Goal: Task Accomplishment & Management: Use online tool/utility

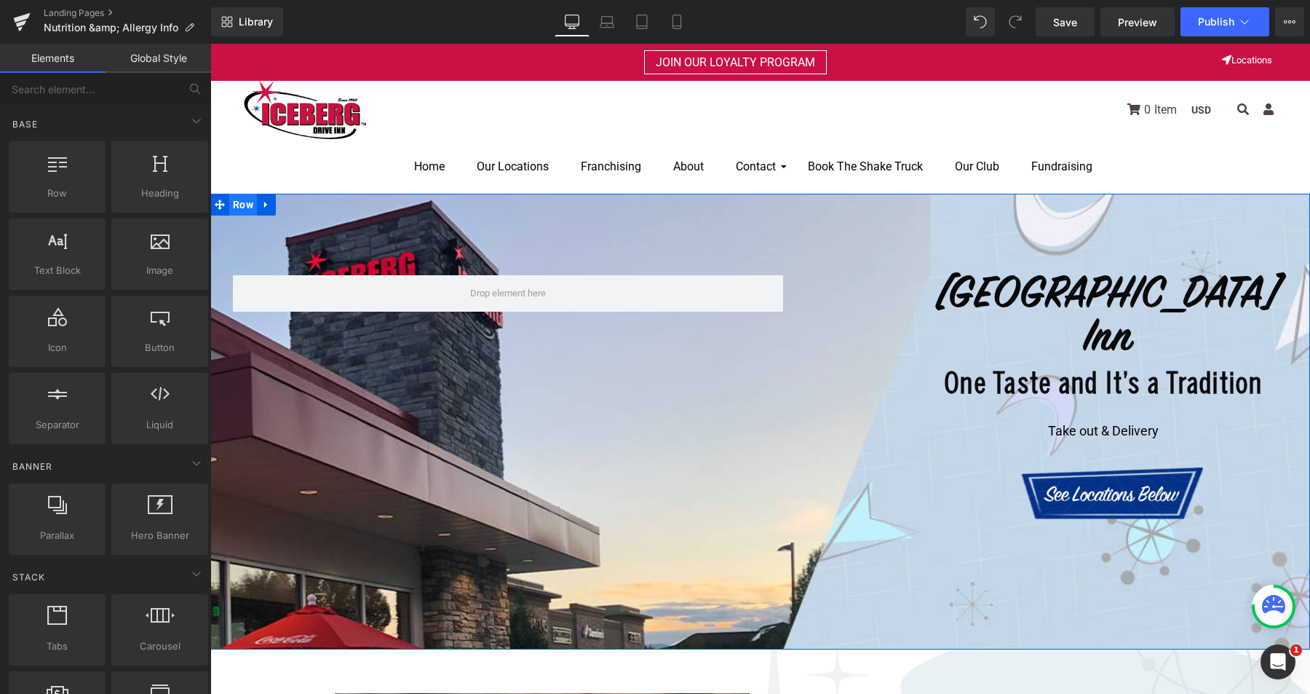
click at [241, 206] on span "Row" at bounding box center [243, 205] width 28 height 22
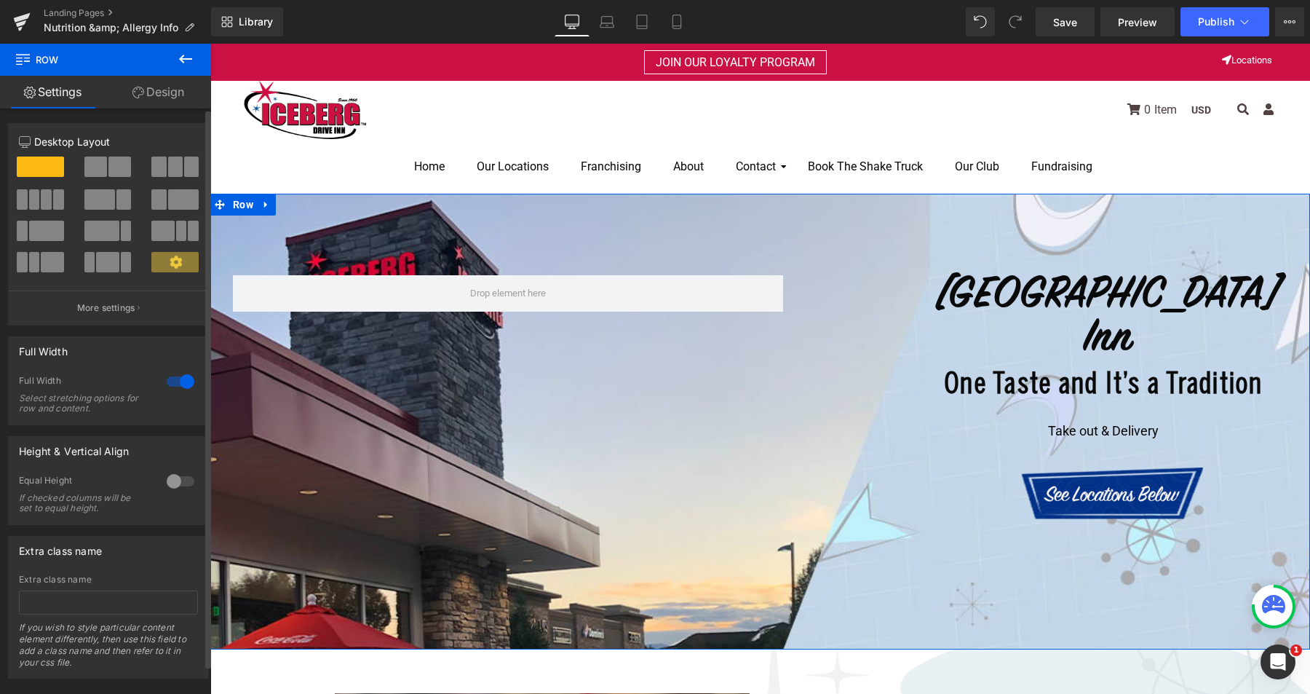
click at [160, 266] on span at bounding box center [174, 262] width 47 height 20
click at [175, 264] on icon at bounding box center [176, 261] width 12 height 12
click at [169, 98] on link "Design" at bounding box center [159, 92] width 106 height 33
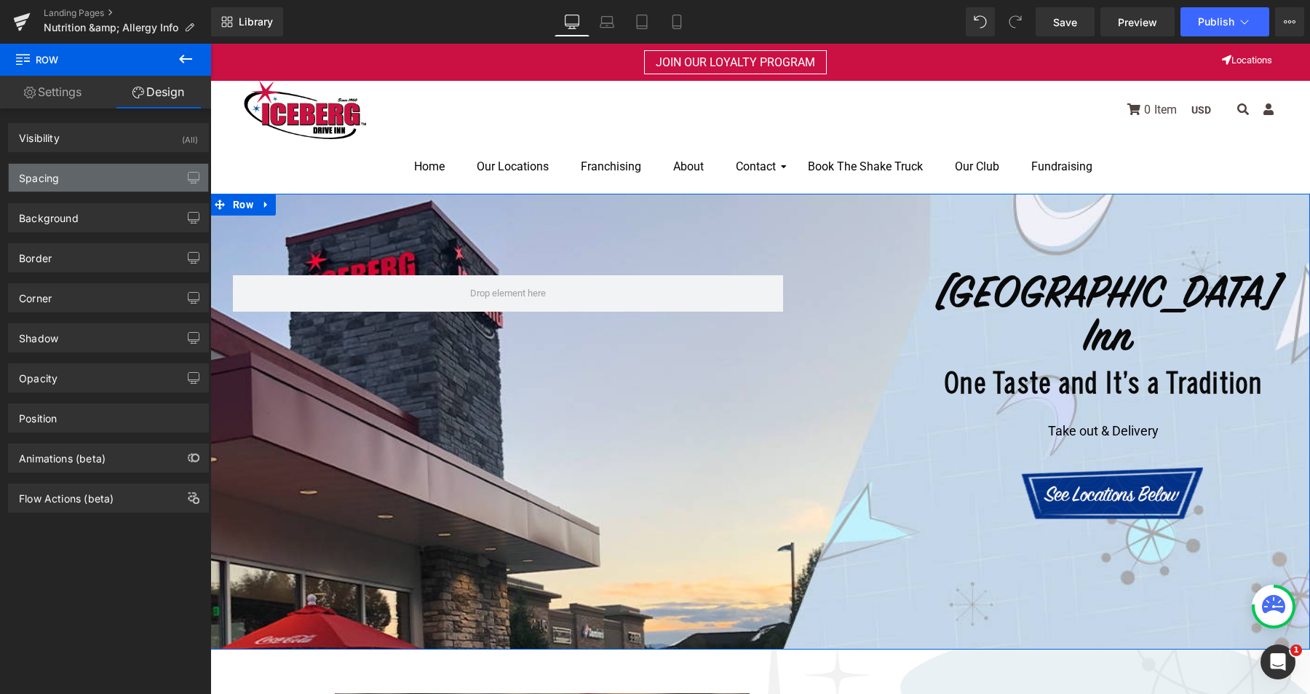
click at [81, 180] on div "Spacing" at bounding box center [108, 178] width 199 height 28
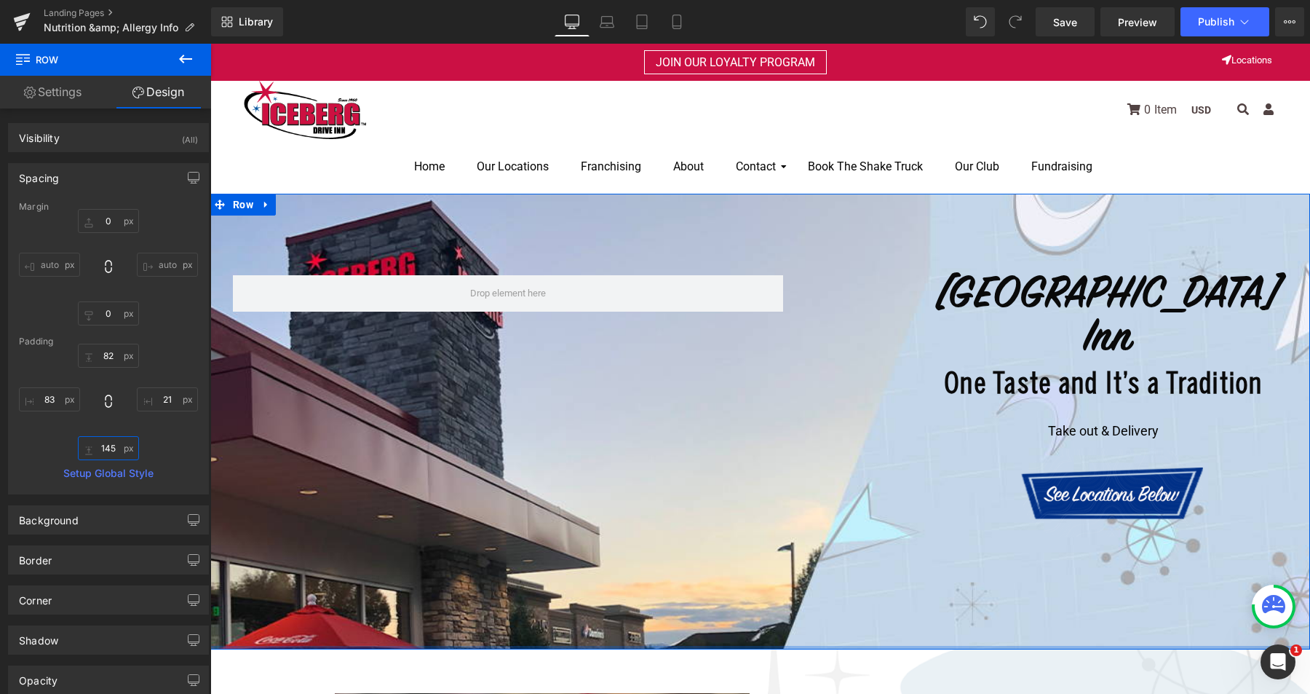
click at [106, 443] on input "145" at bounding box center [108, 448] width 61 height 24
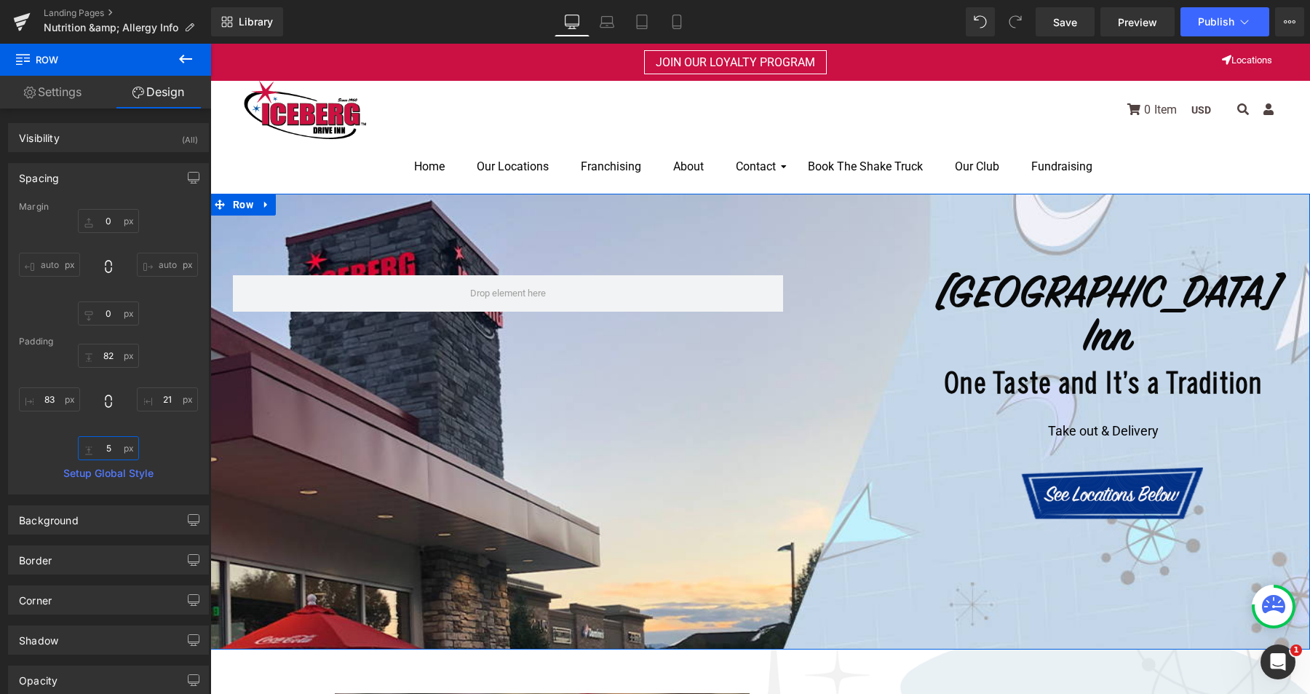
type input "50"
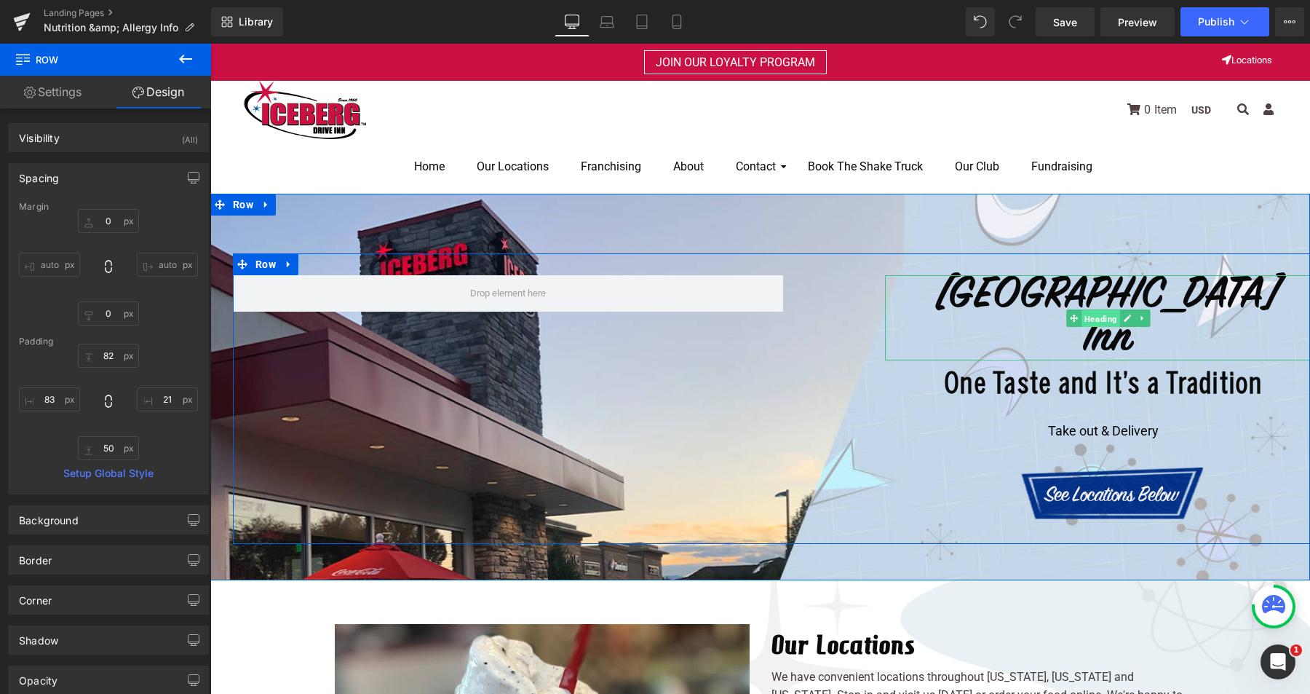
click at [1090, 314] on span "Heading" at bounding box center [1101, 318] width 39 height 17
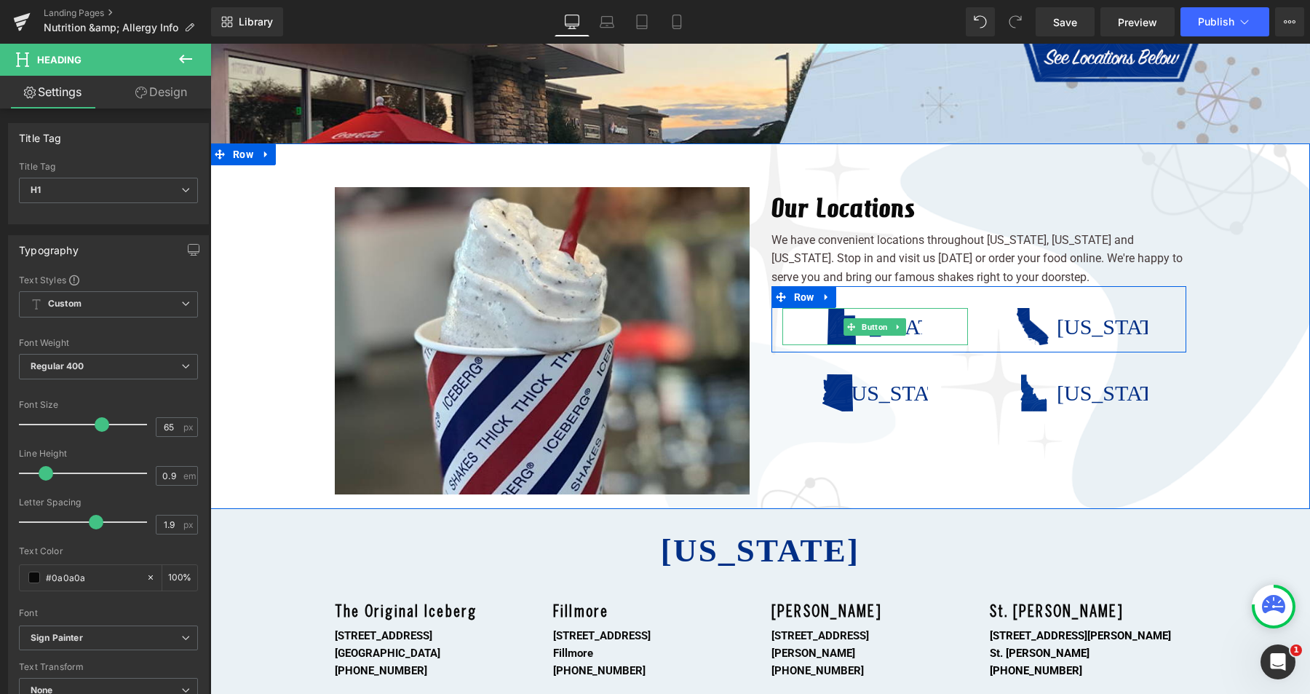
scroll to position [496, 0]
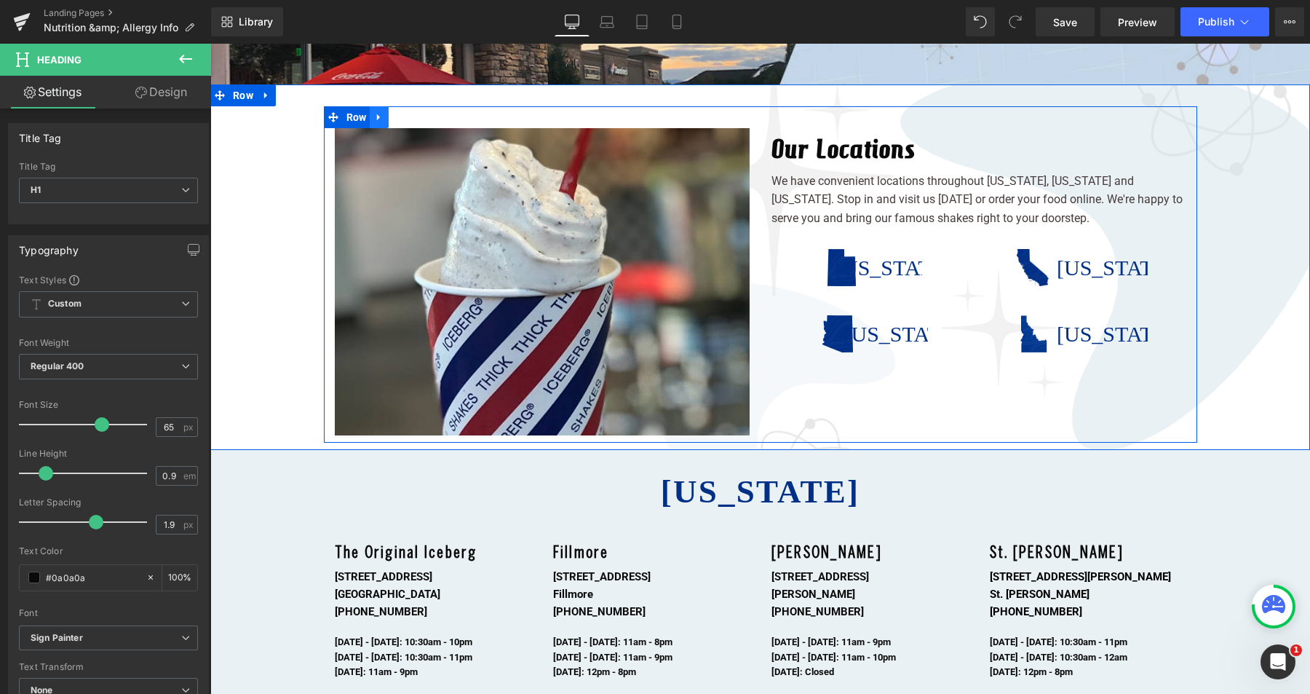
click at [374, 115] on icon at bounding box center [379, 117] width 10 height 11
click at [412, 114] on icon at bounding box center [417, 117] width 10 height 10
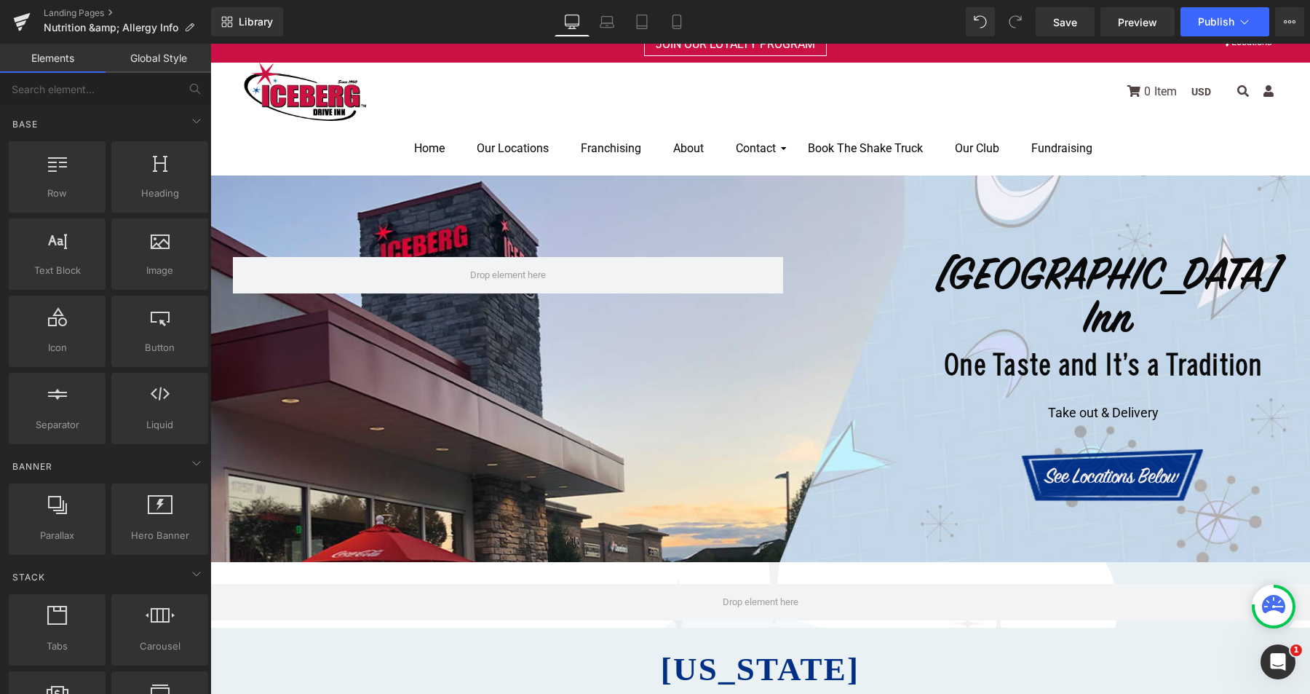
scroll to position [0, 0]
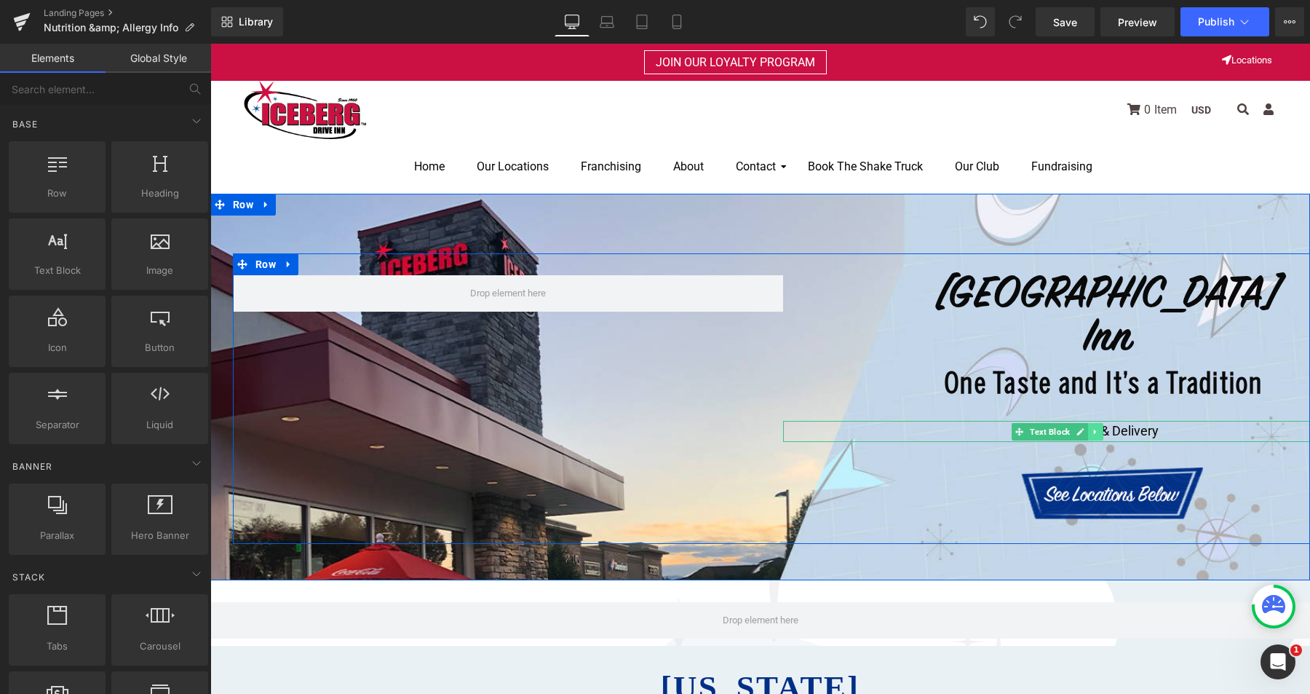
click at [1092, 431] on icon at bounding box center [1096, 431] width 8 height 9
click at [1099, 430] on icon at bounding box center [1103, 431] width 8 height 8
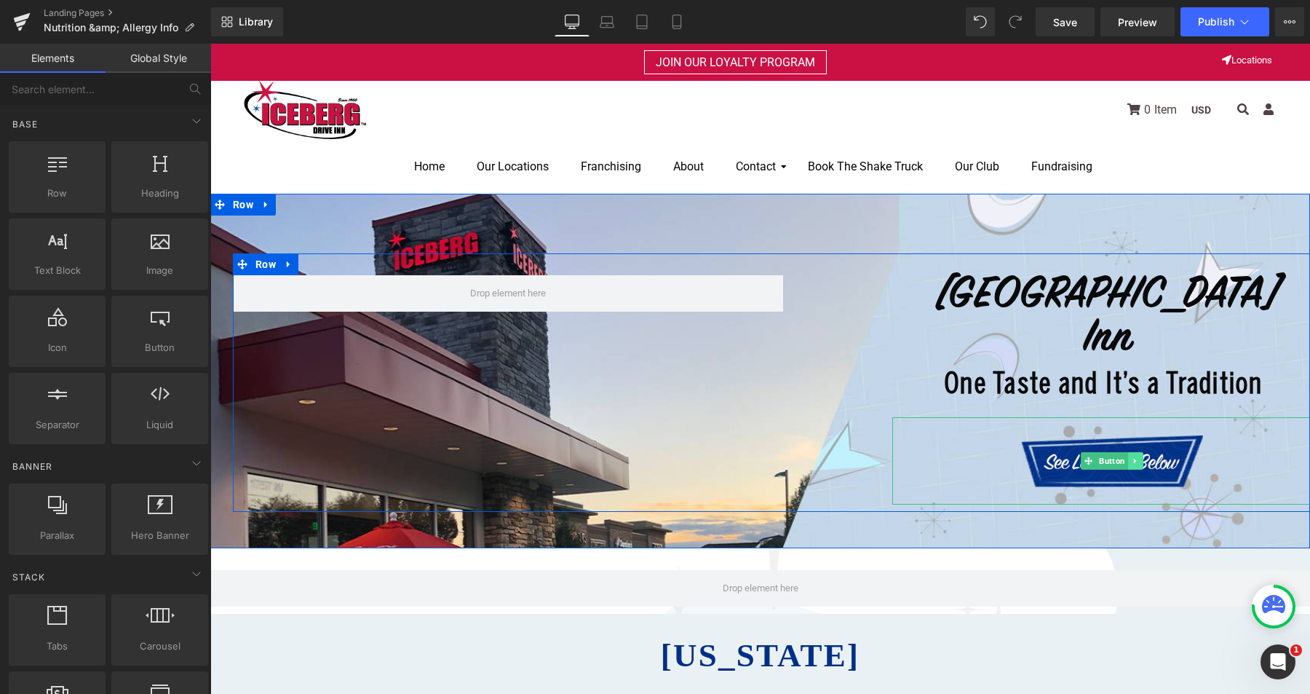
click at [1132, 459] on icon at bounding box center [1136, 460] width 8 height 9
click at [1139, 459] on icon at bounding box center [1143, 460] width 8 height 9
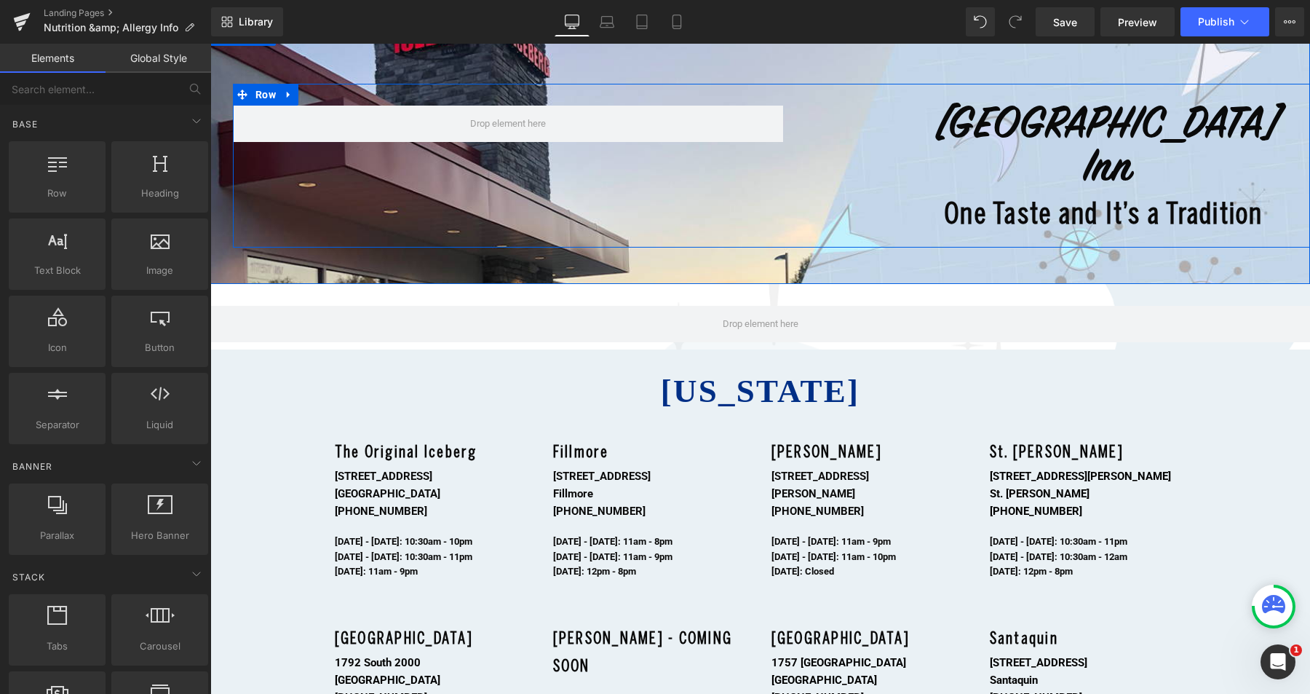
scroll to position [172, 0]
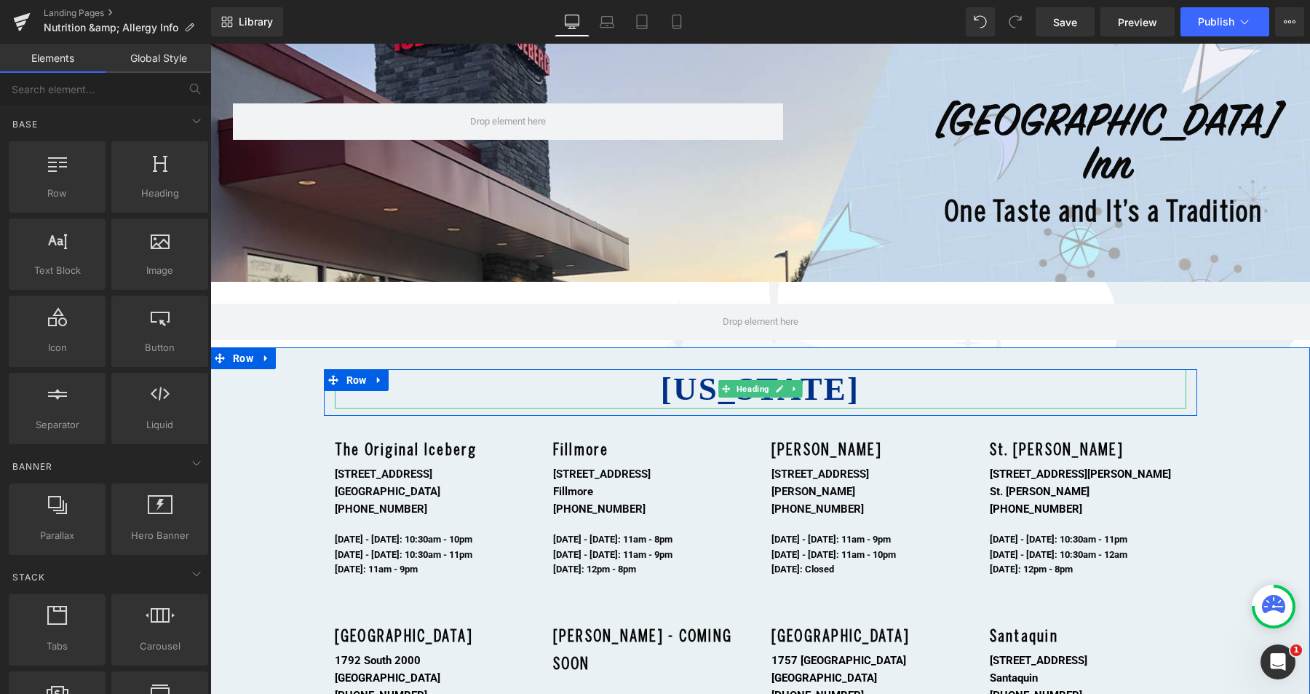
click at [850, 387] on h2 "[US_STATE]" at bounding box center [761, 388] width 852 height 39
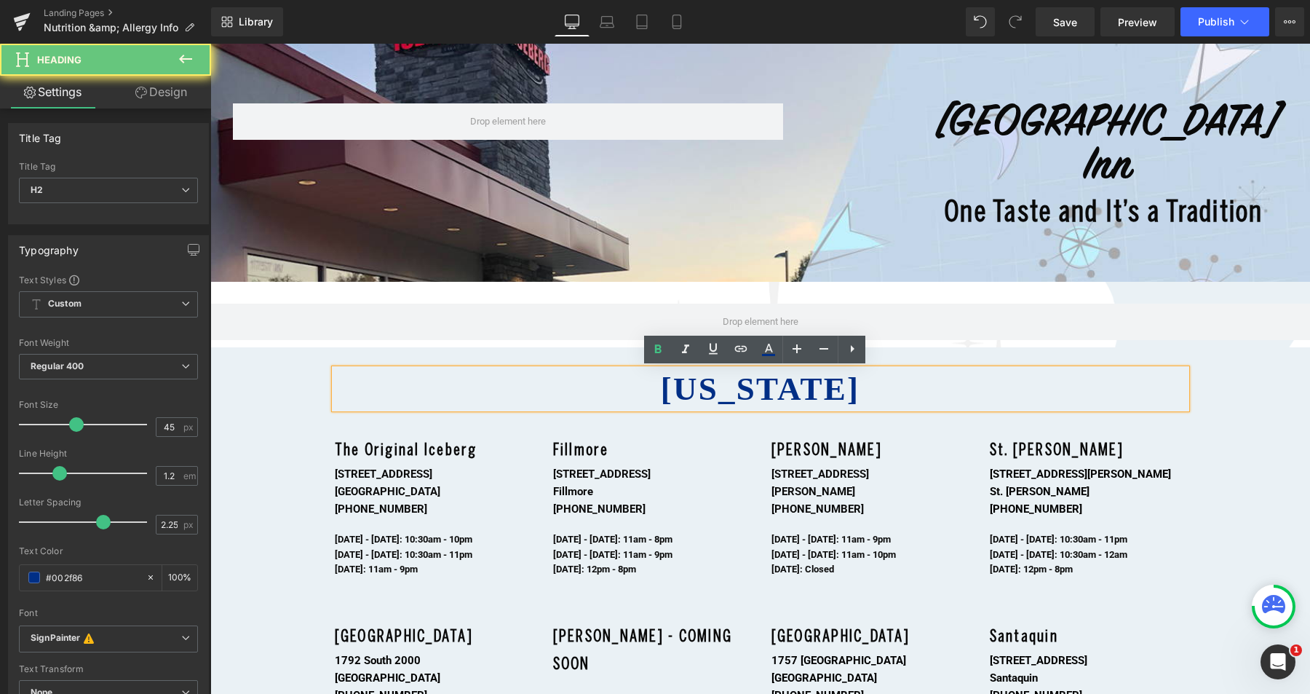
click at [765, 388] on strong "[US_STATE]" at bounding box center [760, 388] width 199 height 36
click at [767, 388] on strong "[US_STATE]" at bounding box center [760, 388] width 199 height 36
click at [745, 389] on strong "[US_STATE]" at bounding box center [760, 388] width 199 height 36
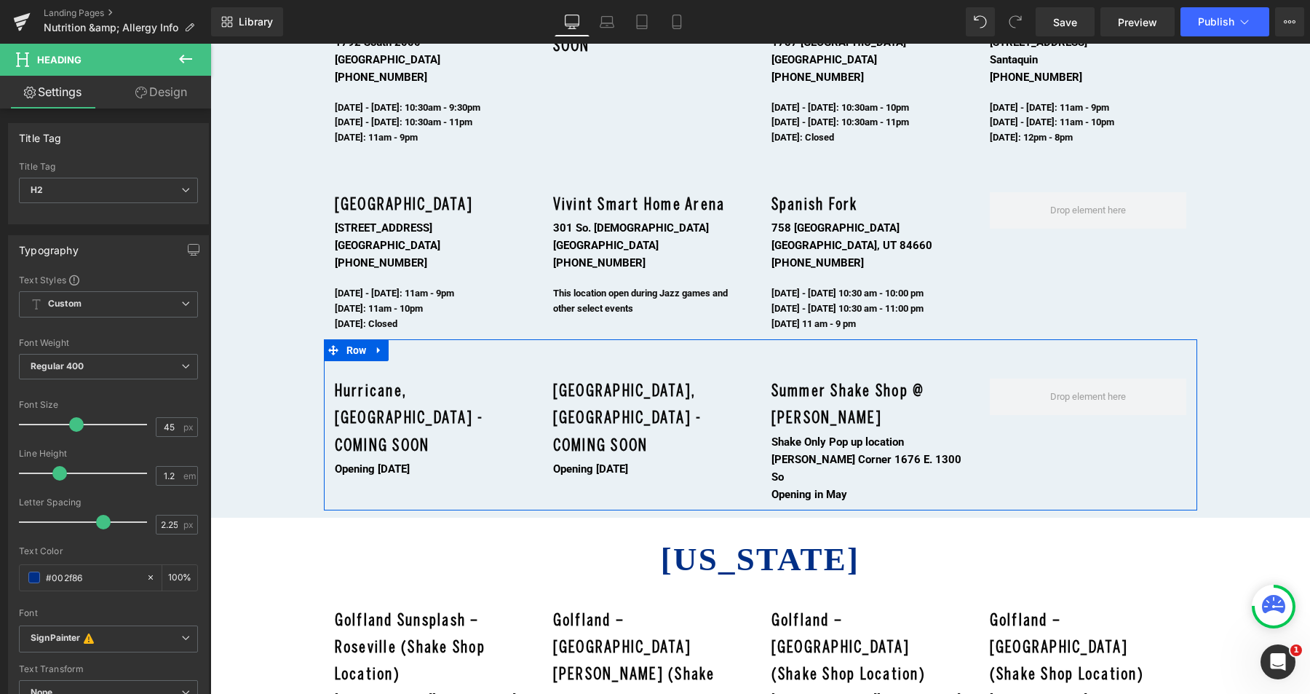
scroll to position [1065, 0]
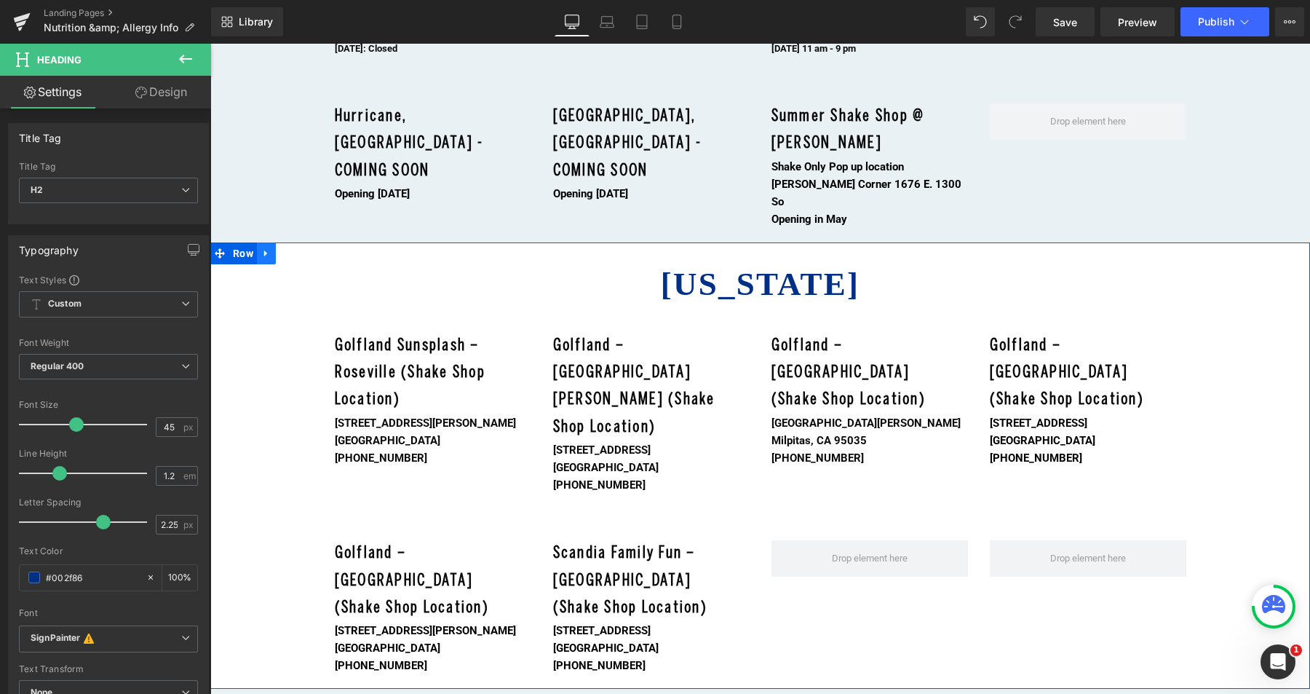
click at [264, 250] on icon at bounding box center [265, 253] width 3 height 7
click at [299, 248] on icon at bounding box center [304, 253] width 10 height 10
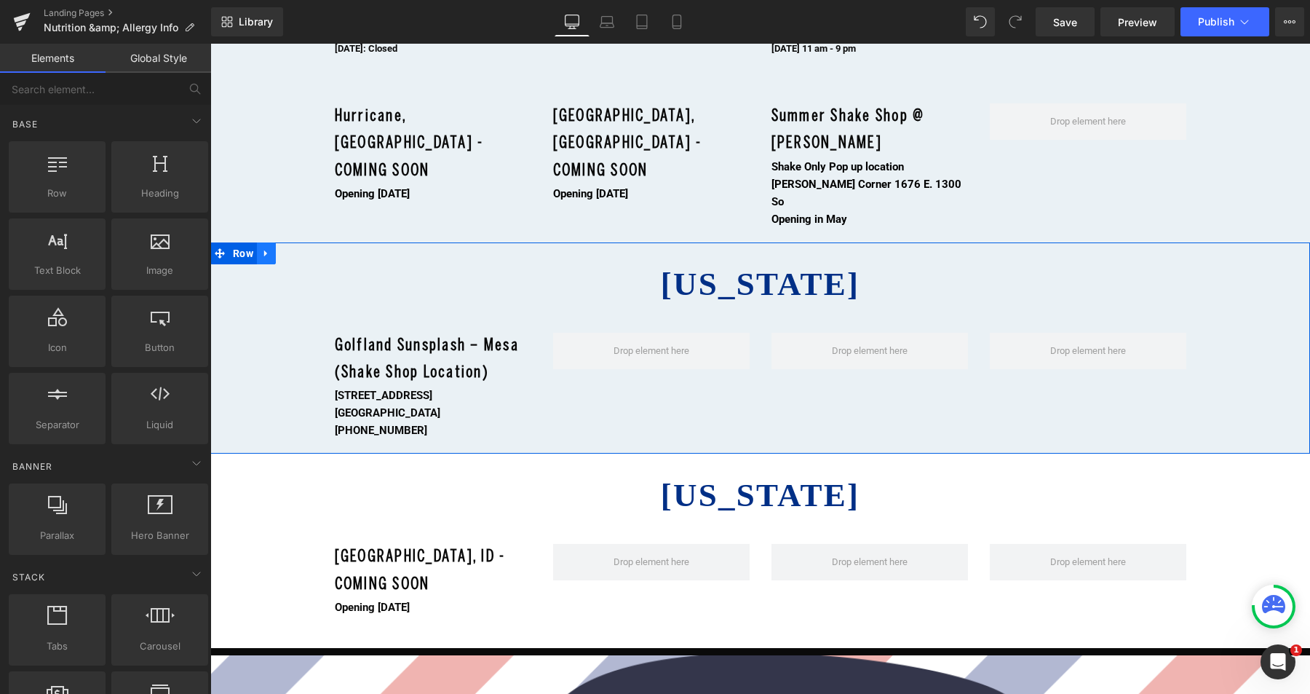
click at [262, 247] on icon at bounding box center [266, 252] width 10 height 11
click at [299, 248] on icon at bounding box center [304, 253] width 10 height 10
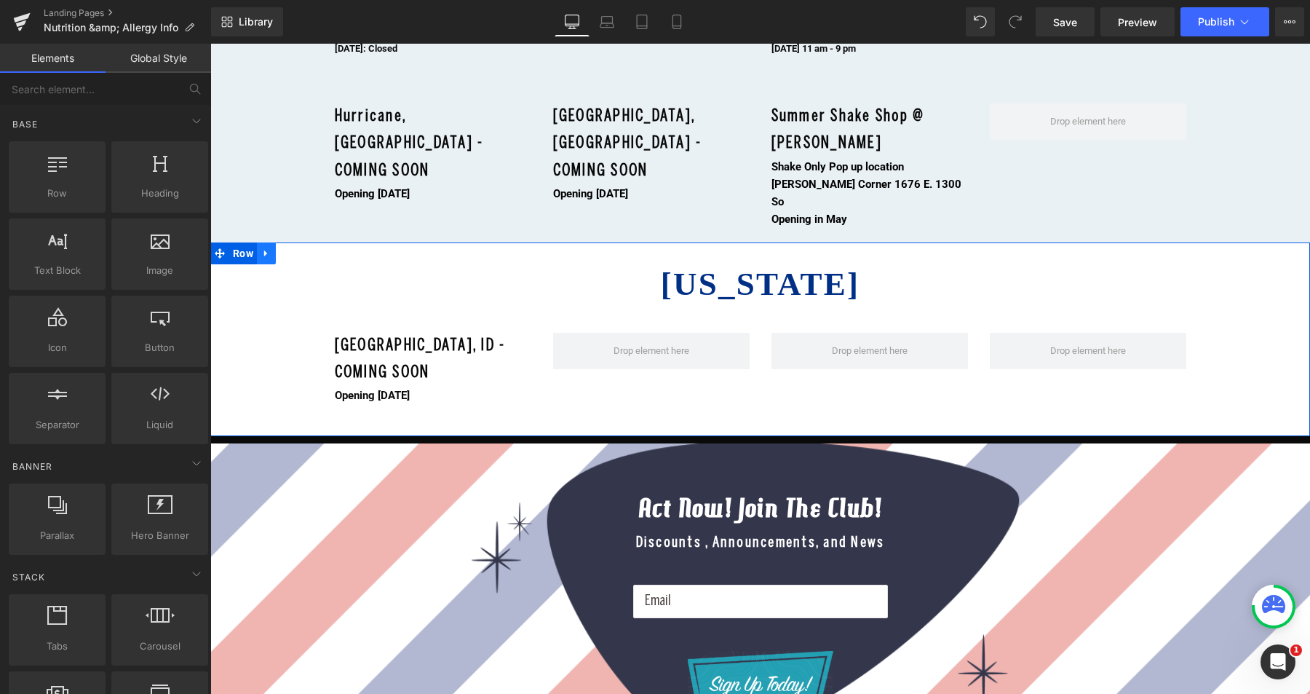
click at [267, 242] on link at bounding box center [266, 253] width 19 height 22
click at [299, 248] on icon at bounding box center [304, 253] width 10 height 10
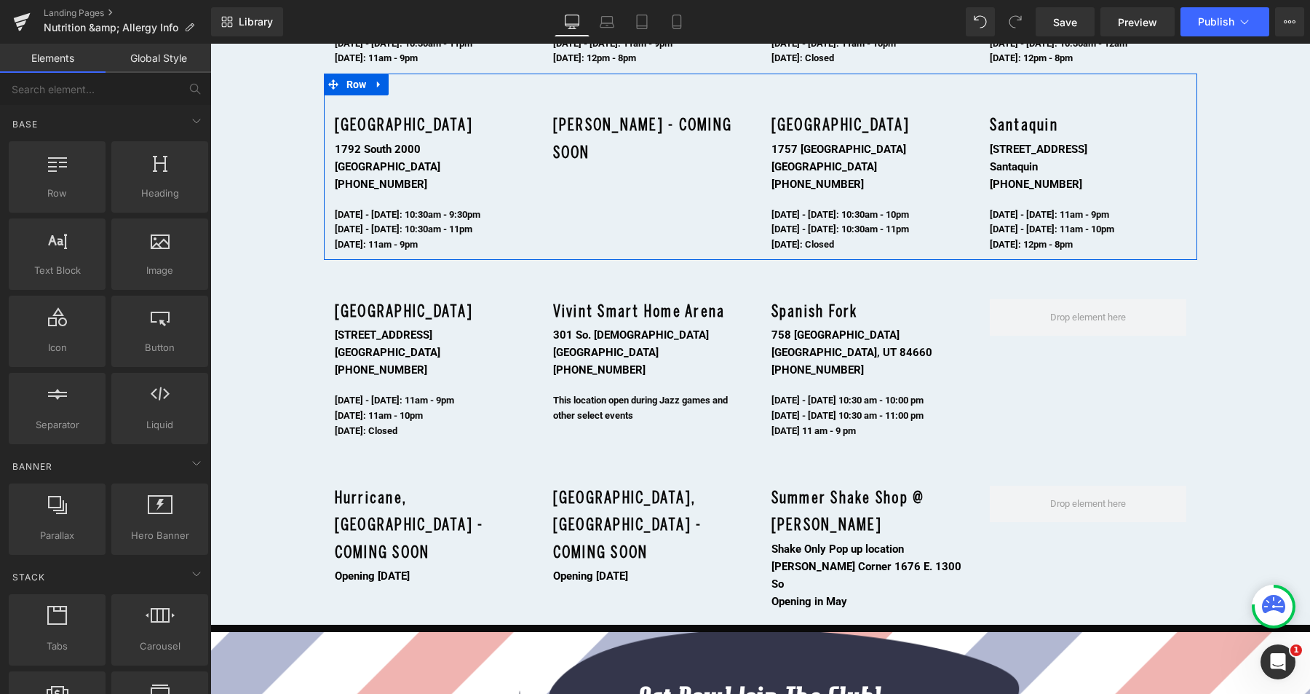
scroll to position [719, 0]
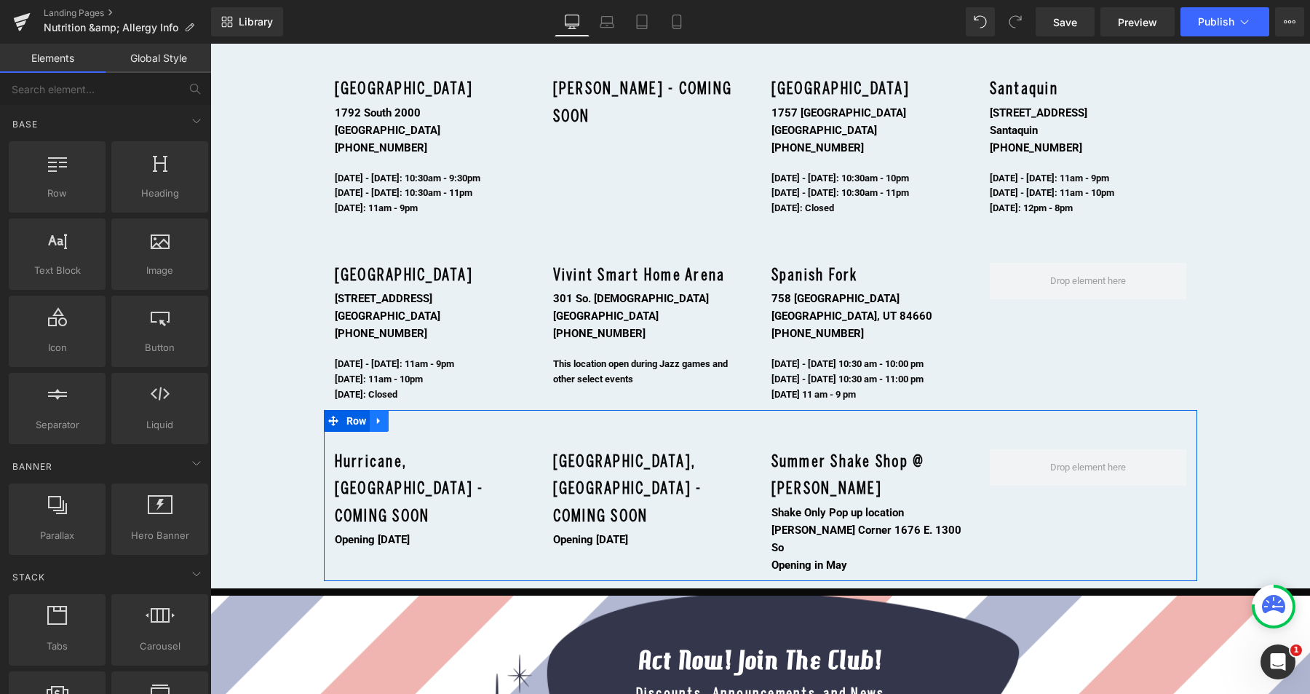
click at [374, 418] on icon at bounding box center [379, 420] width 10 height 11
click at [412, 421] on icon at bounding box center [417, 421] width 10 height 10
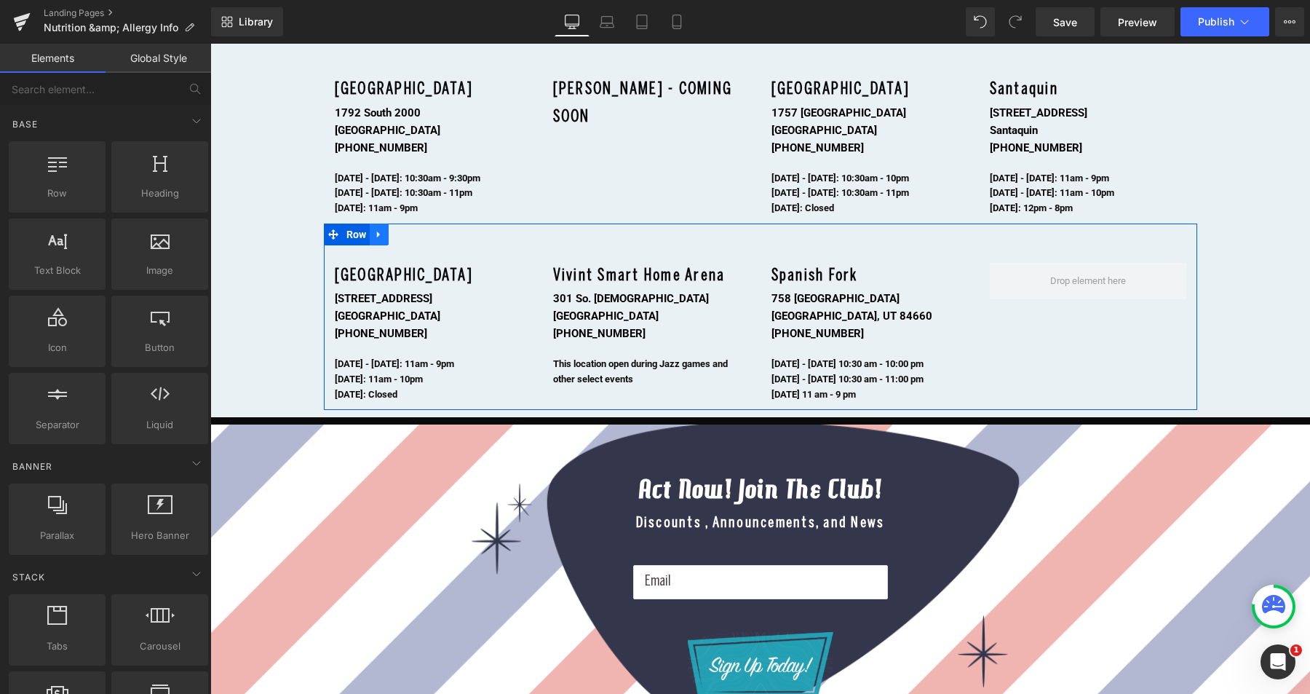
click at [374, 232] on icon at bounding box center [379, 234] width 10 height 11
click at [416, 232] on icon at bounding box center [417, 234] width 10 height 10
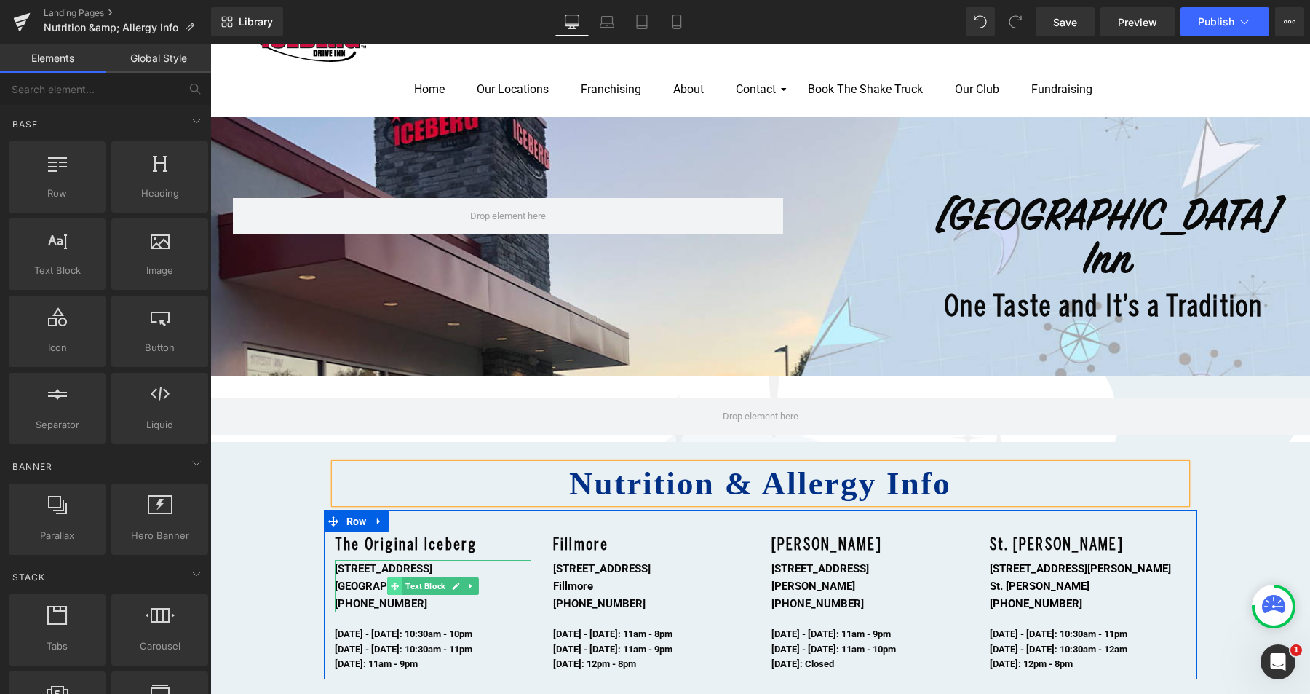
scroll to position [0, 0]
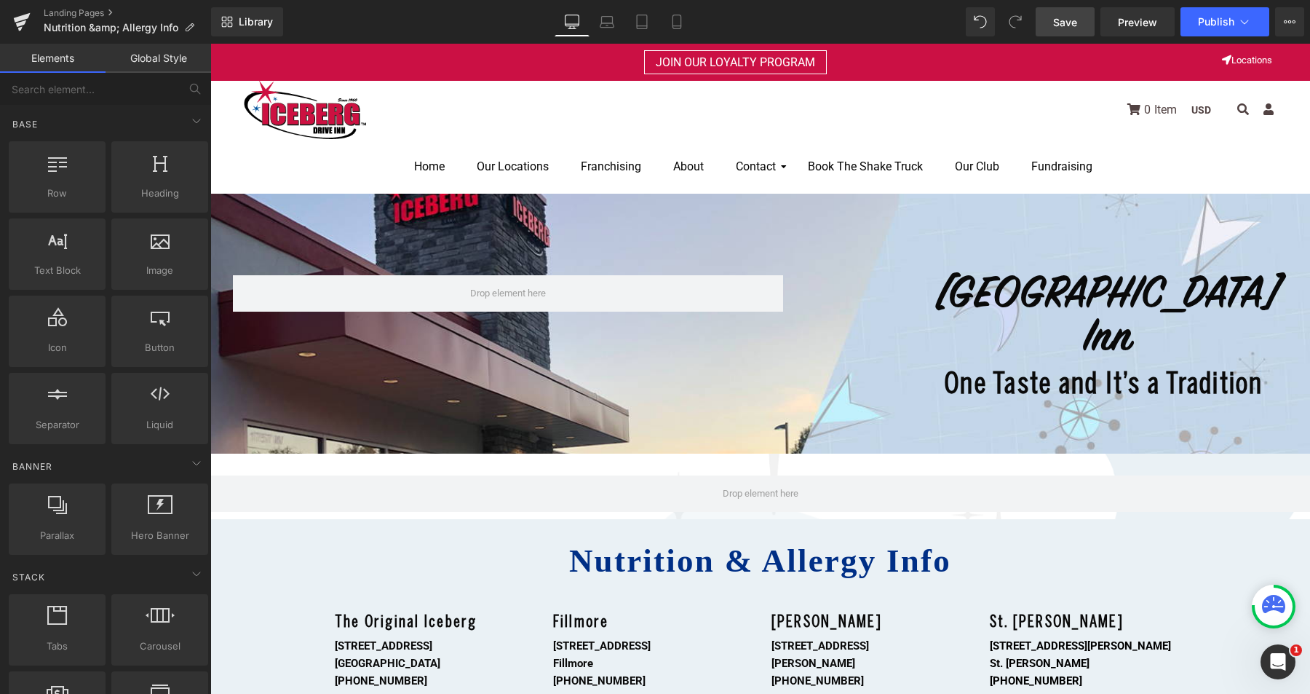
click at [1061, 23] on span "Save" at bounding box center [1065, 22] width 24 height 15
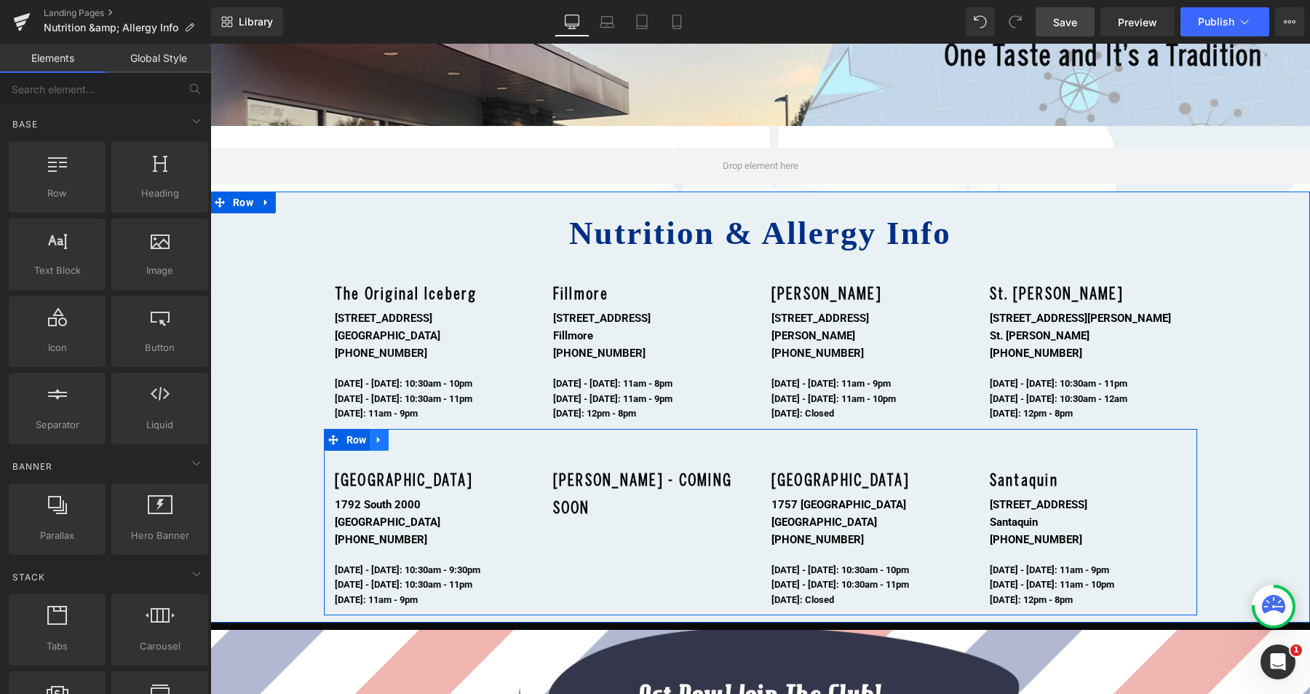
click at [376, 440] on icon at bounding box center [379, 439] width 10 height 11
click at [412, 441] on icon at bounding box center [417, 439] width 10 height 10
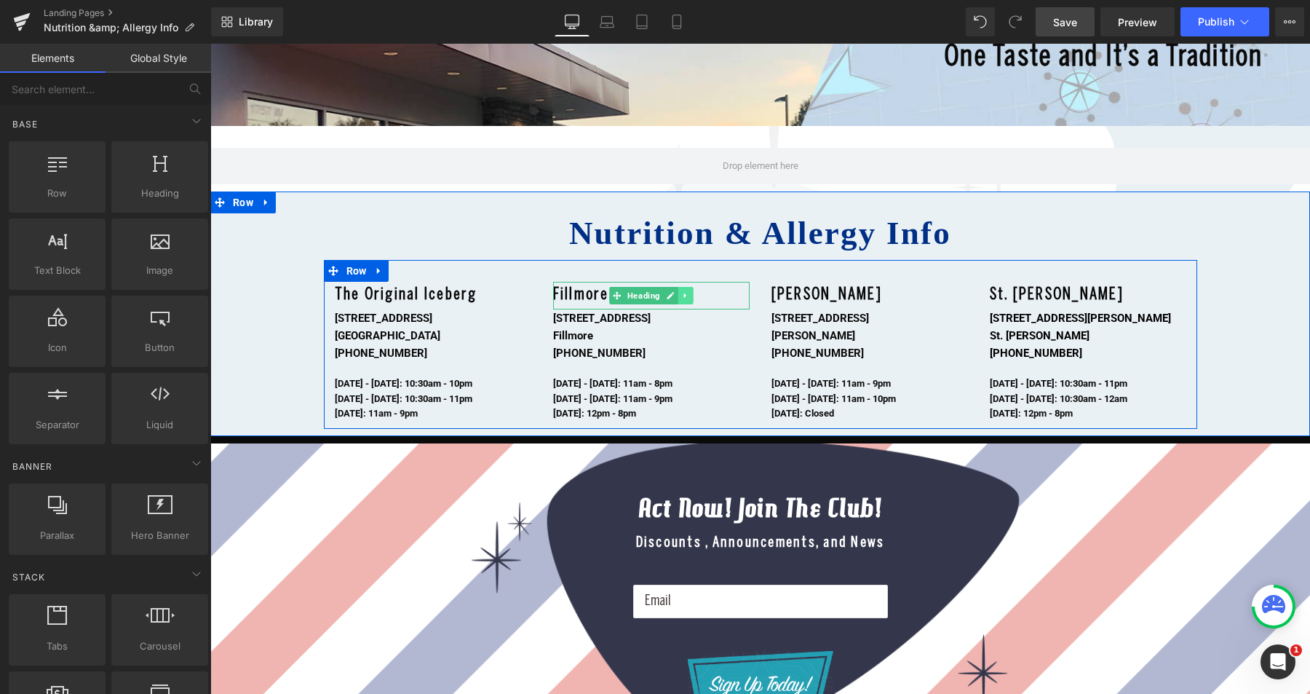
click at [682, 293] on icon at bounding box center [685, 295] width 8 height 9
click at [689, 294] on icon at bounding box center [693, 295] width 8 height 8
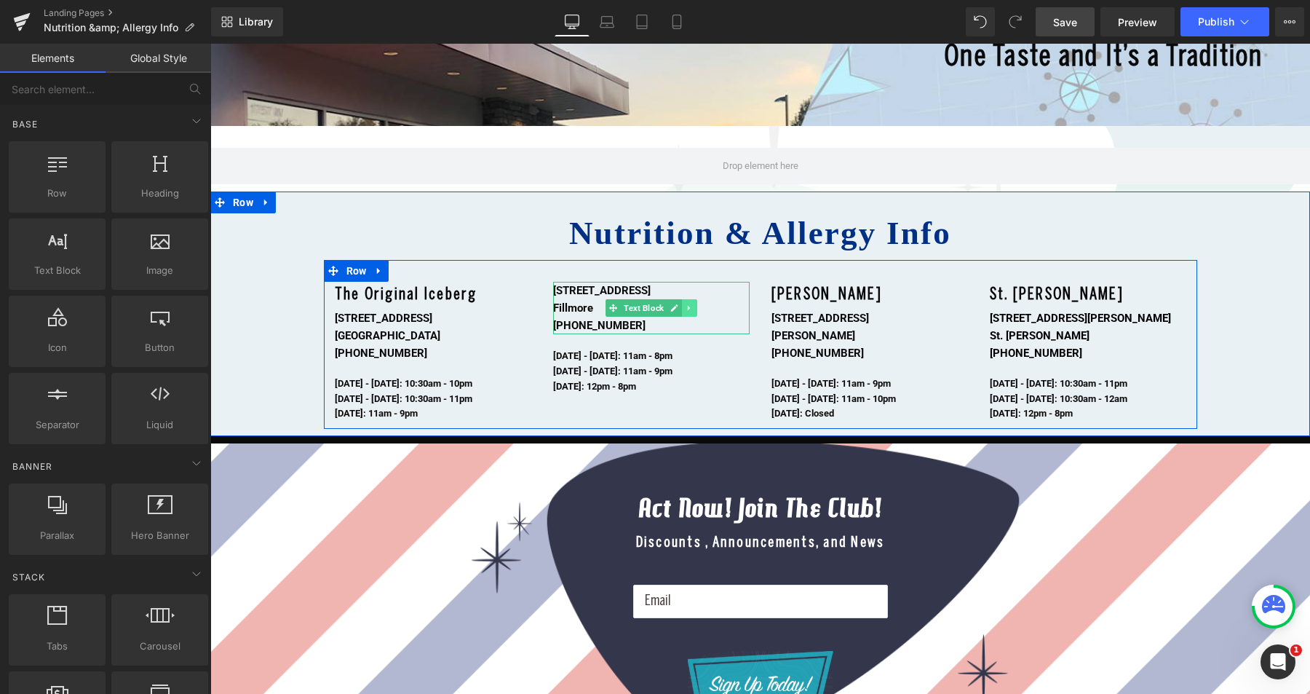
click at [687, 306] on icon at bounding box center [688, 308] width 2 height 5
click at [695, 308] on icon at bounding box center [697, 308] width 8 height 8
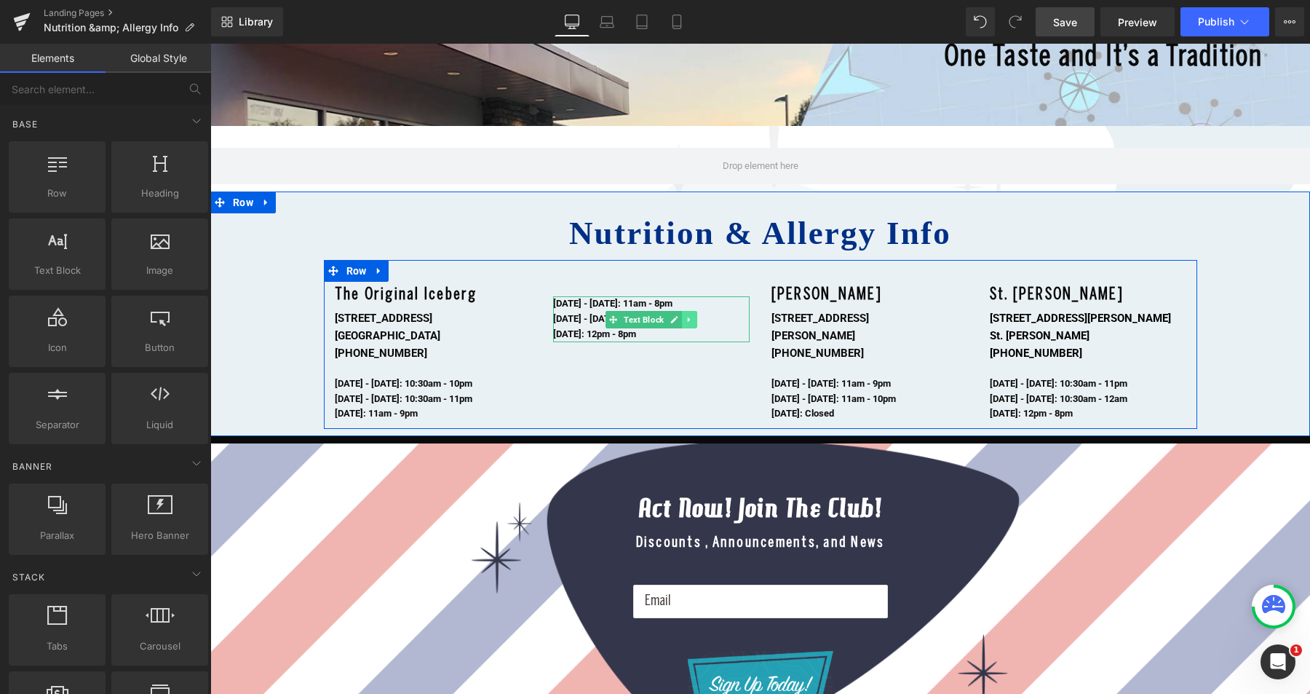
click at [685, 320] on icon at bounding box center [689, 319] width 8 height 9
click at [693, 318] on icon at bounding box center [697, 319] width 8 height 8
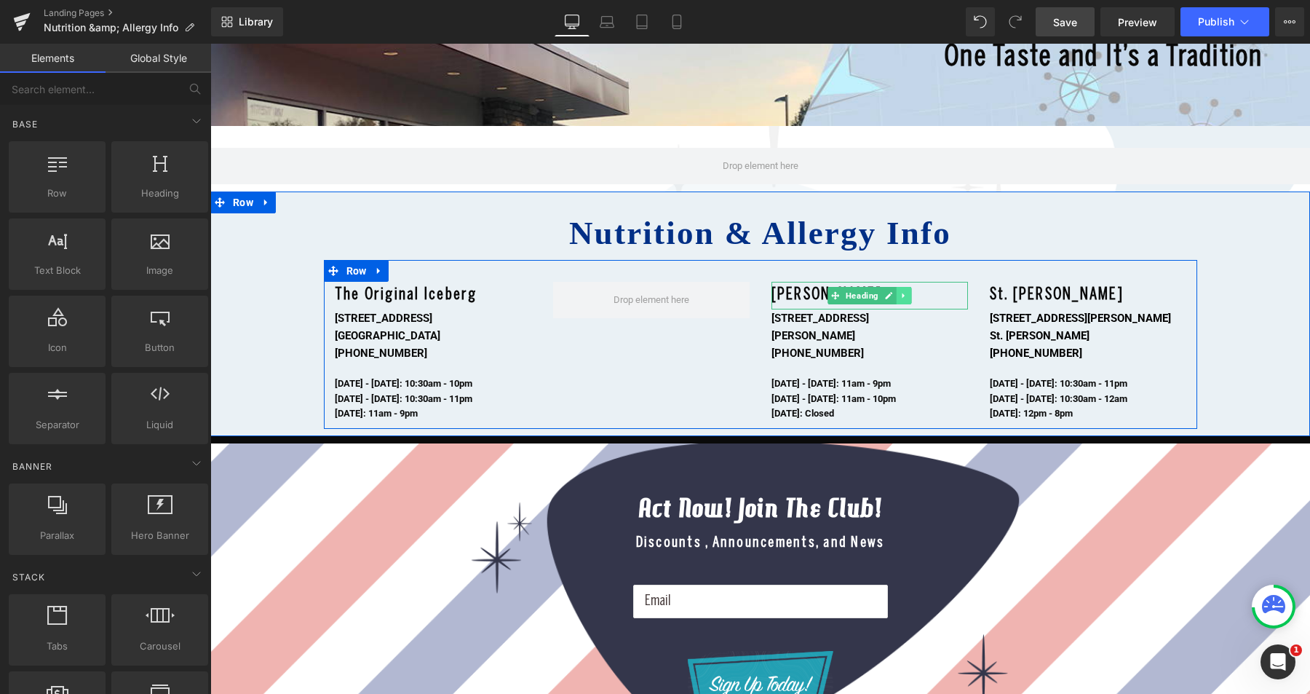
click at [900, 297] on icon at bounding box center [904, 295] width 8 height 9
click at [908, 293] on icon at bounding box center [912, 295] width 8 height 8
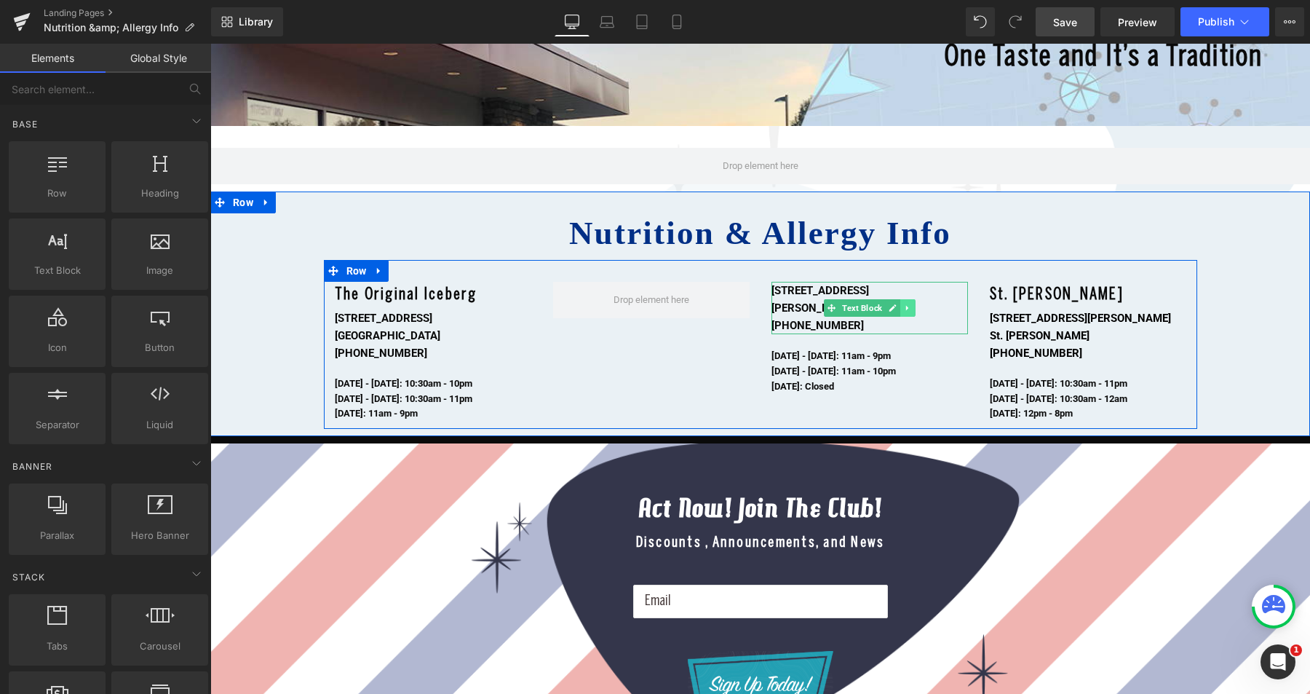
click at [905, 306] on icon at bounding box center [906, 308] width 2 height 5
click at [911, 306] on icon at bounding box center [915, 308] width 8 height 8
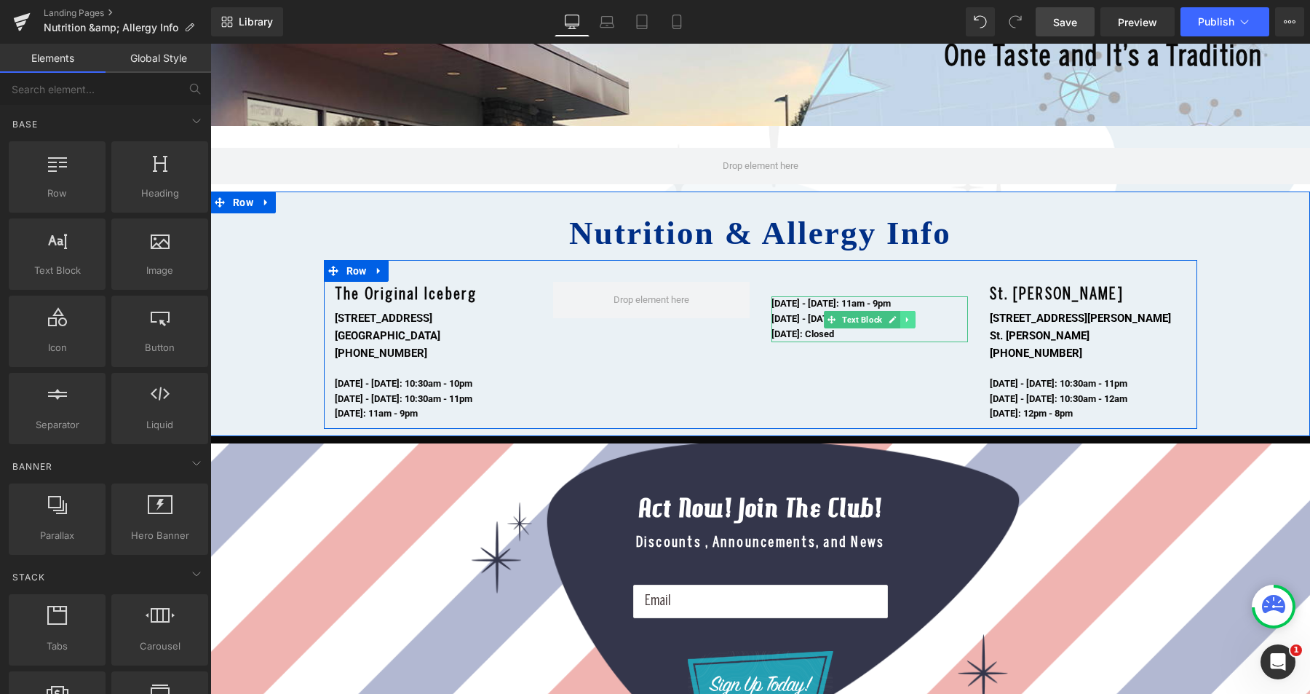
click at [903, 316] on icon at bounding box center [907, 319] width 8 height 9
click at [908, 317] on link at bounding box center [915, 319] width 15 height 17
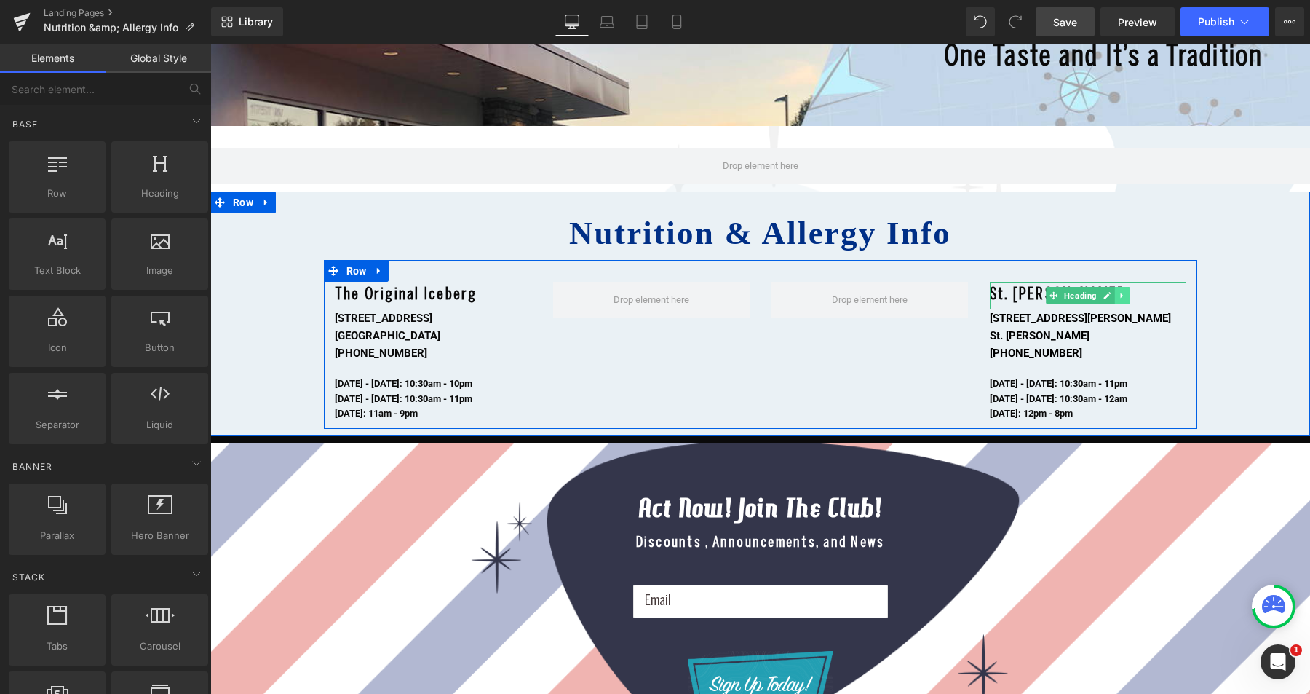
click at [1118, 297] on icon at bounding box center [1122, 295] width 8 height 9
click at [1126, 296] on icon at bounding box center [1130, 295] width 8 height 8
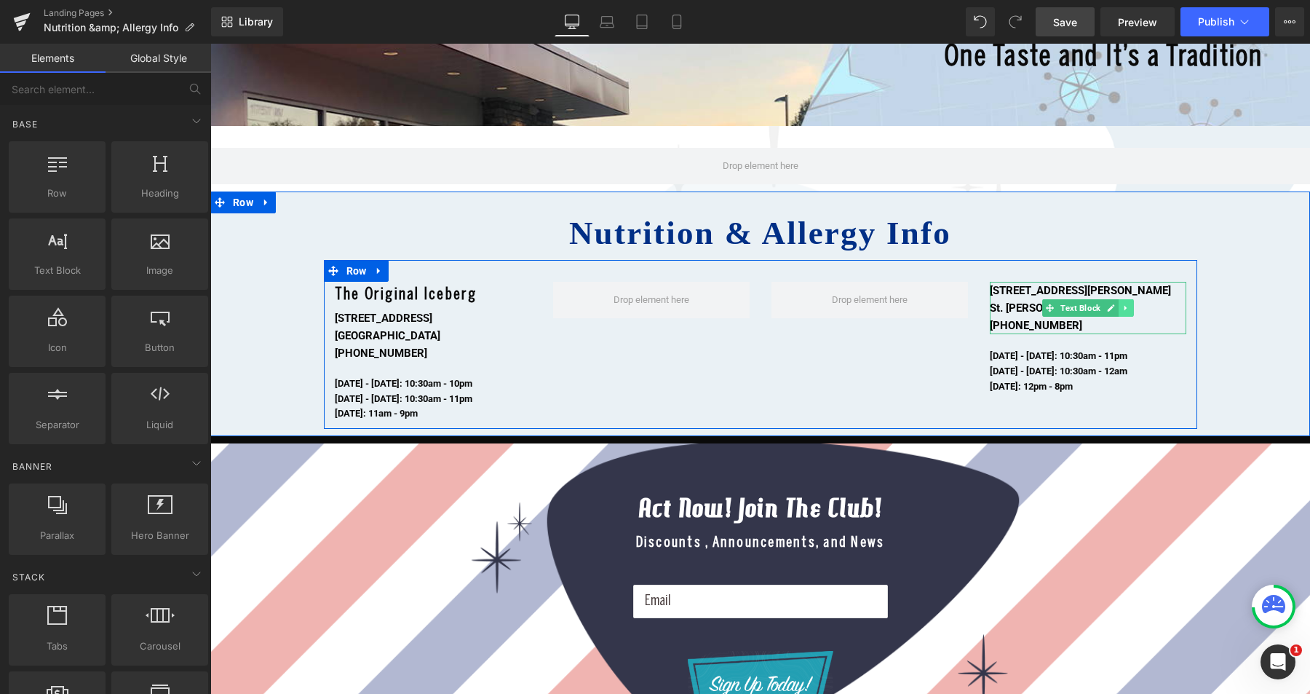
click at [1123, 308] on icon at bounding box center [1126, 307] width 8 height 9
click at [1130, 309] on icon at bounding box center [1134, 308] width 8 height 8
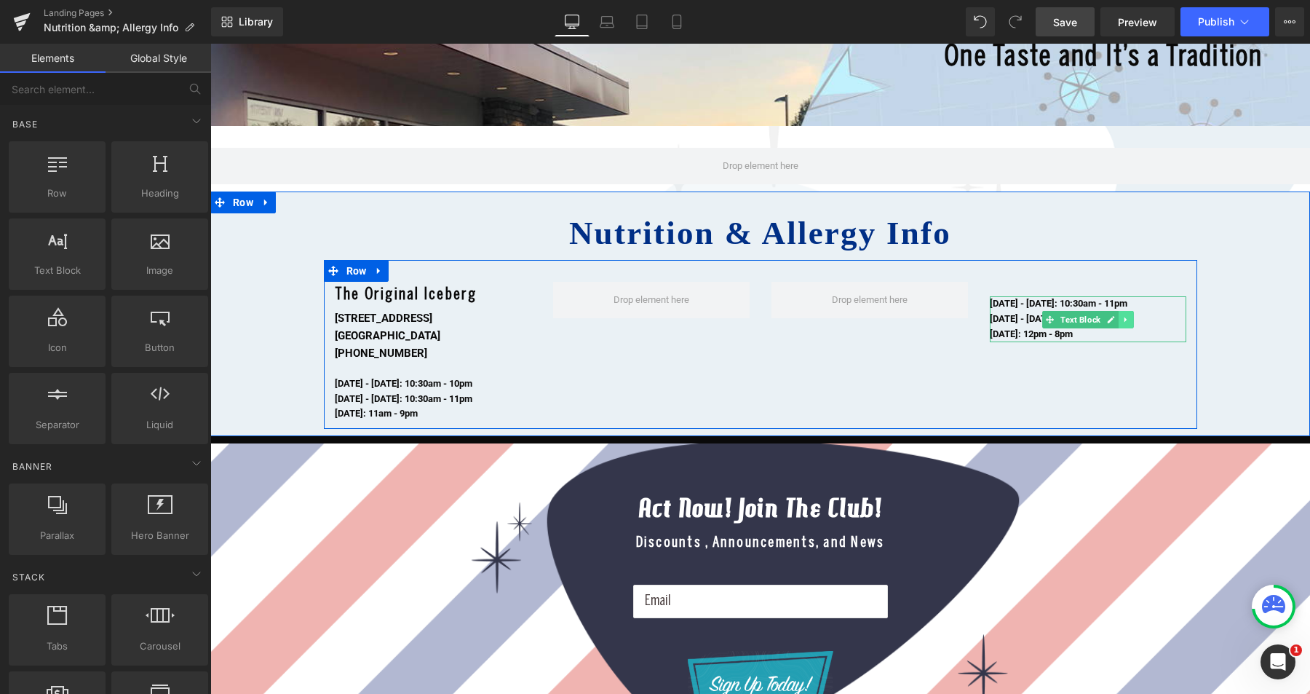
click at [1123, 317] on icon at bounding box center [1126, 319] width 8 height 9
click at [1130, 319] on icon at bounding box center [1134, 319] width 8 height 8
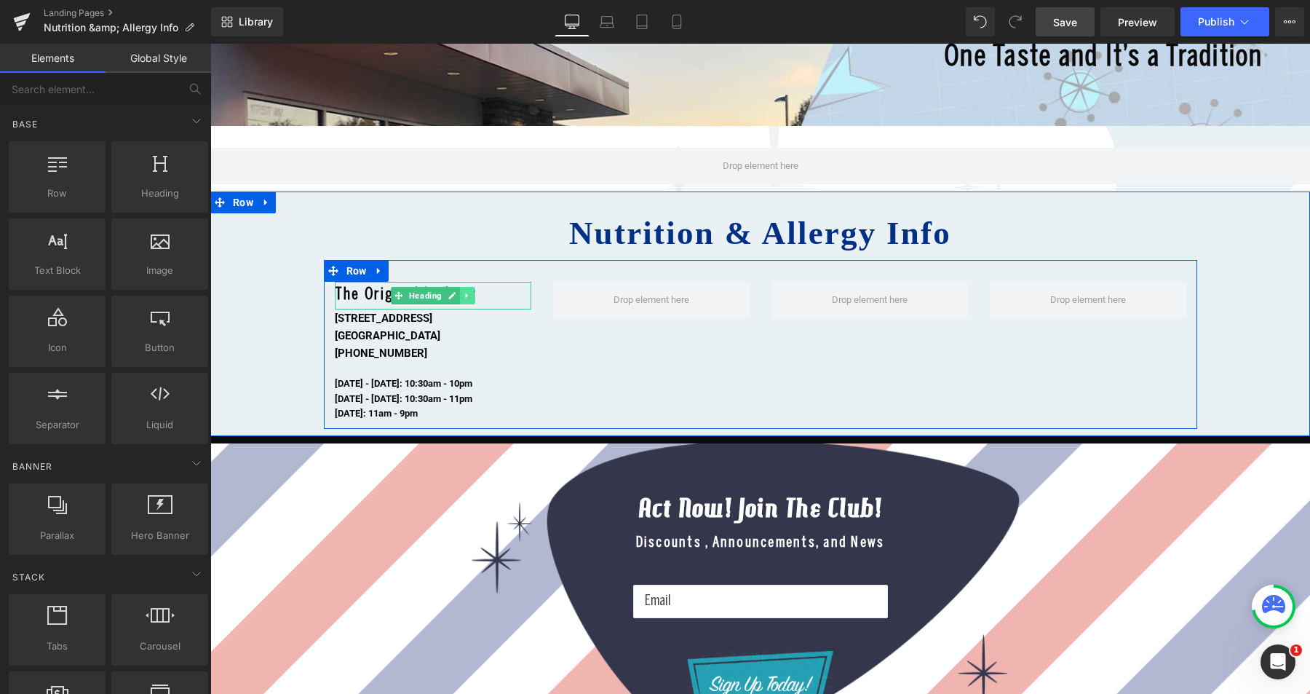
click at [465, 295] on icon at bounding box center [466, 295] width 2 height 5
click at [471, 295] on icon at bounding box center [475, 295] width 8 height 8
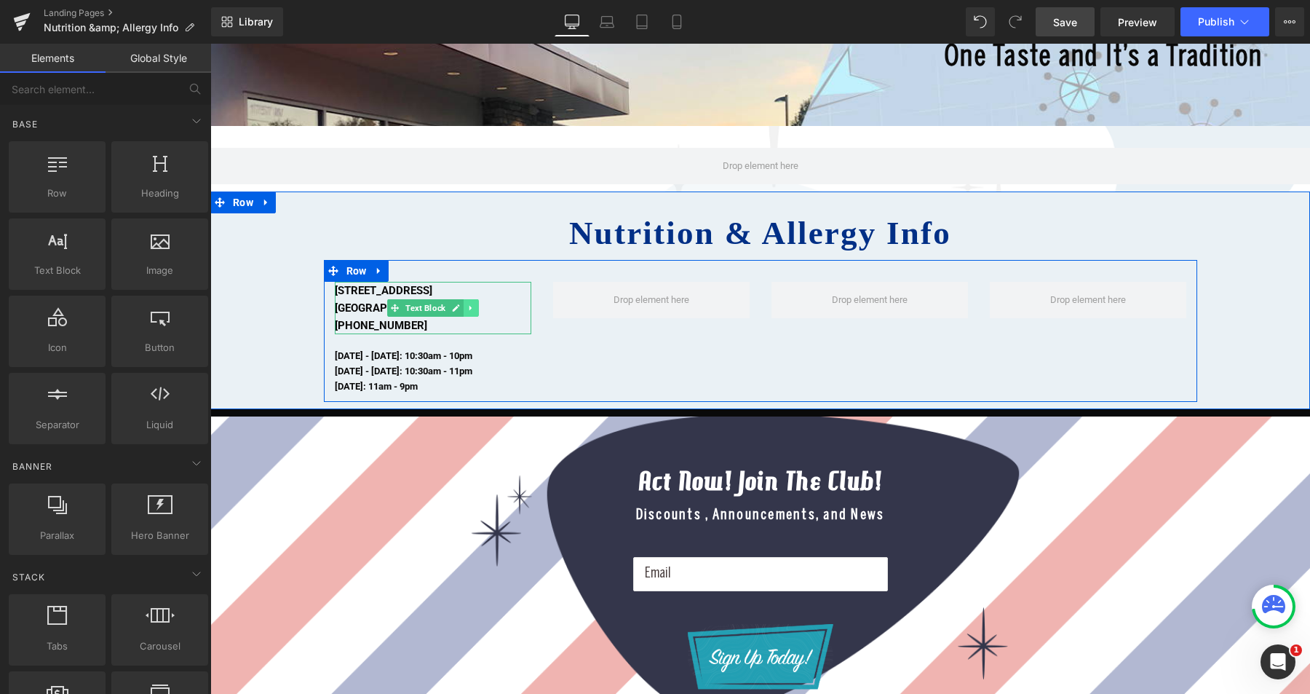
click at [470, 306] on link at bounding box center [471, 307] width 15 height 17
click at [475, 306] on icon at bounding box center [479, 308] width 8 height 8
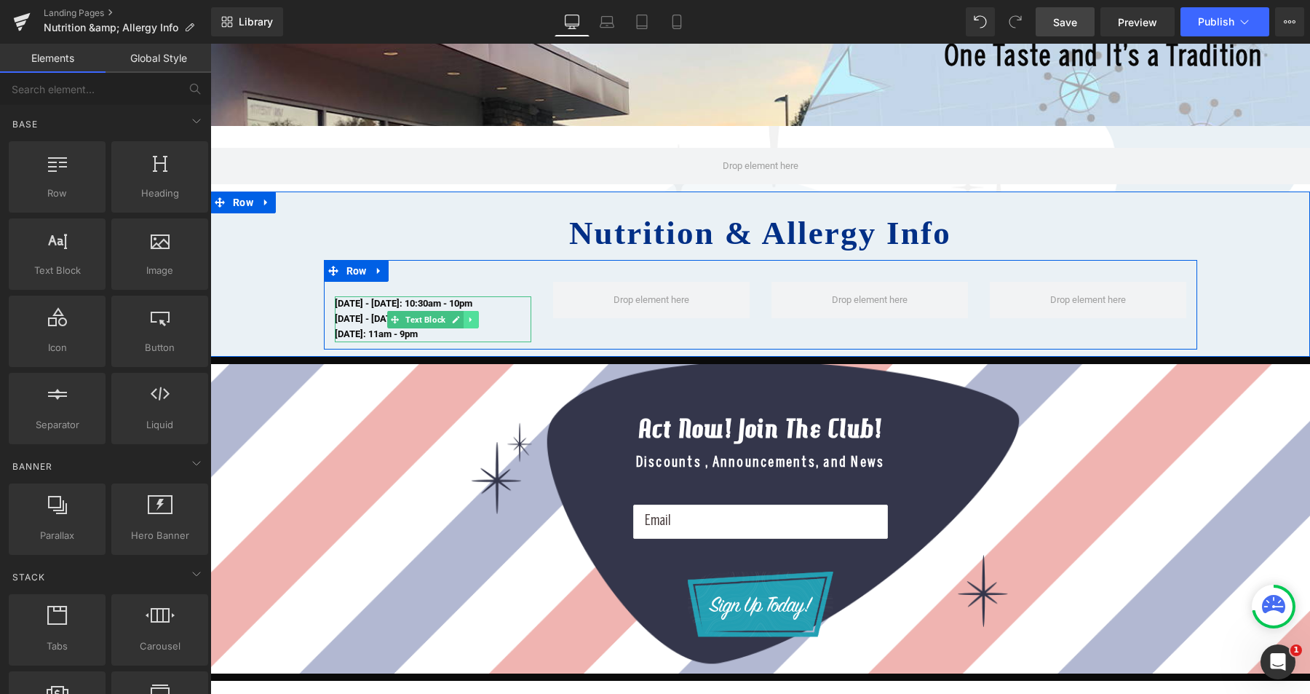
click at [469, 317] on icon at bounding box center [471, 319] width 8 height 9
click at [475, 317] on icon at bounding box center [479, 319] width 8 height 8
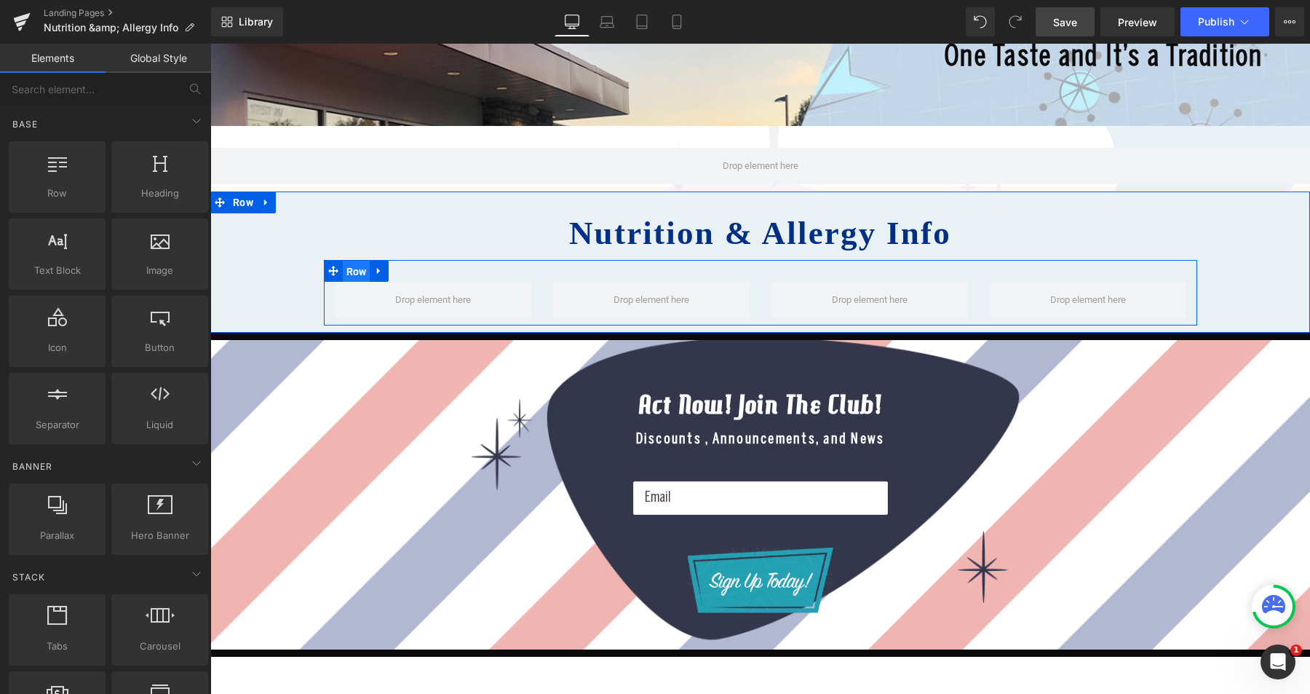
click at [355, 274] on span "Row" at bounding box center [357, 272] width 28 height 22
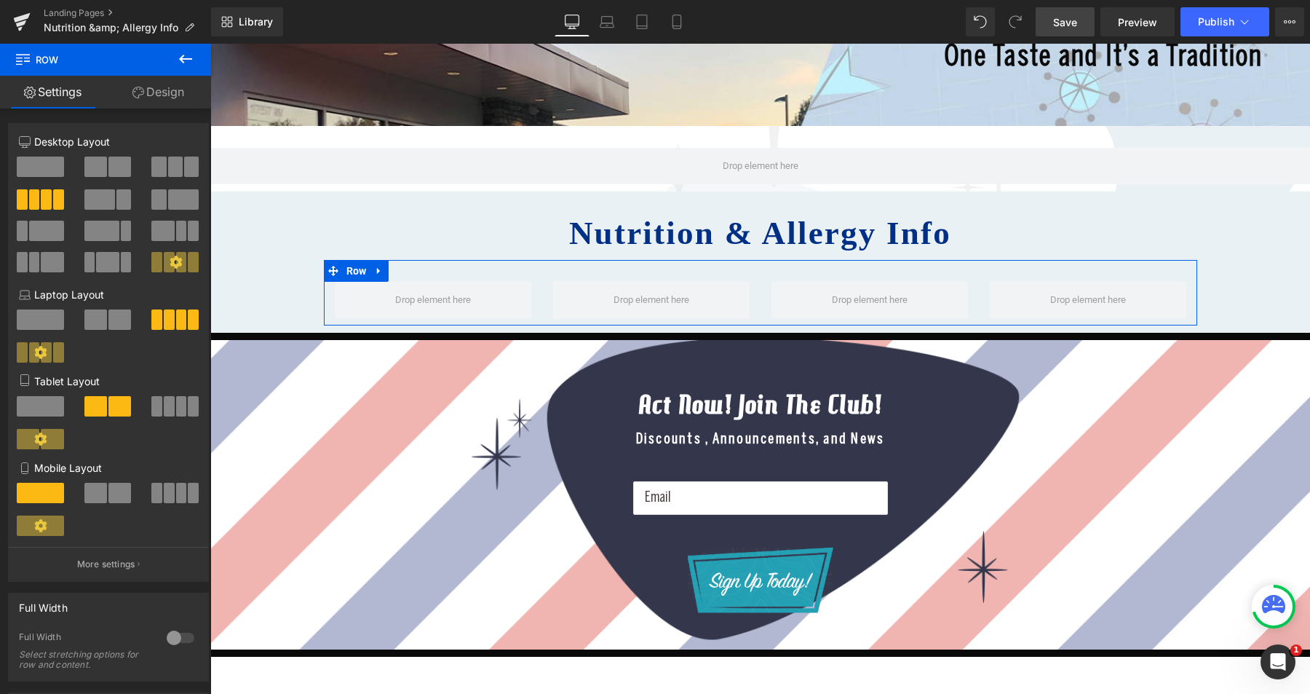
click at [44, 169] on span at bounding box center [40, 166] width 47 height 20
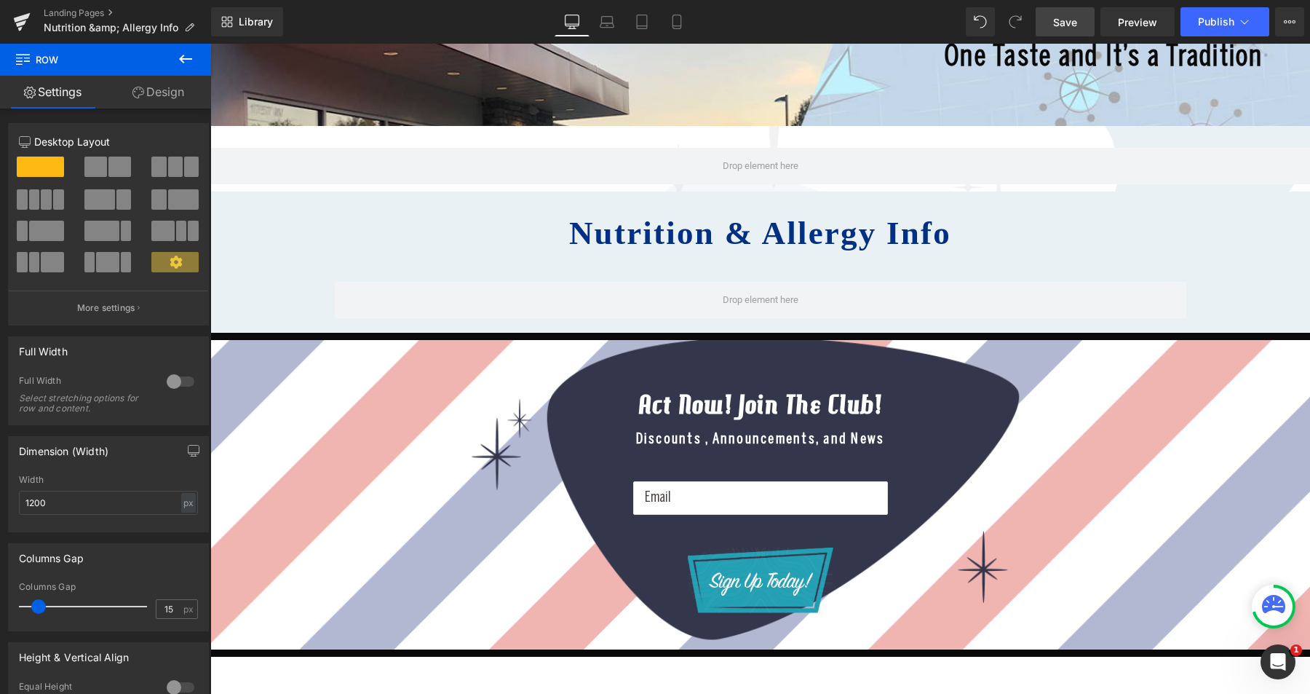
click at [186, 62] on icon at bounding box center [185, 58] width 17 height 17
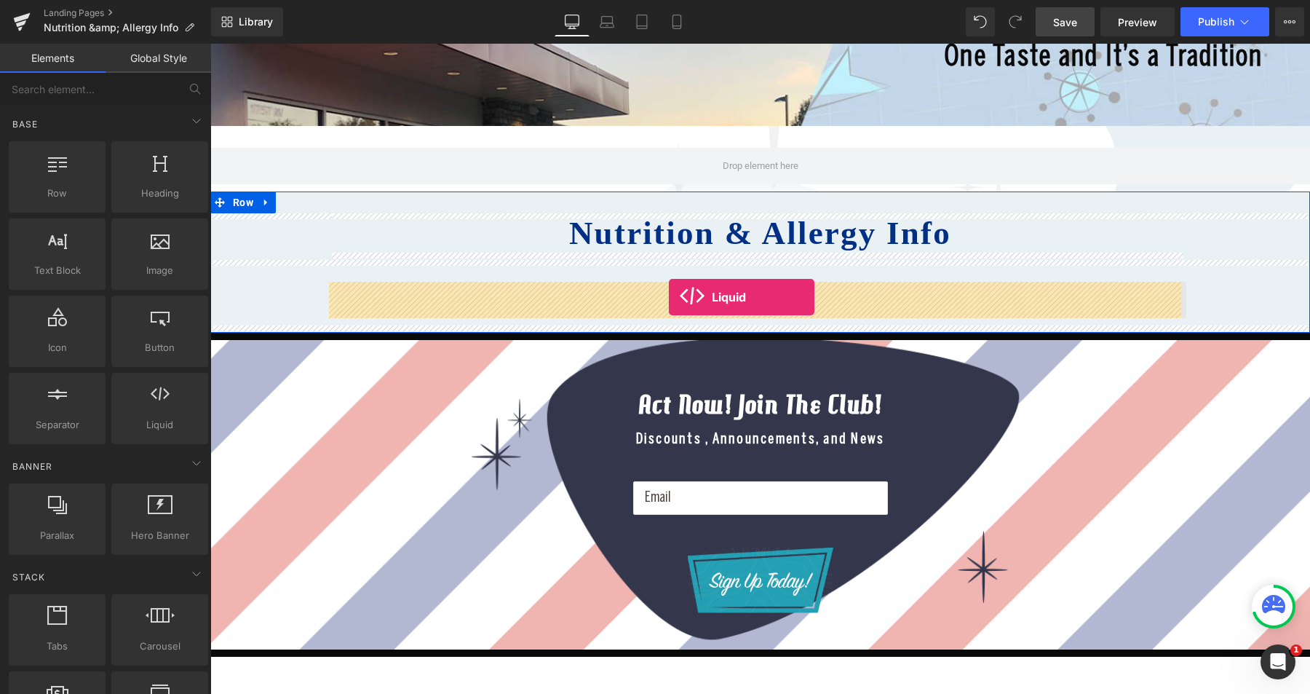
drag, startPoint x: 369, startPoint y: 453, endPoint x: 669, endPoint y: 297, distance: 337.9
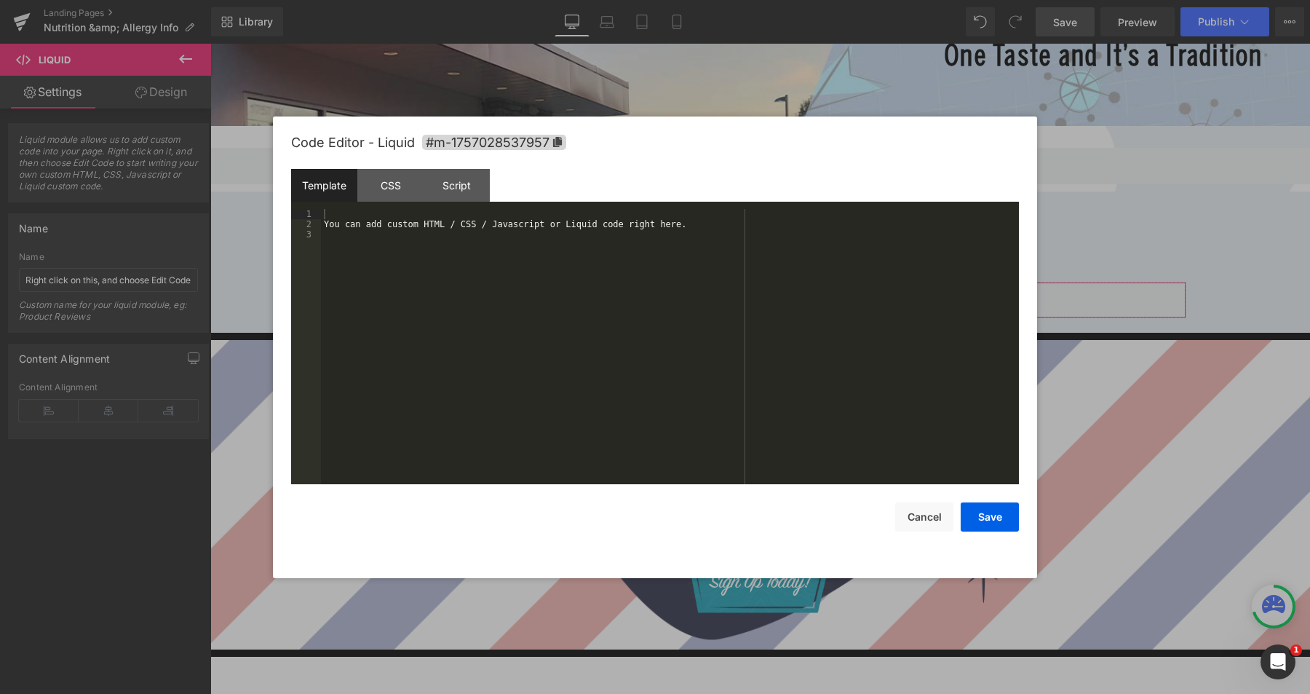
click at [723, 0] on div "Liquid You are previewing how the will restyle your page. You can not edit Elem…" at bounding box center [655, 0] width 1310 height 0
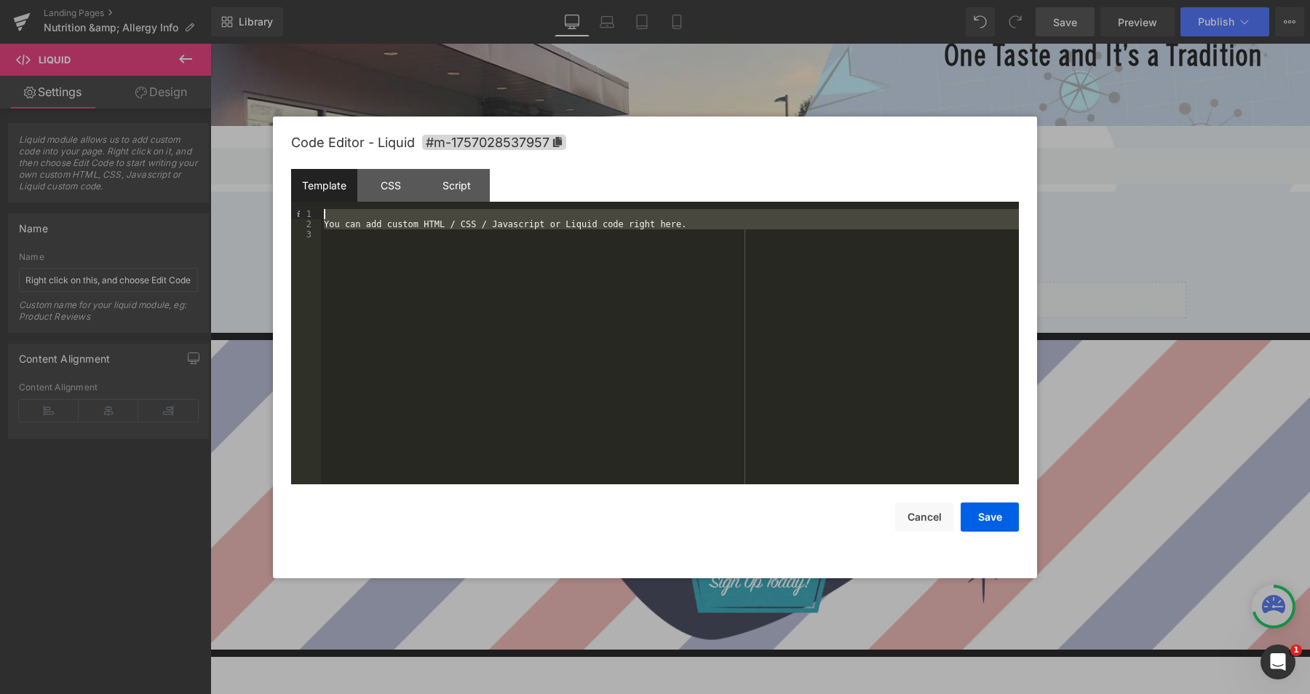
drag, startPoint x: 339, startPoint y: 252, endPoint x: 322, endPoint y: 212, distance: 43.4
click at [322, 212] on div "You can add custom HTML / CSS / Javascript or Liquid code right here." at bounding box center [670, 356] width 698 height 295
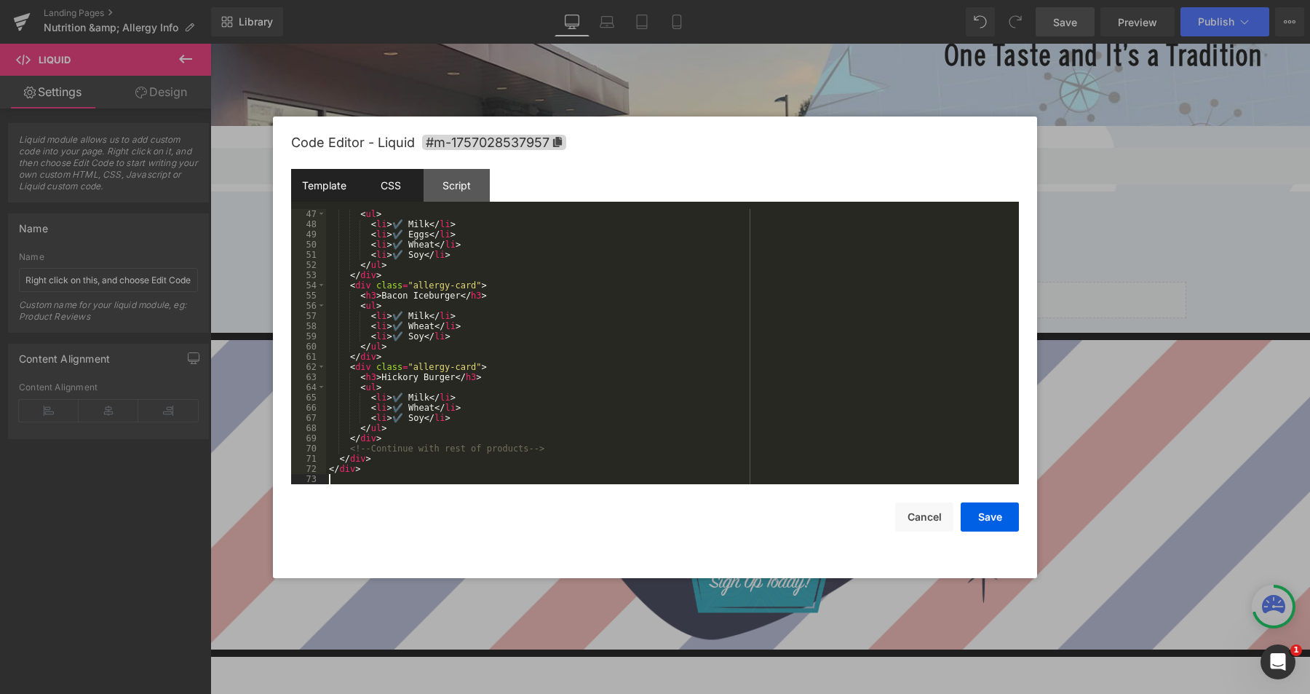
click at [386, 191] on div "CSS" at bounding box center [390, 185] width 66 height 33
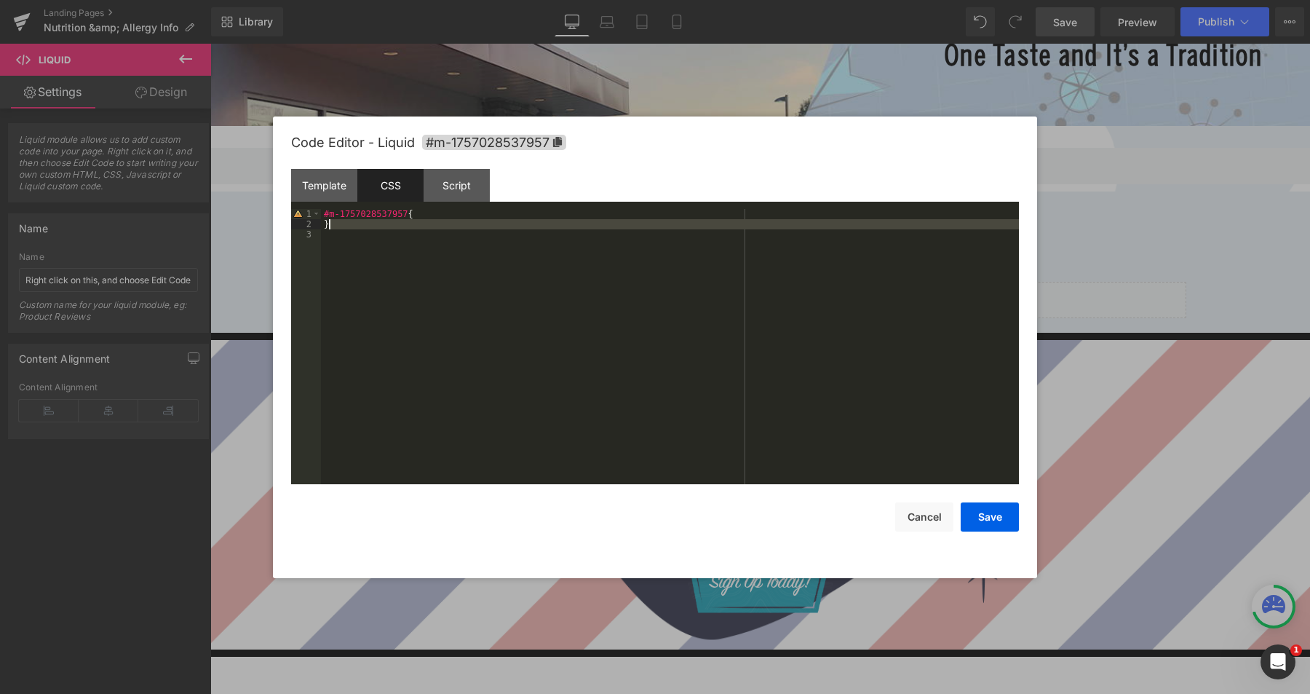
drag, startPoint x: 342, startPoint y: 234, endPoint x: 325, endPoint y: 205, distance: 34.0
click at [325, 205] on div "Template CSS Script Data 47 48 49 50 51 52 53 54 55 56 57 58 59 60 61 62 63 64 …" at bounding box center [655, 326] width 728 height 315
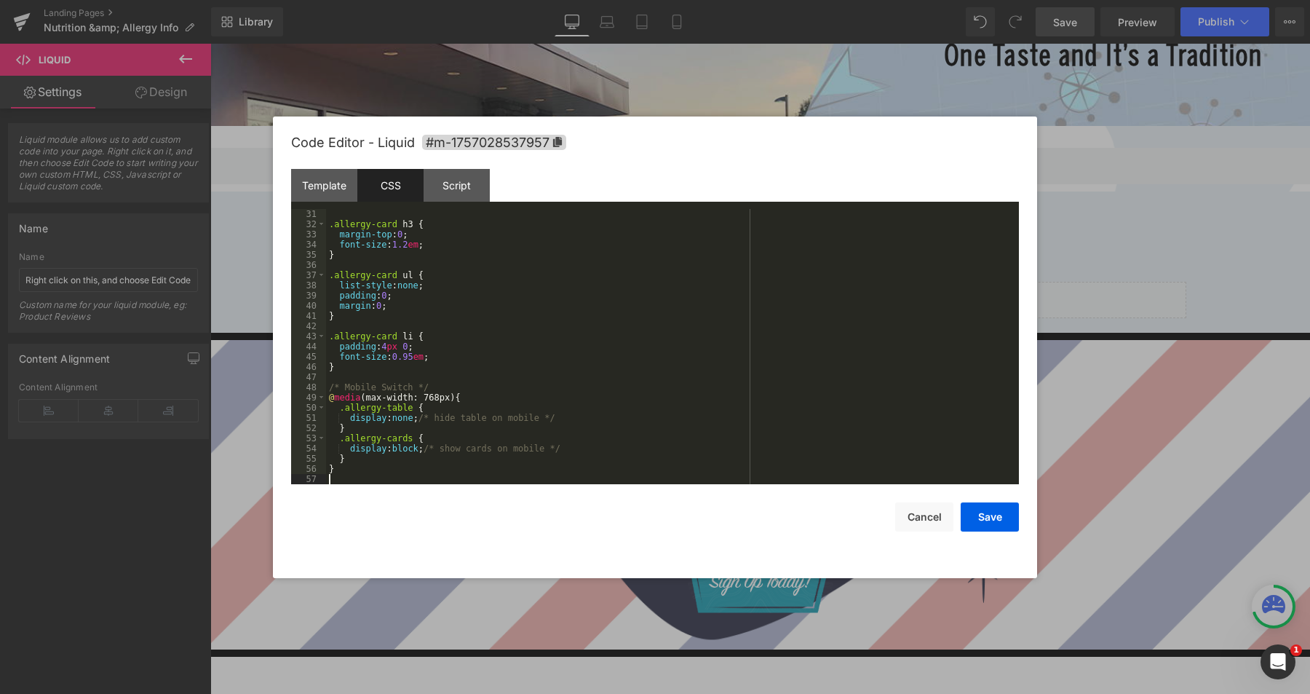
scroll to position [306, 0]
click at [992, 523] on button "Save" at bounding box center [990, 516] width 58 height 29
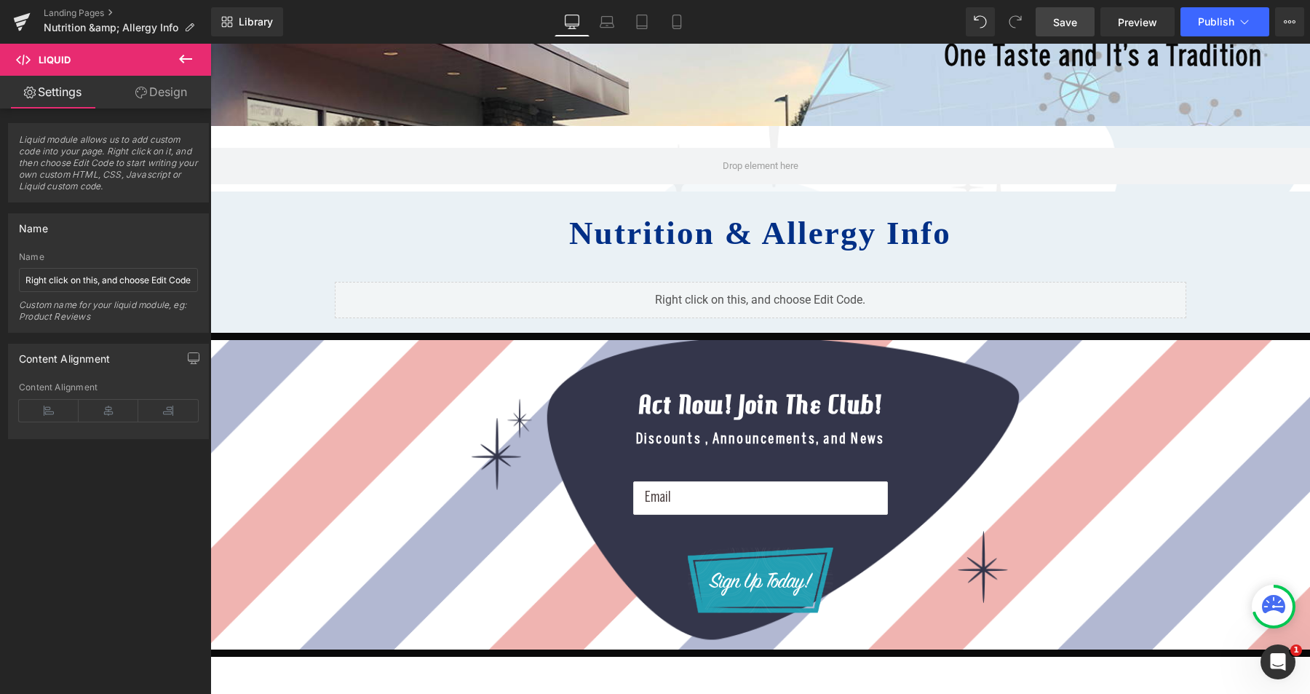
click at [1060, 15] on span "Save" at bounding box center [1065, 22] width 24 height 15
click at [1202, 23] on span "Publish" at bounding box center [1216, 22] width 36 height 12
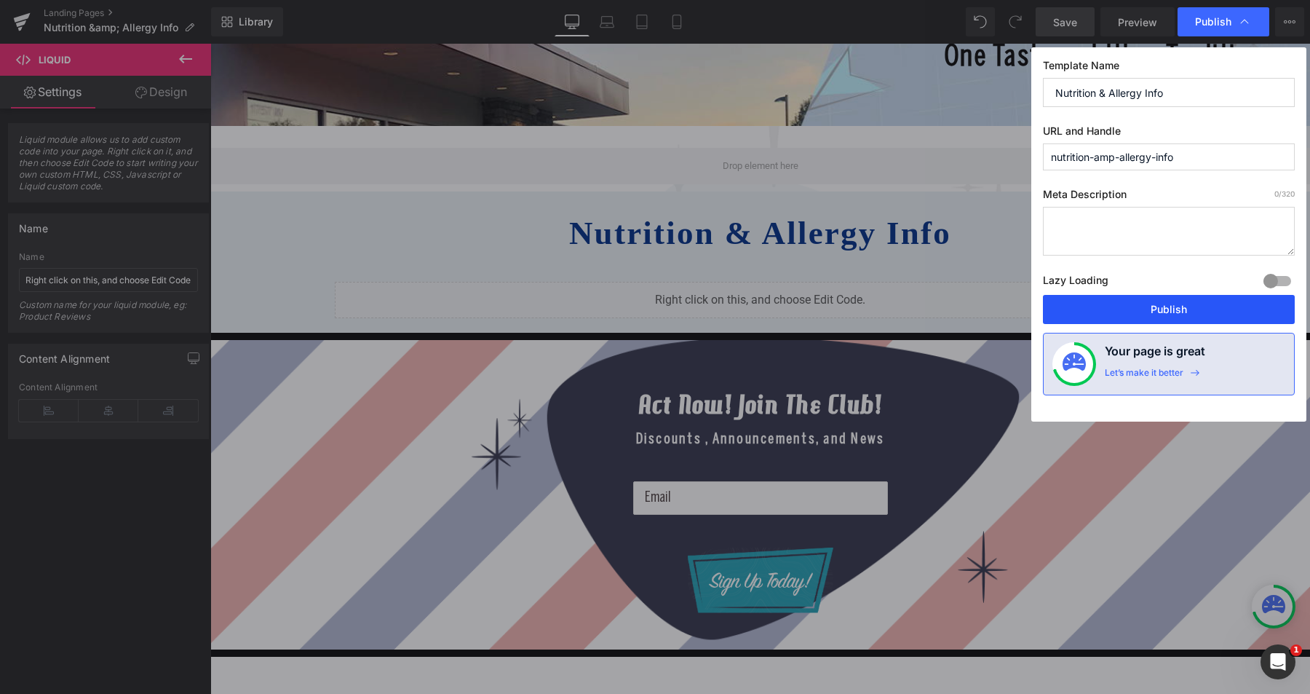
click at [1159, 305] on button "Publish" at bounding box center [1169, 309] width 252 height 29
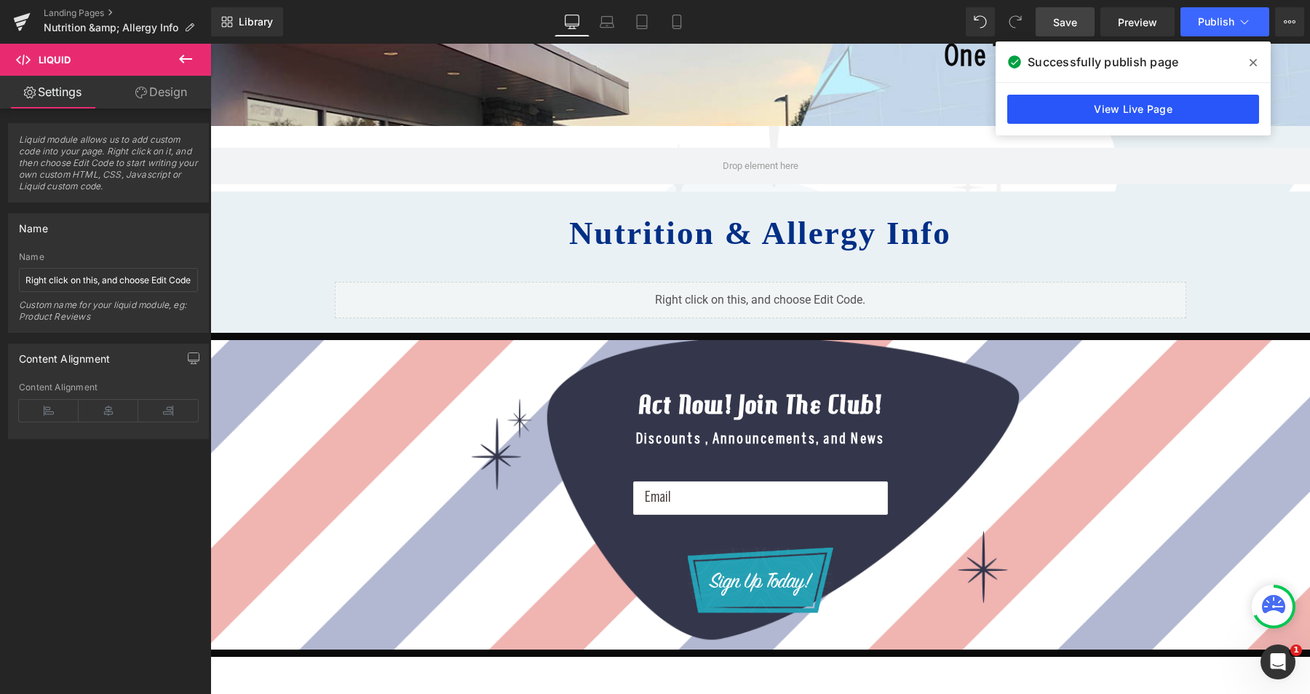
click at [1182, 103] on link "View Live Page" at bounding box center [1133, 109] width 252 height 29
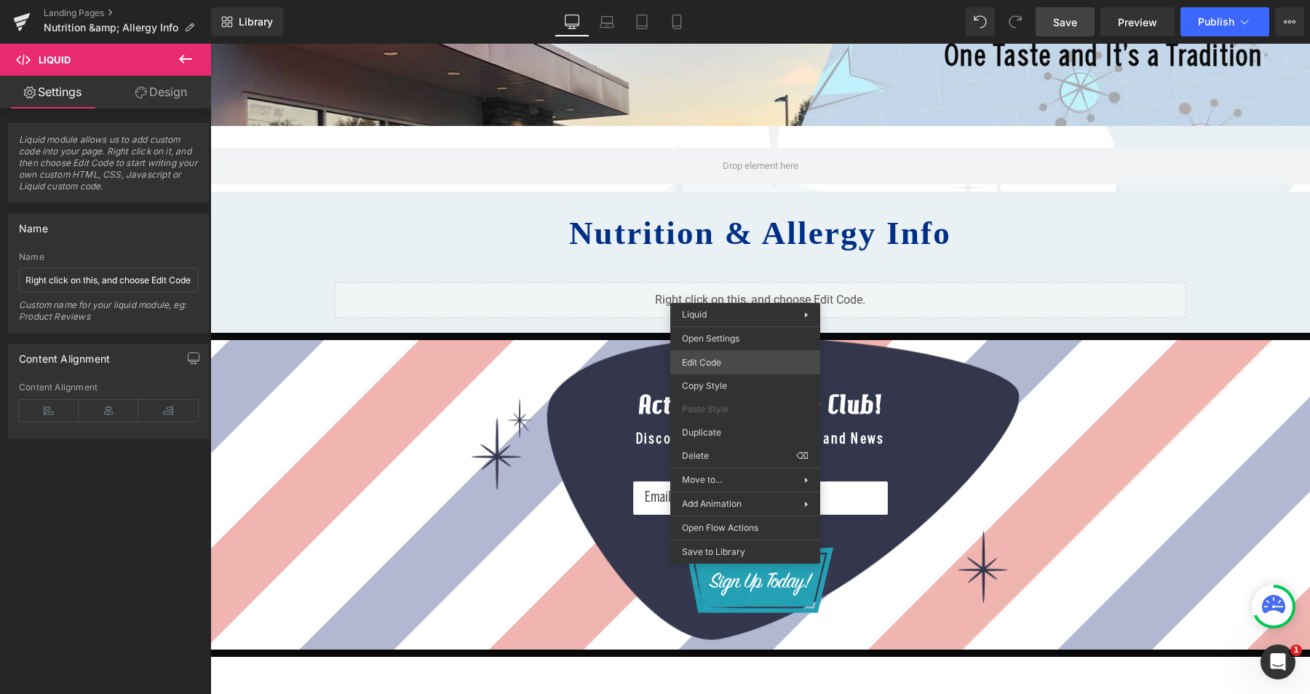
click at [718, 0] on div "Liquid You are previewing how the will restyle your page. You can not edit Elem…" at bounding box center [655, 0] width 1310 height 0
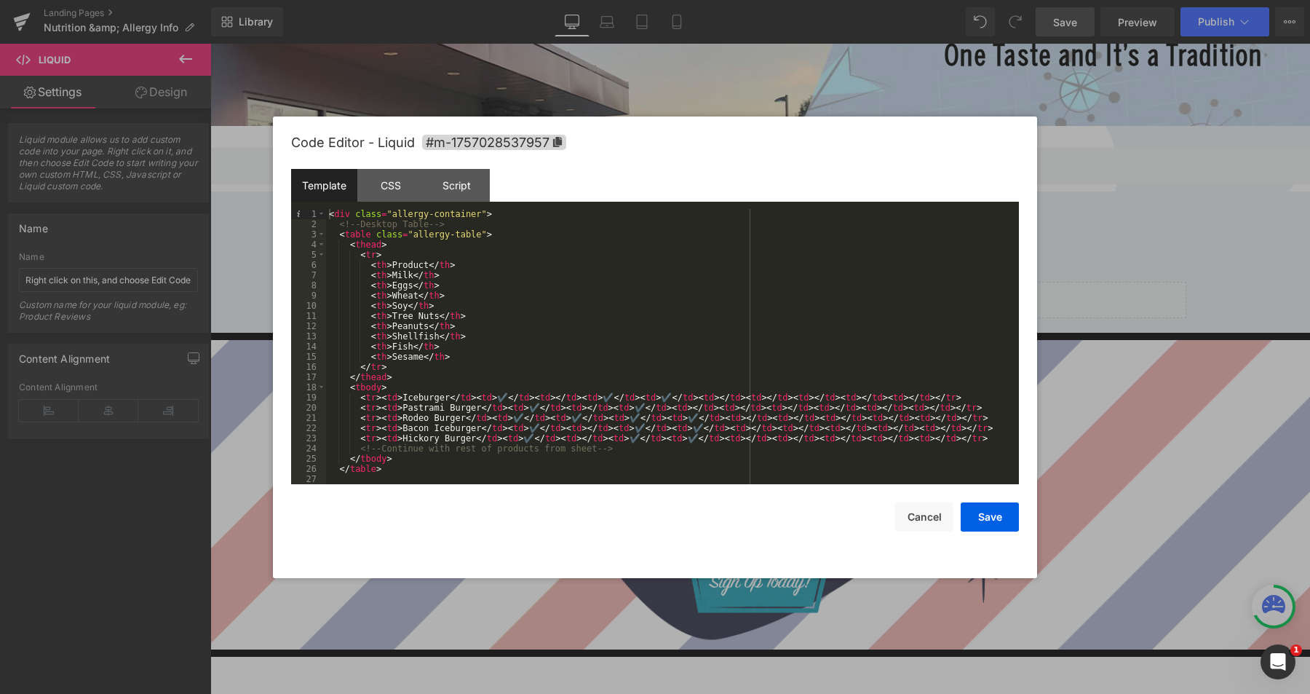
click at [533, 340] on div "< div class = "allergy-container" > <!-- Desktop Table --> < table class = "all…" at bounding box center [669, 356] width 687 height 295
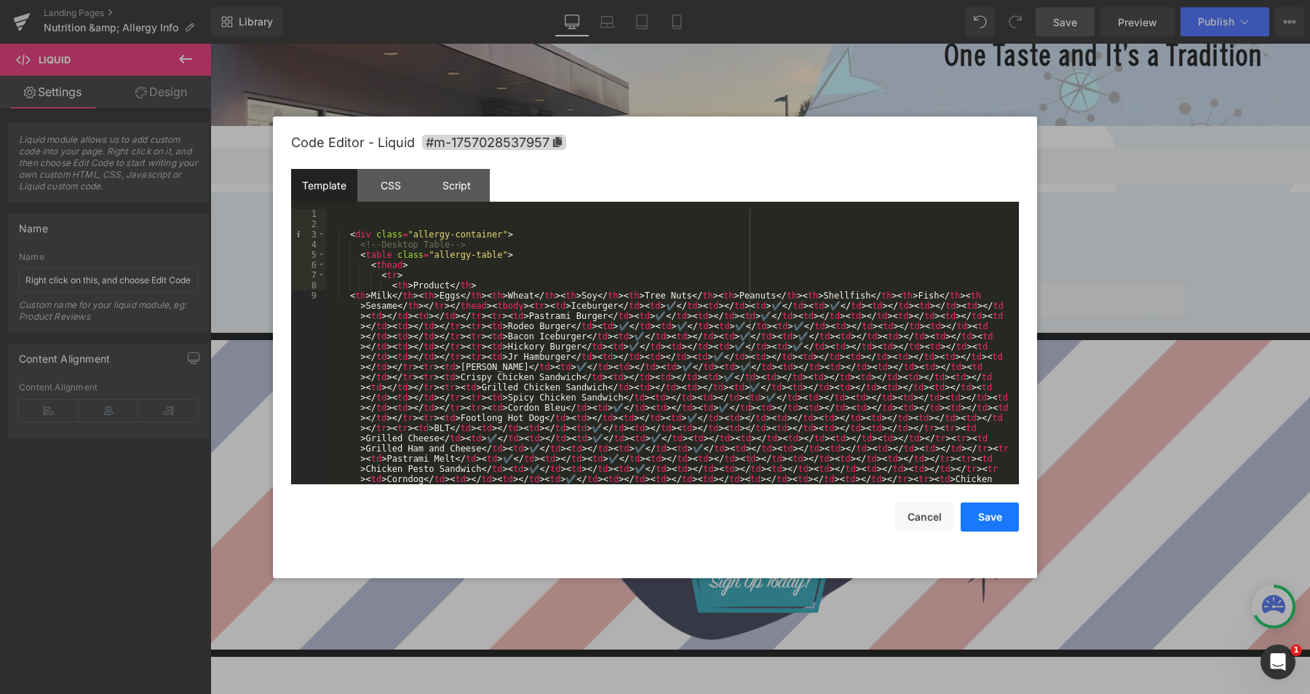
click at [993, 519] on button "Save" at bounding box center [990, 516] width 58 height 29
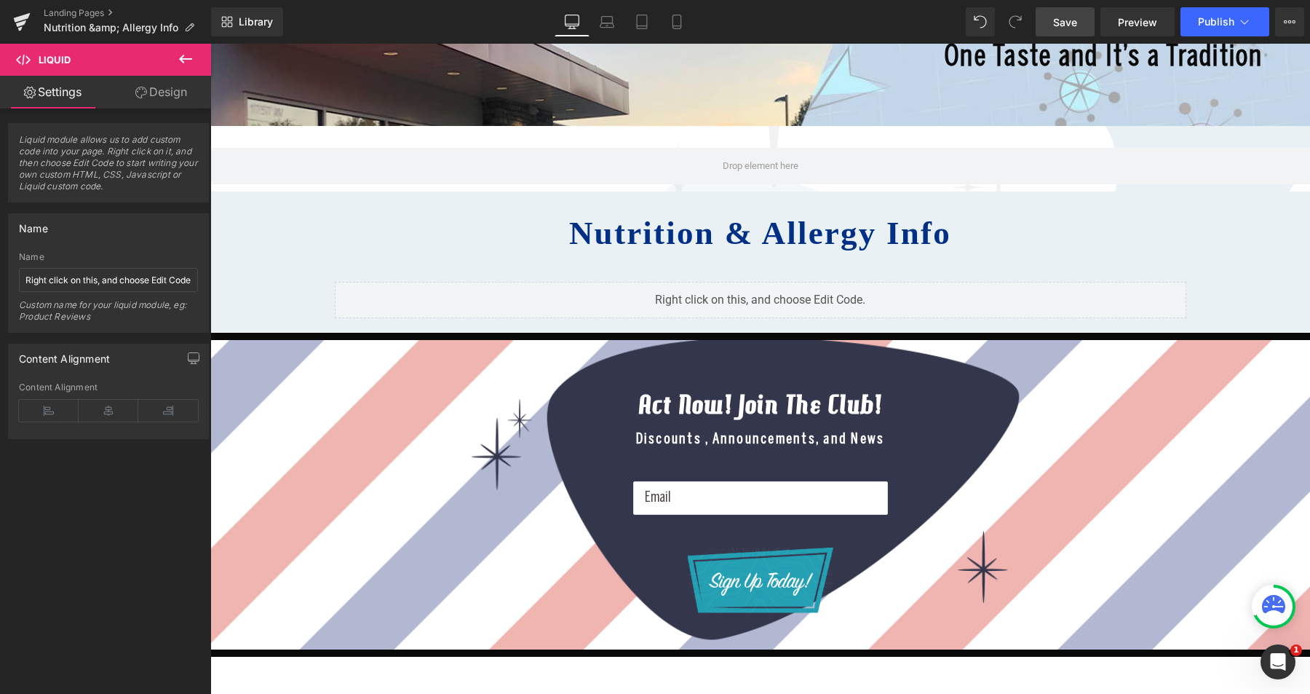
click at [1068, 25] on span "Save" at bounding box center [1065, 22] width 24 height 15
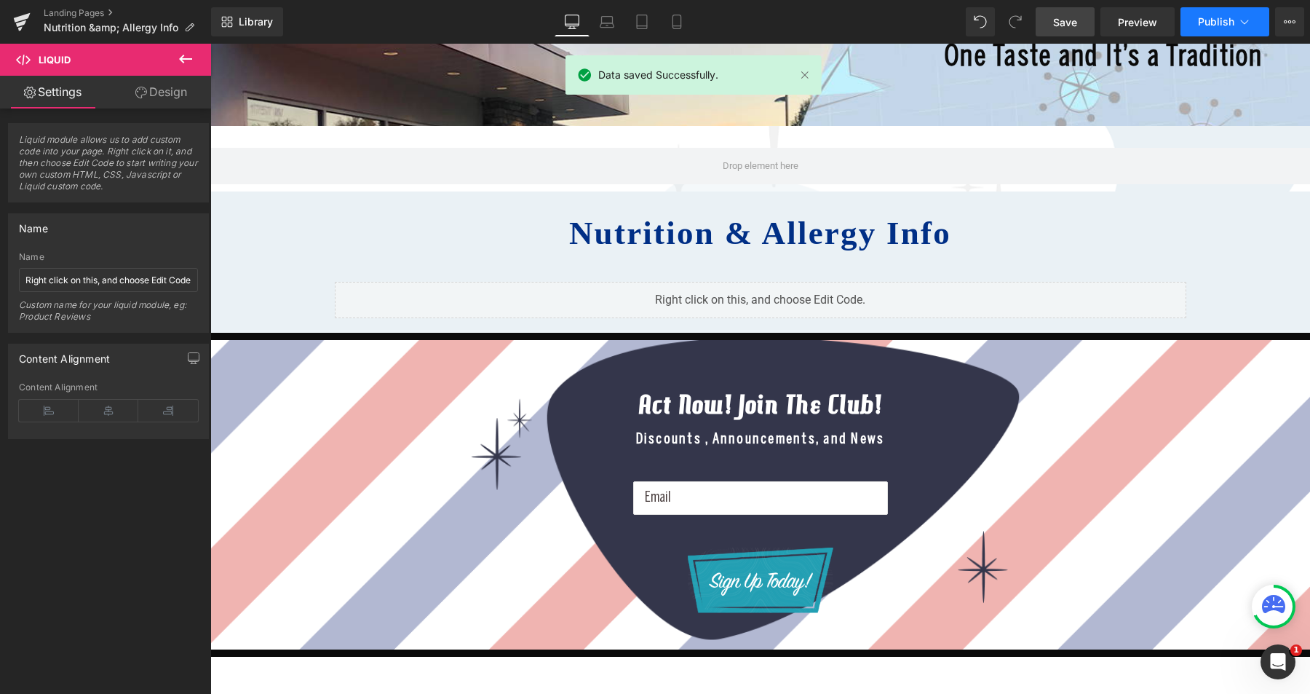
click at [1199, 23] on span "Publish" at bounding box center [1216, 22] width 36 height 12
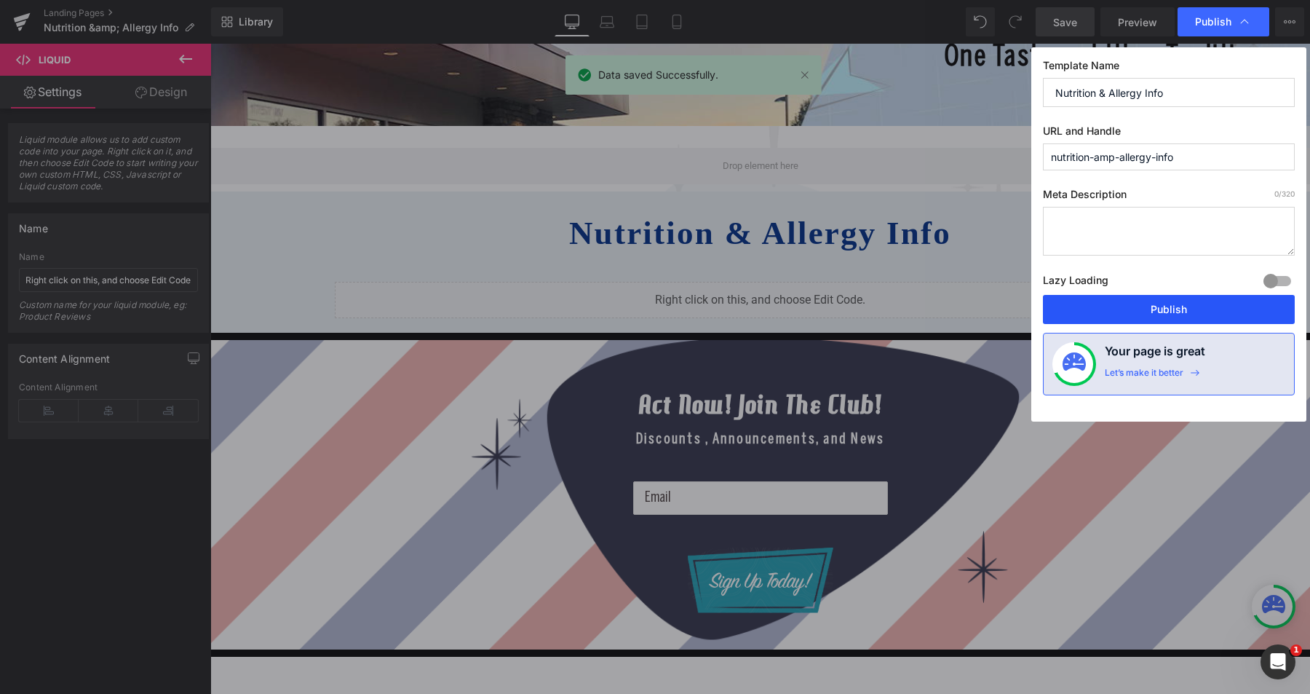
click at [1201, 314] on button "Publish" at bounding box center [1169, 309] width 252 height 29
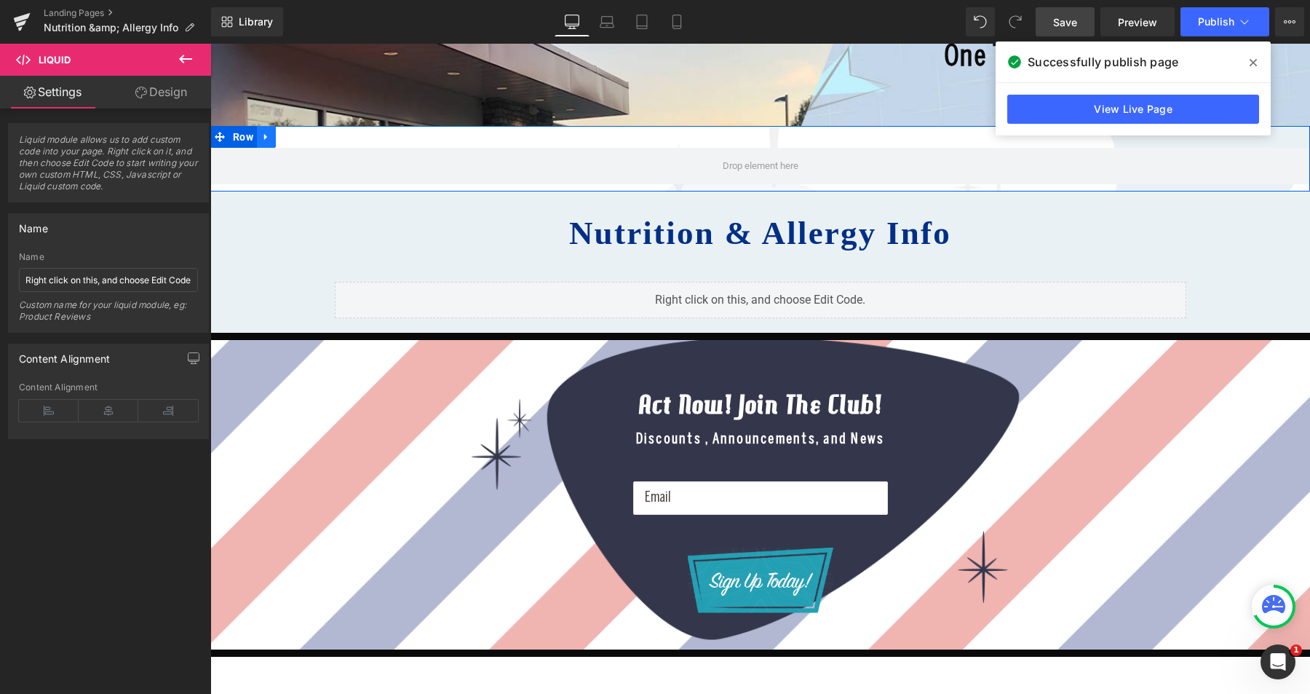
click at [261, 138] on icon at bounding box center [266, 137] width 10 height 11
click at [299, 135] on icon at bounding box center [304, 137] width 10 height 11
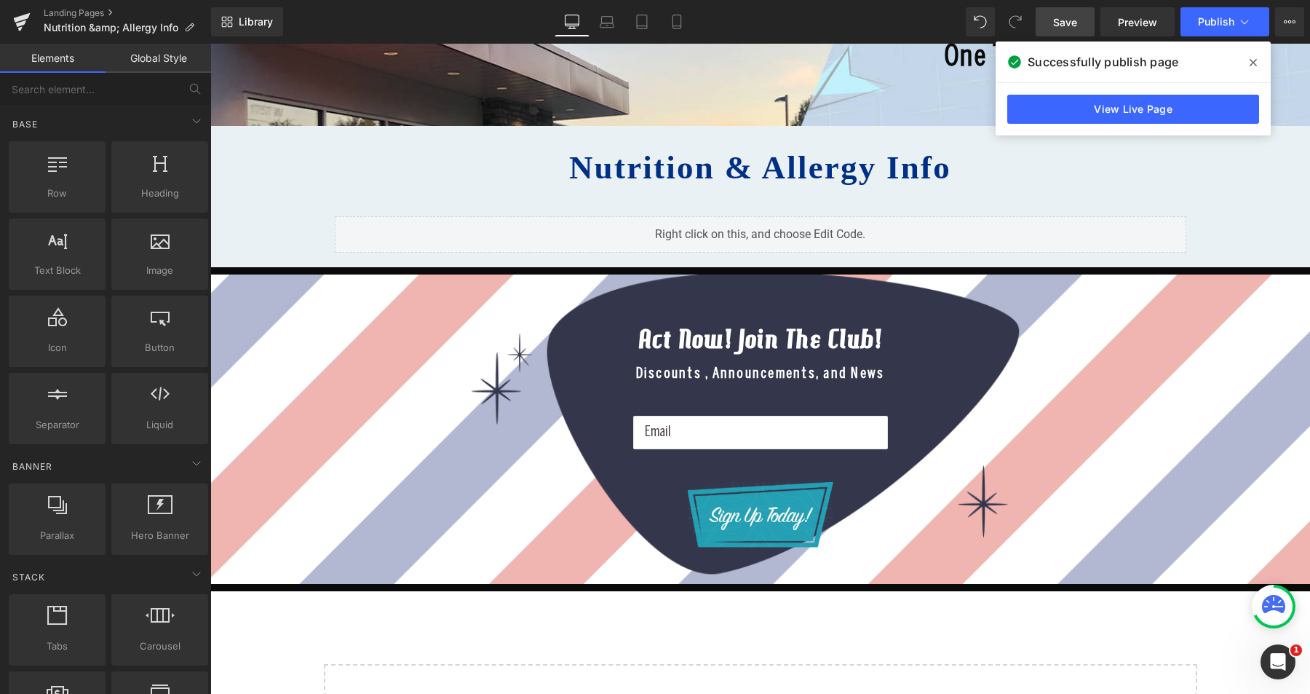
click at [1067, 17] on span "Save" at bounding box center [1065, 22] width 24 height 15
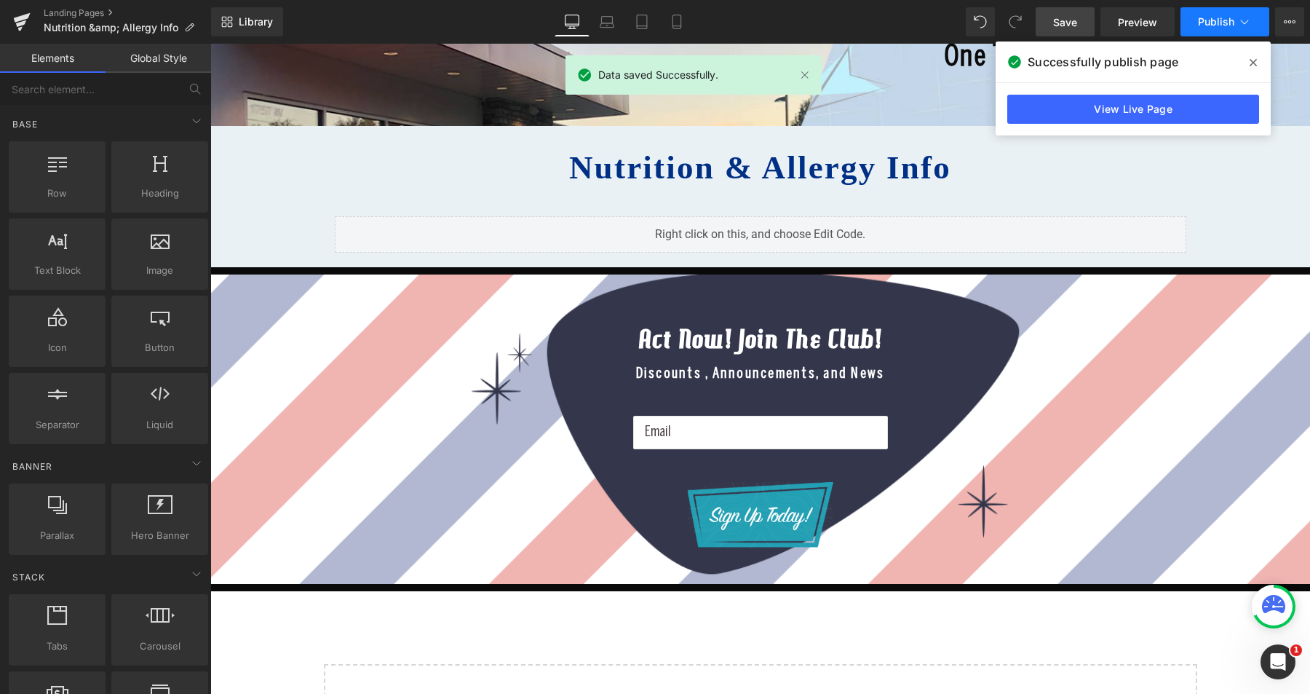
click at [1222, 28] on span "Publish" at bounding box center [1216, 22] width 36 height 12
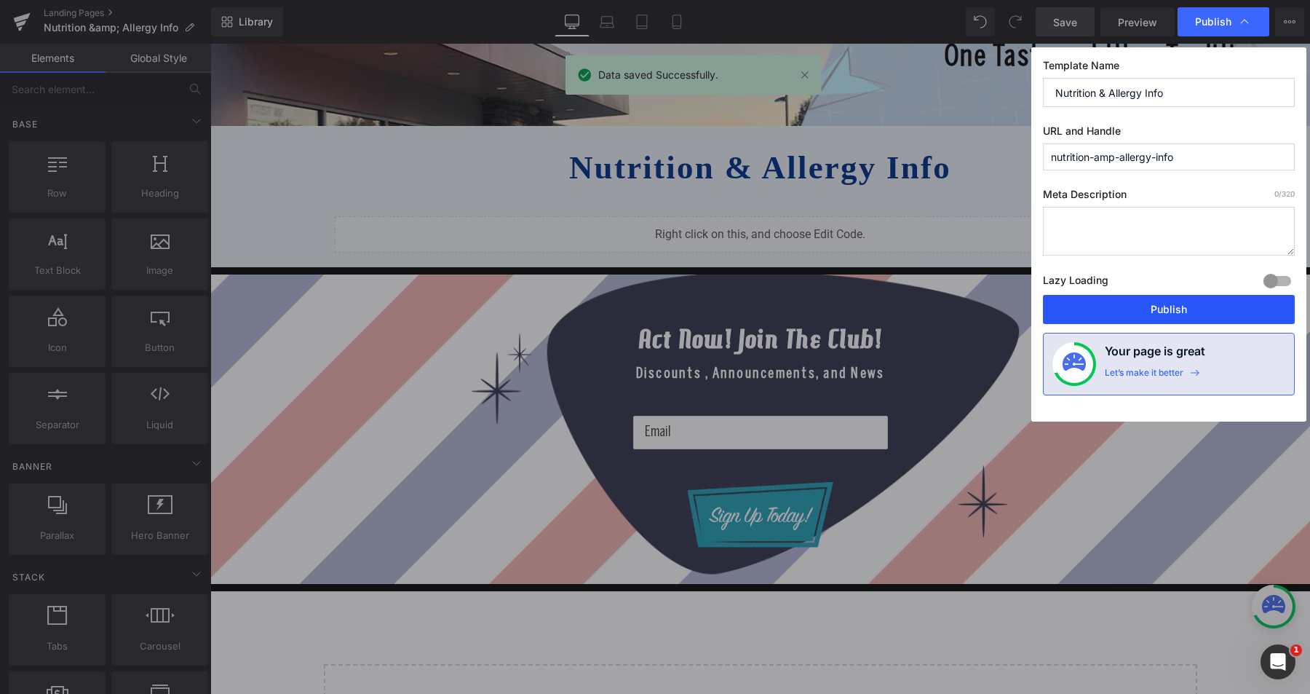
click at [1162, 306] on button "Publish" at bounding box center [1169, 309] width 252 height 29
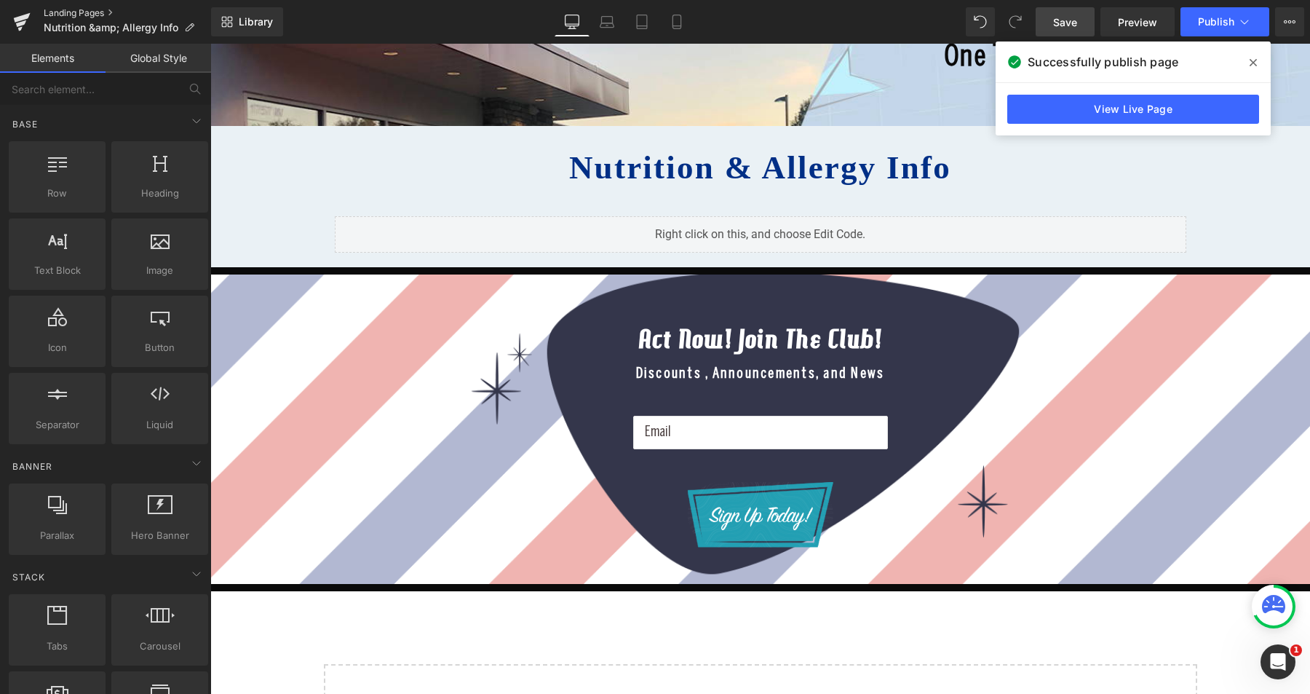
click at [82, 10] on link "Landing Pages" at bounding box center [127, 13] width 167 height 12
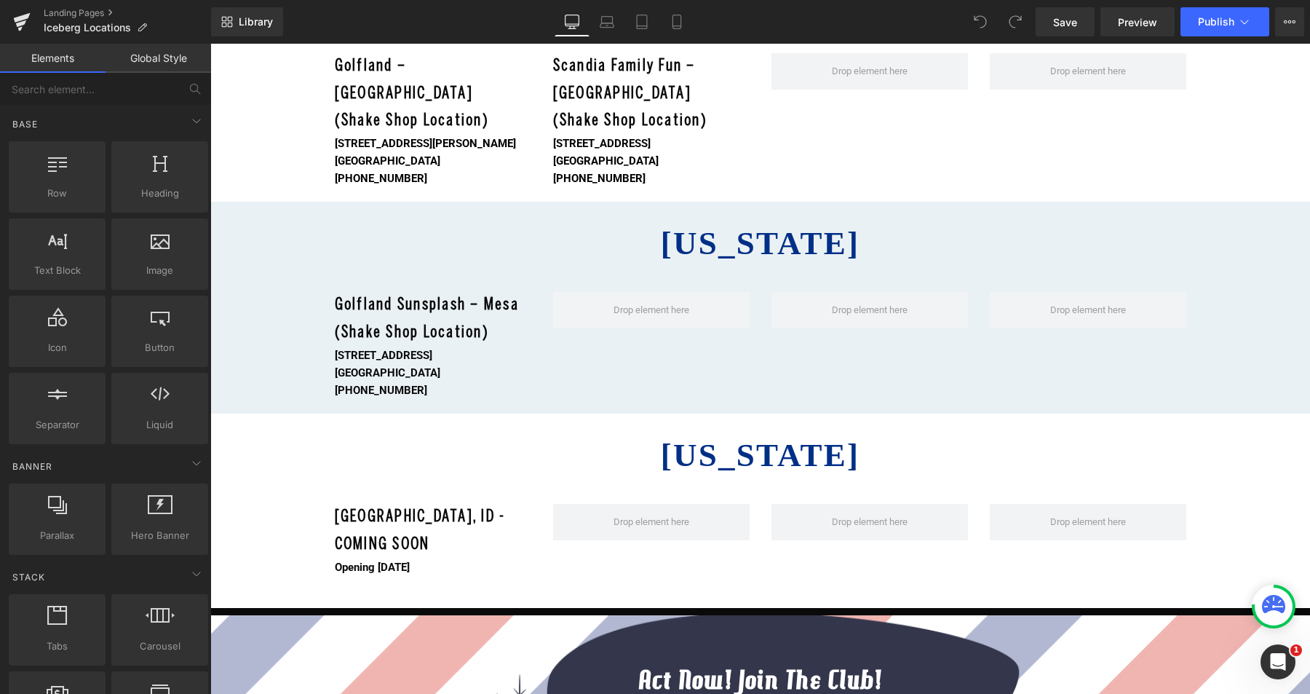
scroll to position [2049, 0]
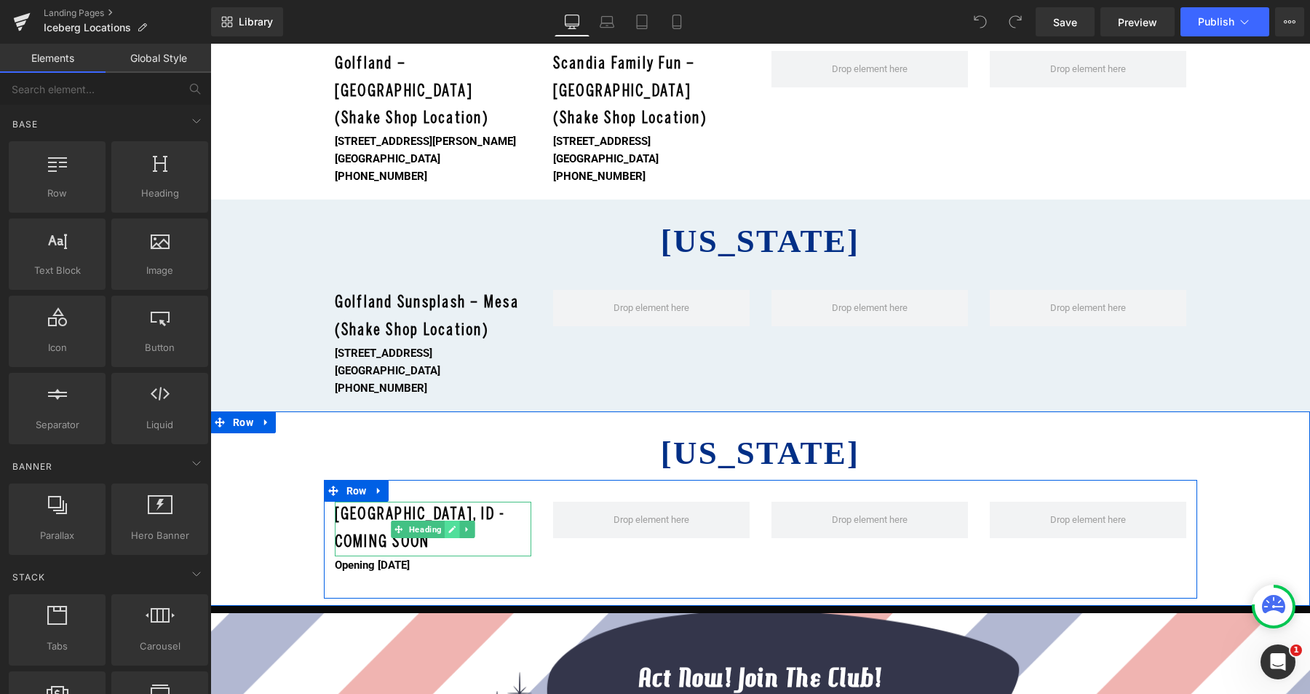
click at [448, 525] on icon at bounding box center [452, 529] width 8 height 9
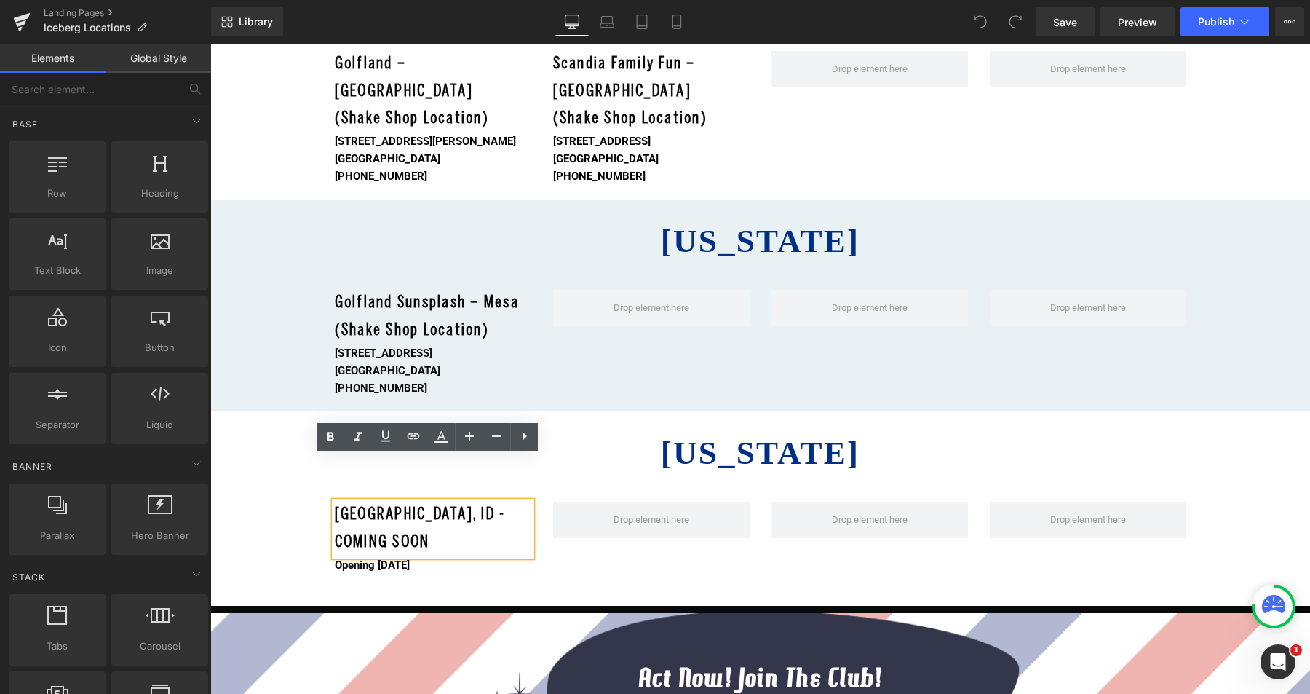
click at [465, 501] on h3 "[GEOGRAPHIC_DATA], ID - COMING SOON" at bounding box center [433, 528] width 197 height 55
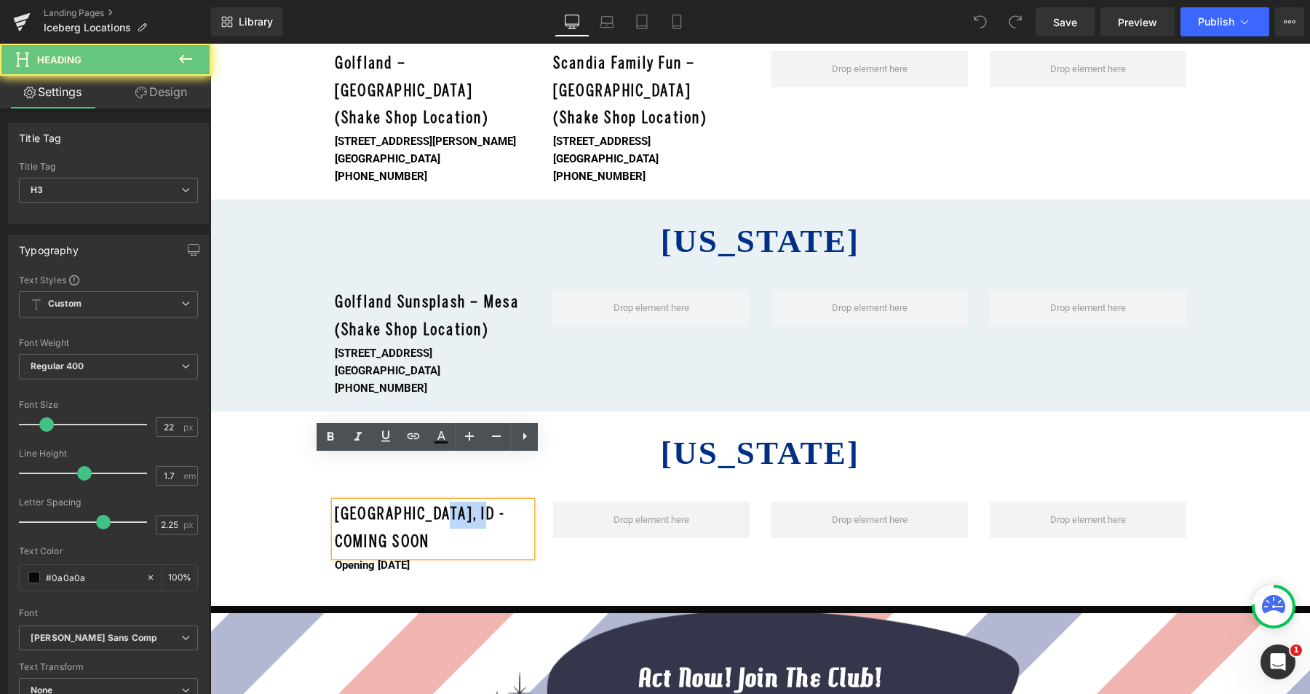
click at [465, 501] on h3 "[GEOGRAPHIC_DATA], ID - COMING SOON" at bounding box center [433, 528] width 197 height 55
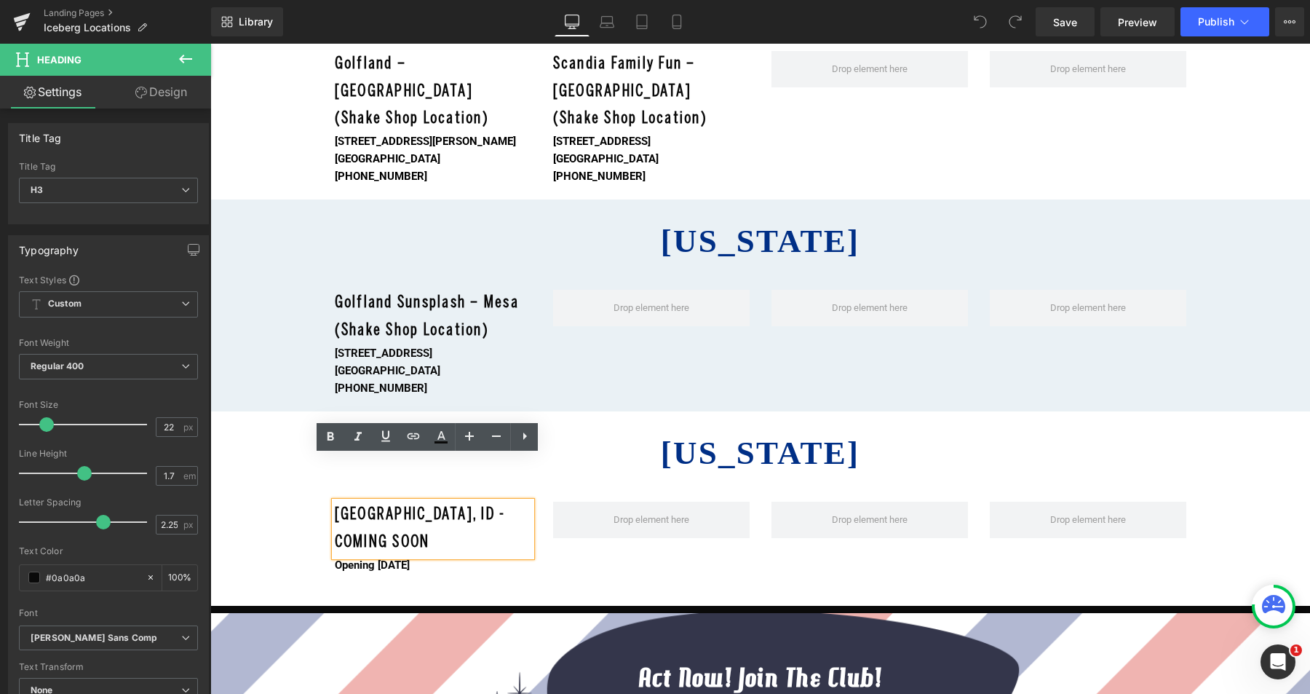
click at [514, 501] on h3 "[GEOGRAPHIC_DATA], ID - COMING SOON" at bounding box center [433, 528] width 197 height 55
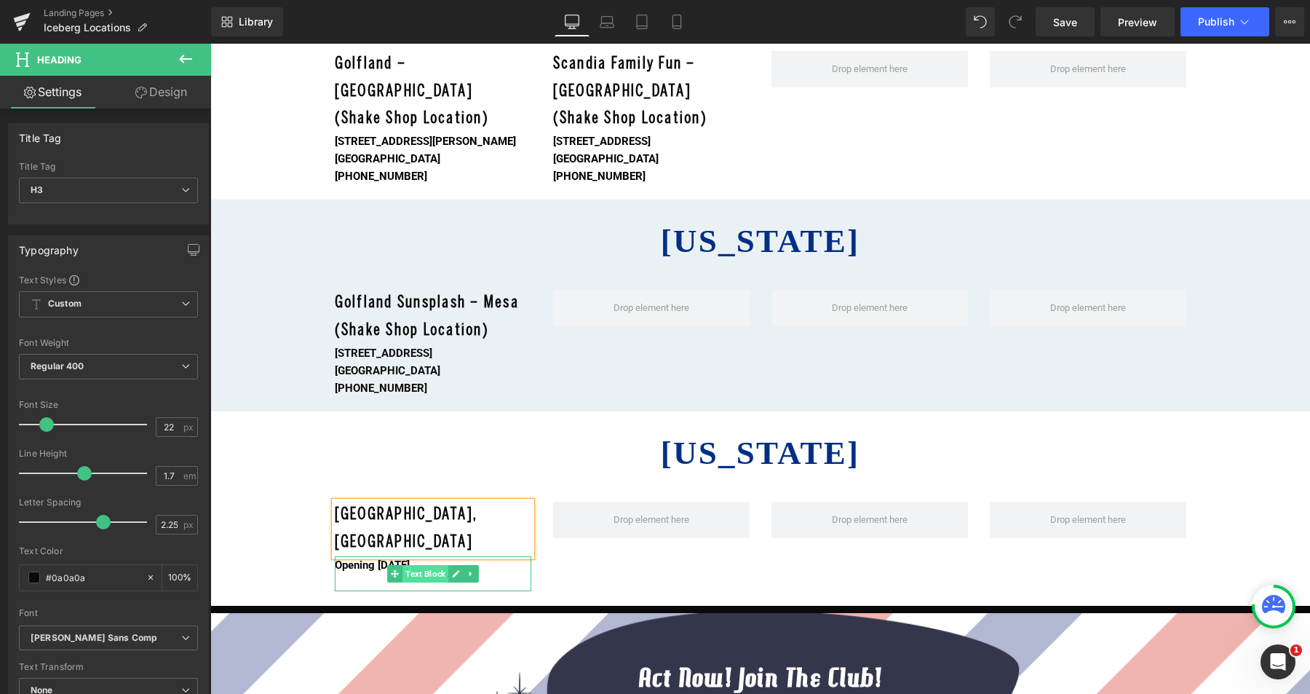
click at [407, 565] on span "Text Block" at bounding box center [425, 573] width 46 height 17
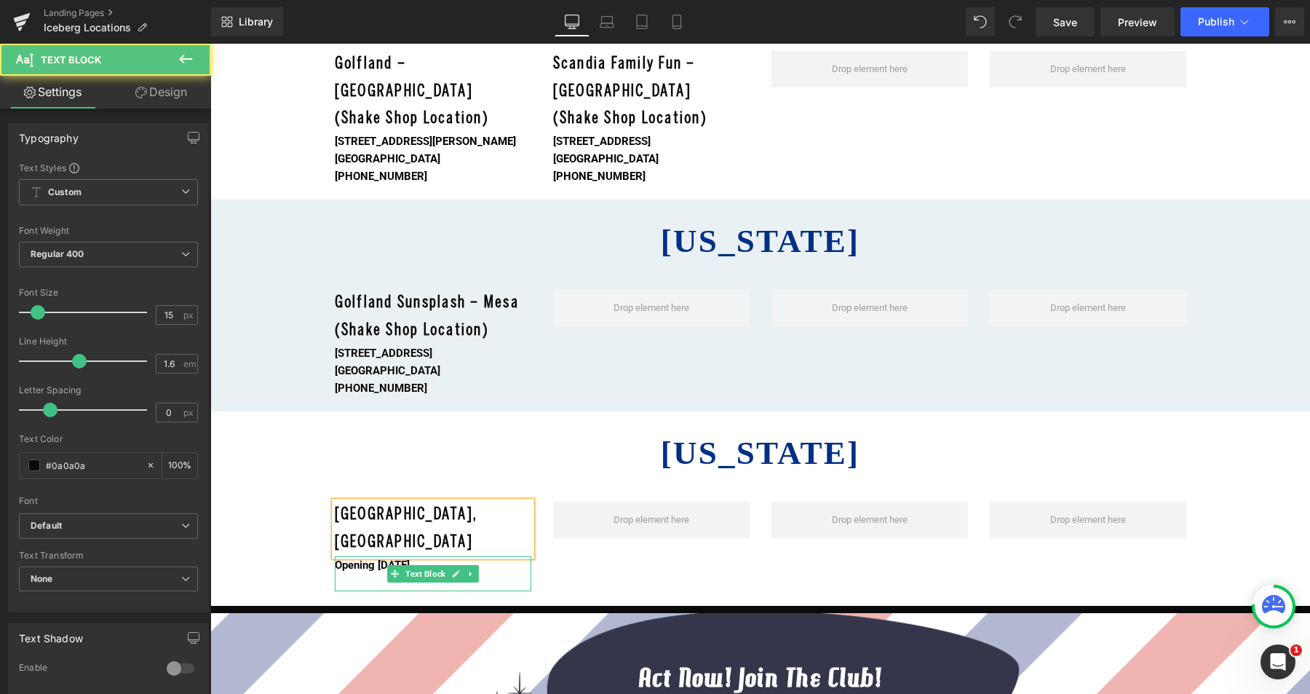
click at [362, 558] on b "Opening [DATE]" at bounding box center [372, 564] width 75 height 13
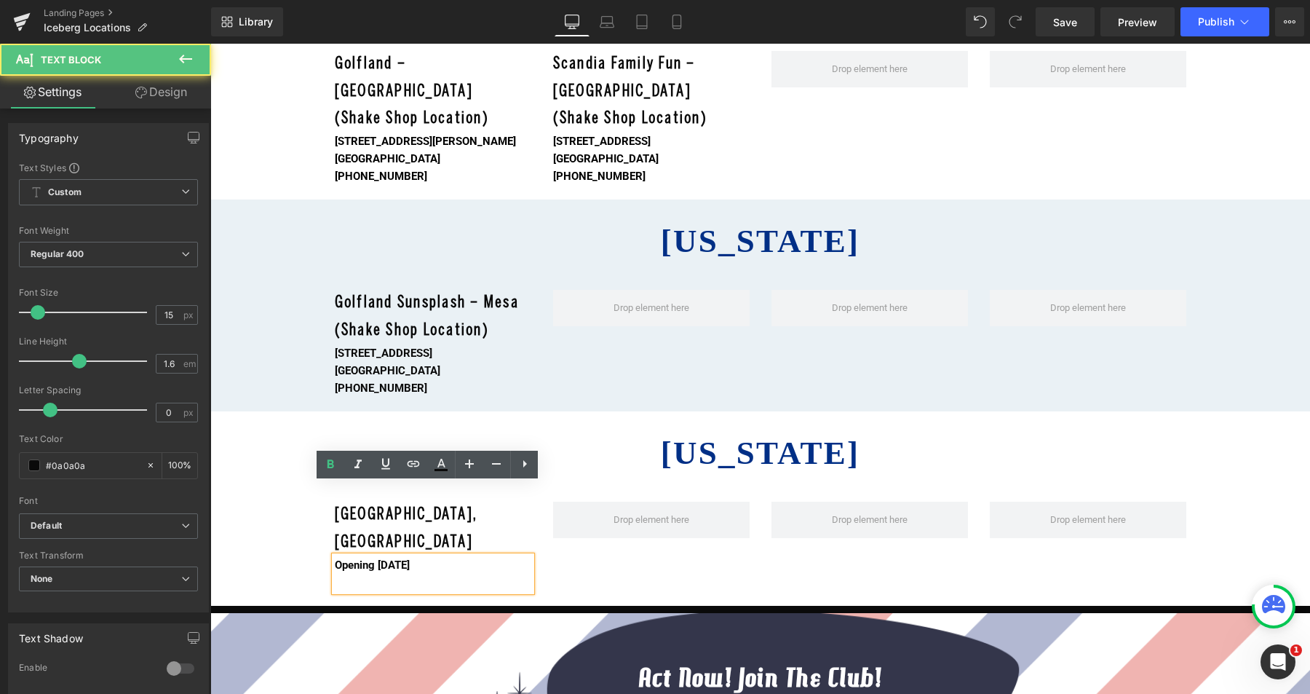
click at [362, 558] on b "Opening [DATE]" at bounding box center [372, 564] width 75 height 13
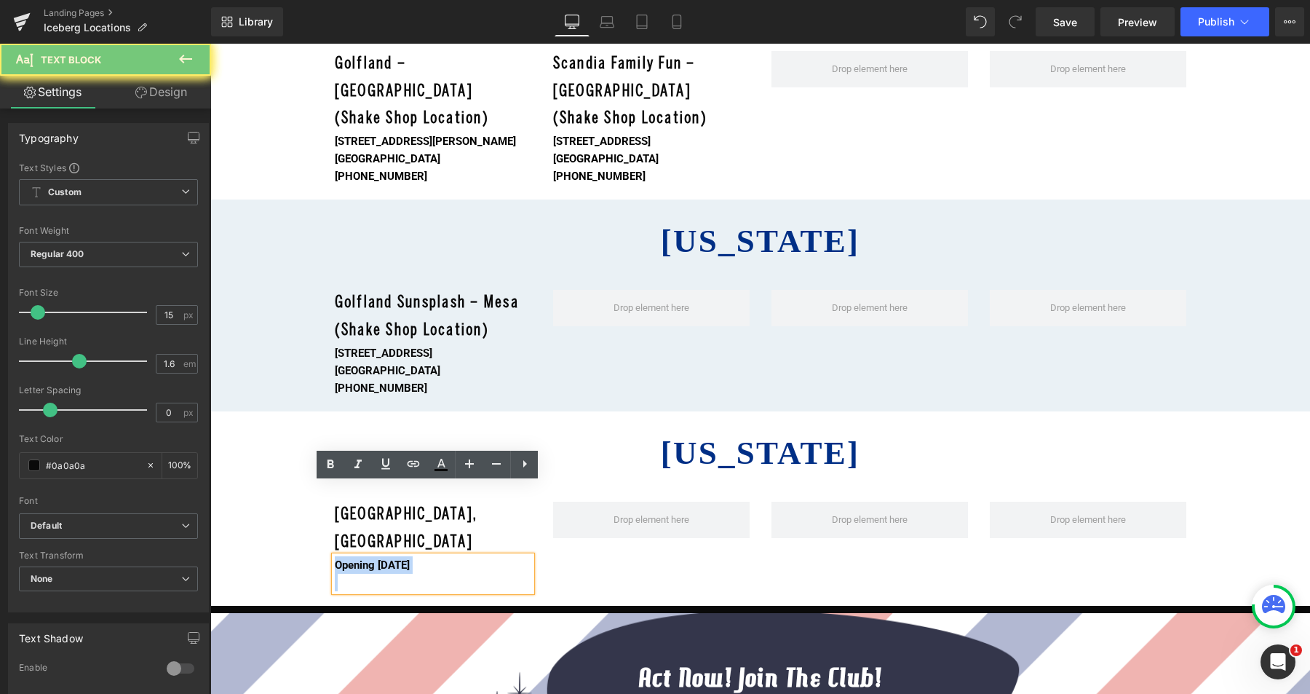
click at [362, 558] on b "Opening [DATE]" at bounding box center [372, 564] width 75 height 13
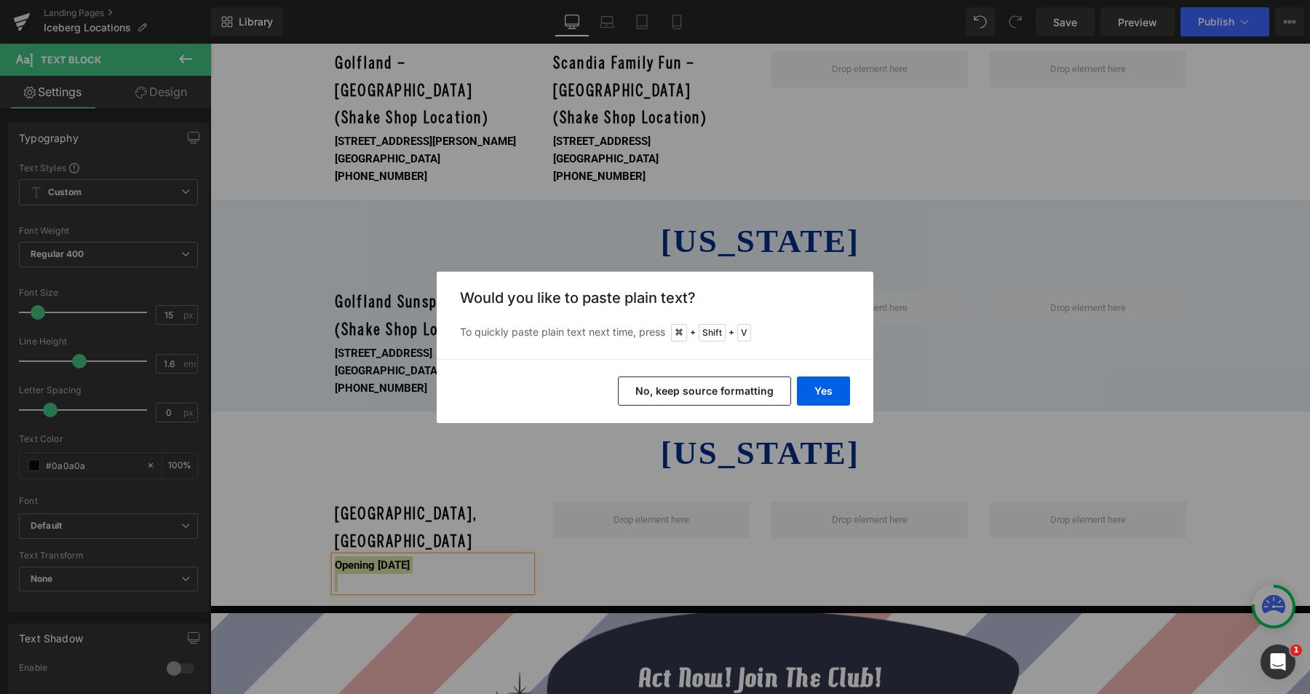
click at [718, 393] on button "No, keep source formatting" at bounding box center [704, 390] width 173 height 29
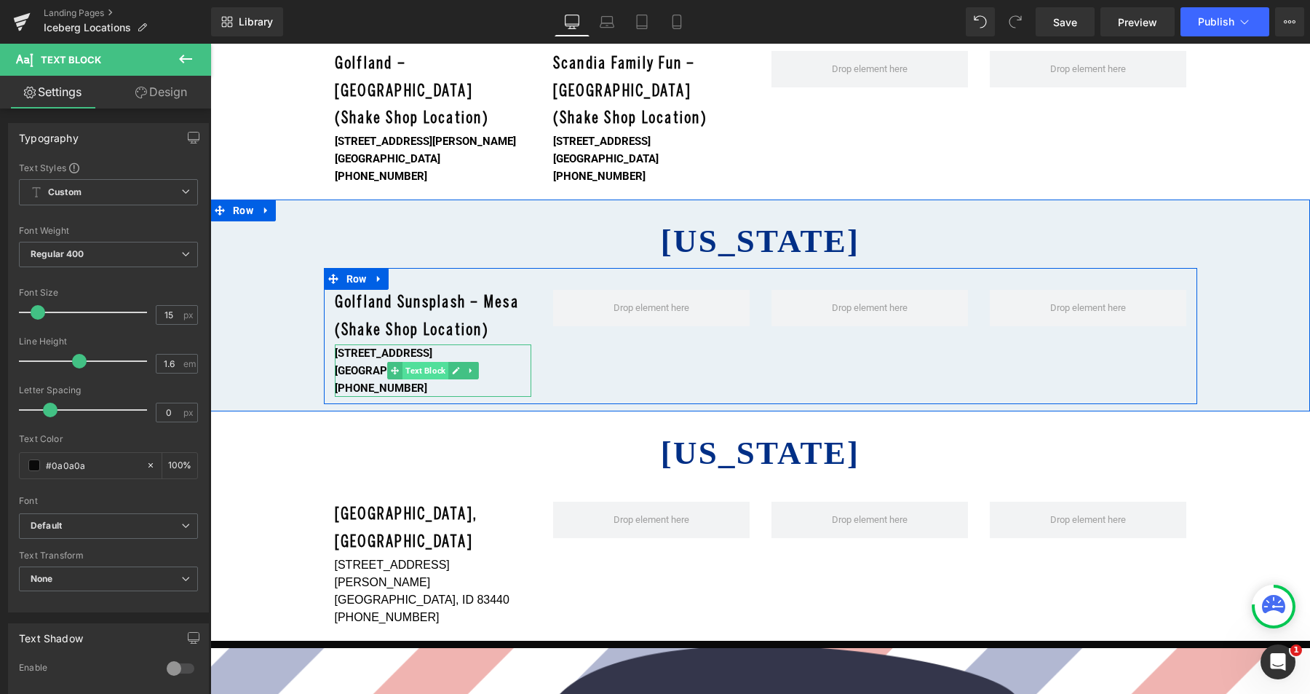
click at [417, 362] on span "Text Block" at bounding box center [425, 370] width 46 height 17
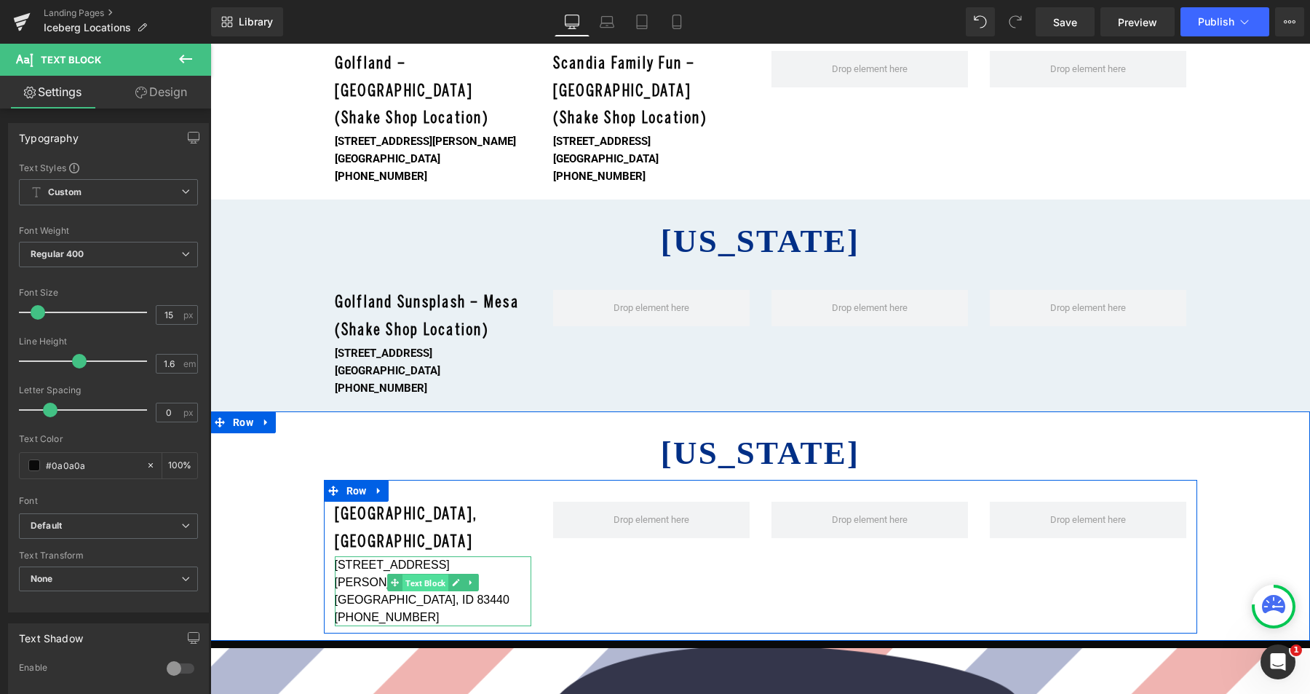
click at [422, 574] on span "Text Block" at bounding box center [425, 582] width 46 height 17
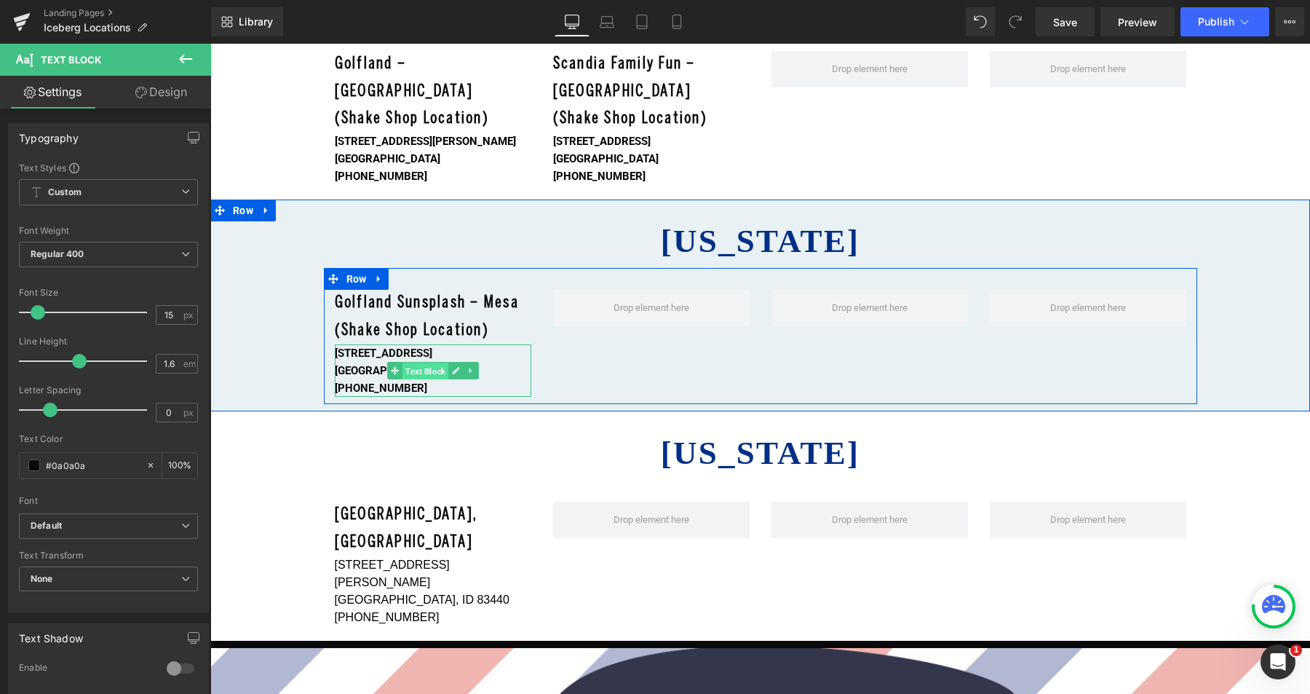
click at [419, 362] on span "Text Block" at bounding box center [425, 370] width 46 height 17
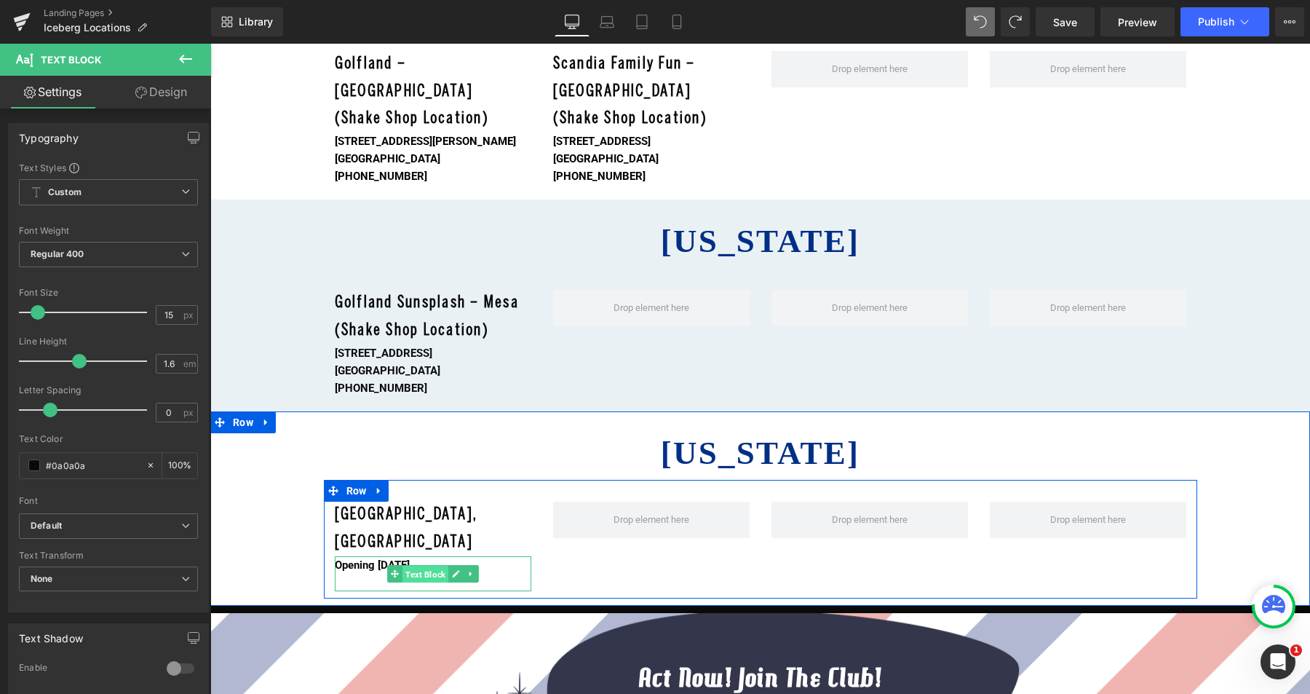
click at [414, 565] on span "Text Block" at bounding box center [425, 573] width 46 height 17
click at [415, 565] on span "Text Block" at bounding box center [425, 573] width 46 height 17
click at [370, 558] on b "Opening [DATE]" at bounding box center [372, 564] width 75 height 13
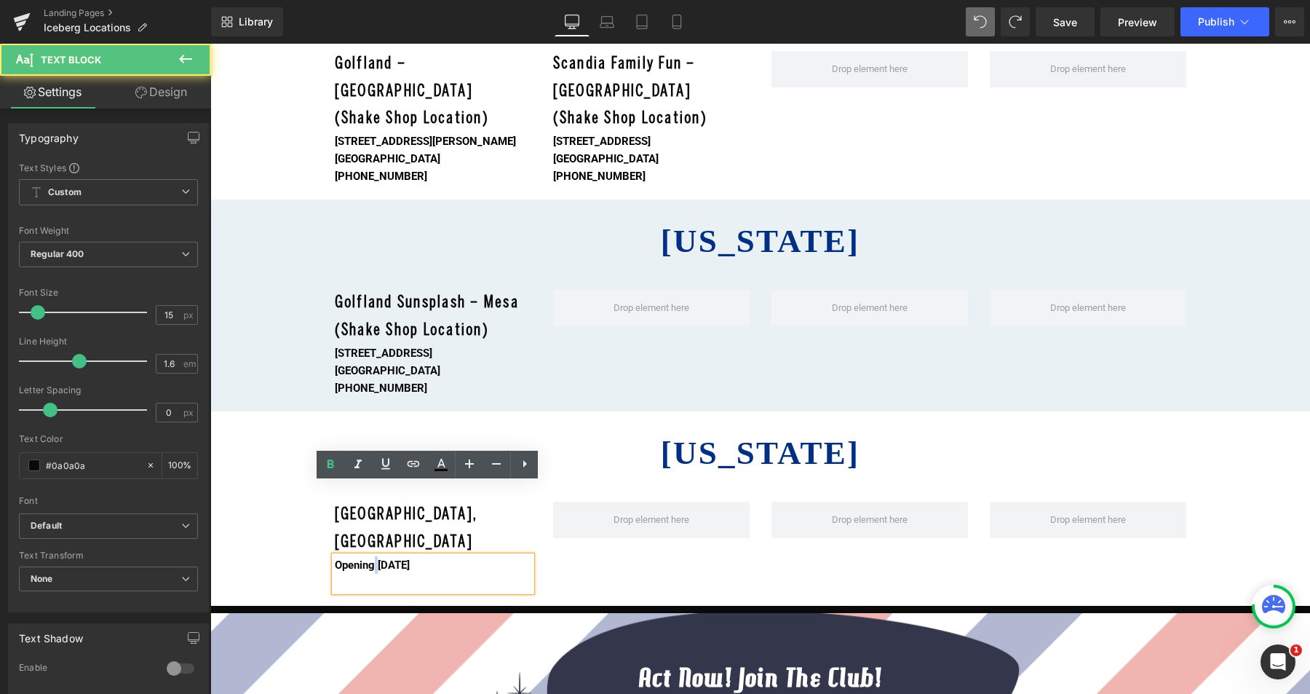
click at [370, 558] on b "Opening [DATE]" at bounding box center [372, 564] width 75 height 13
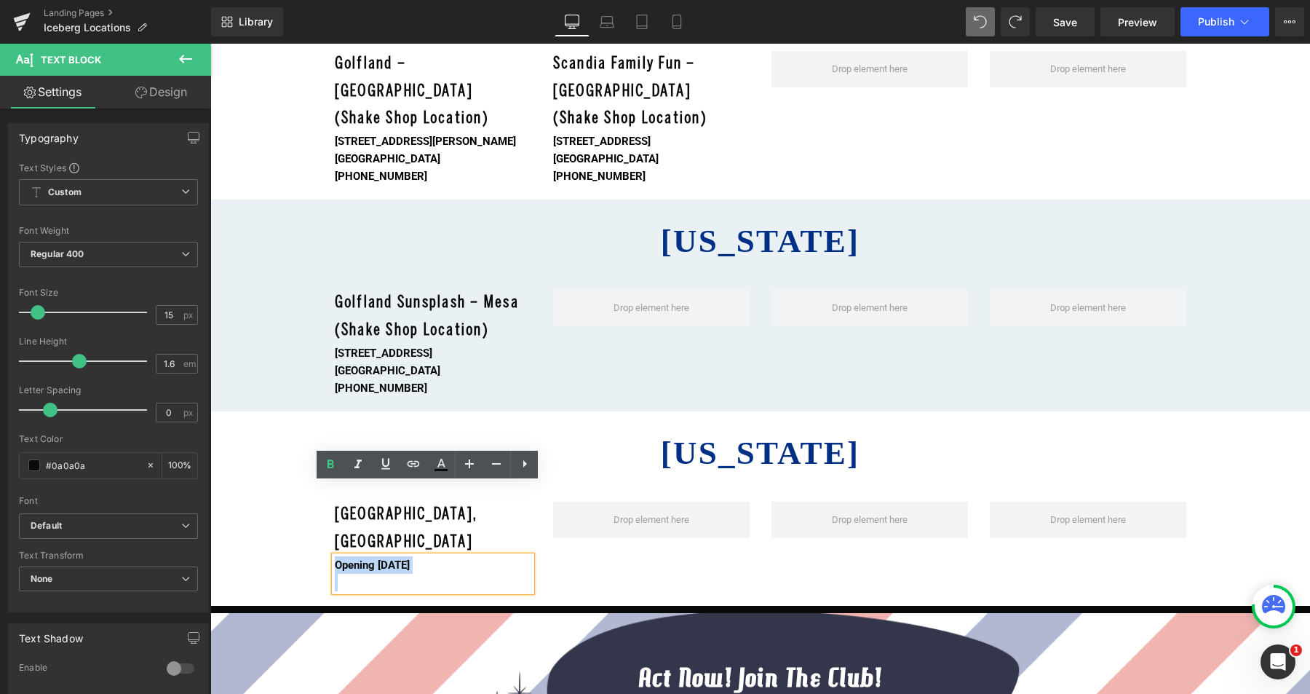
click at [370, 558] on b "Opening [DATE]" at bounding box center [372, 564] width 75 height 13
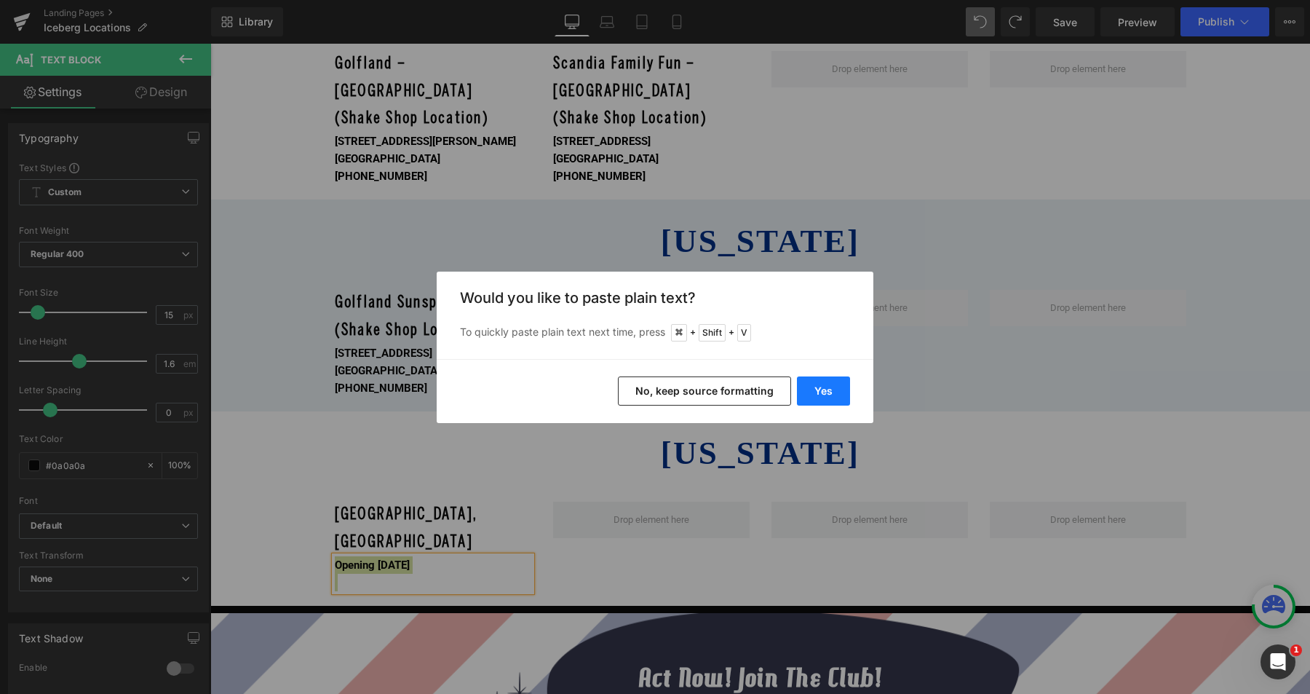
click at [813, 389] on button "Yes" at bounding box center [823, 390] width 53 height 29
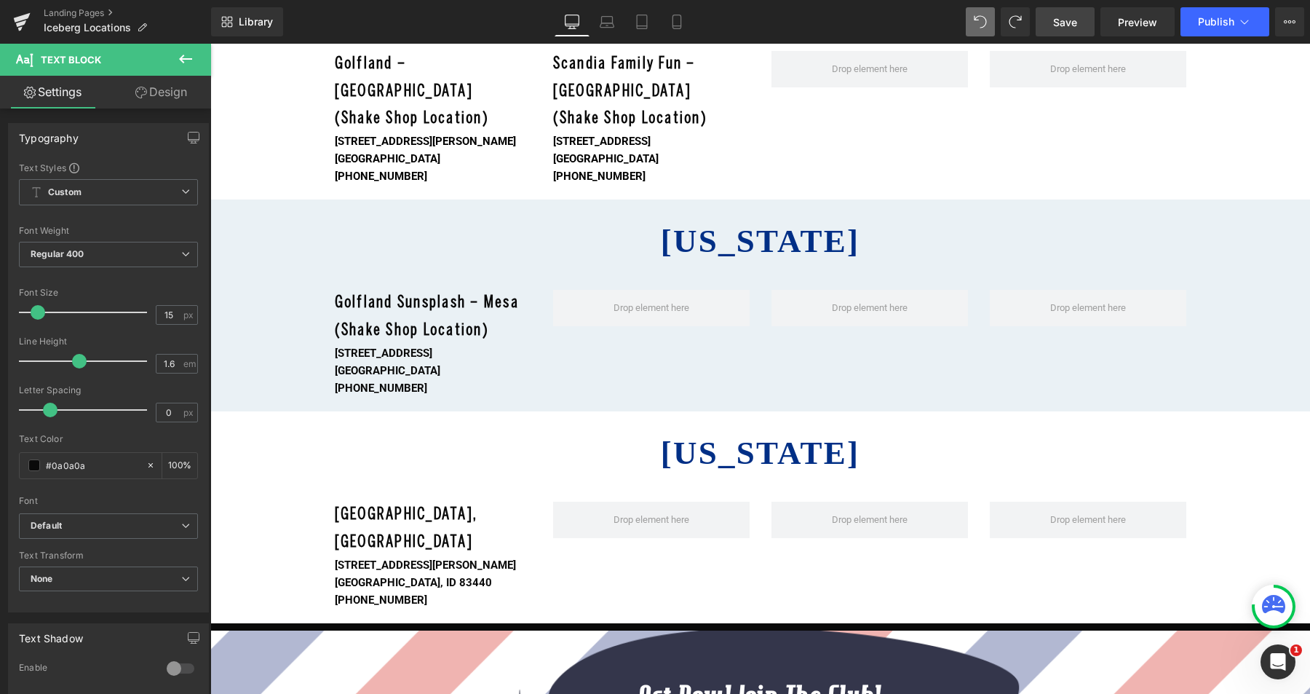
click at [1064, 28] on span "Save" at bounding box center [1065, 22] width 24 height 15
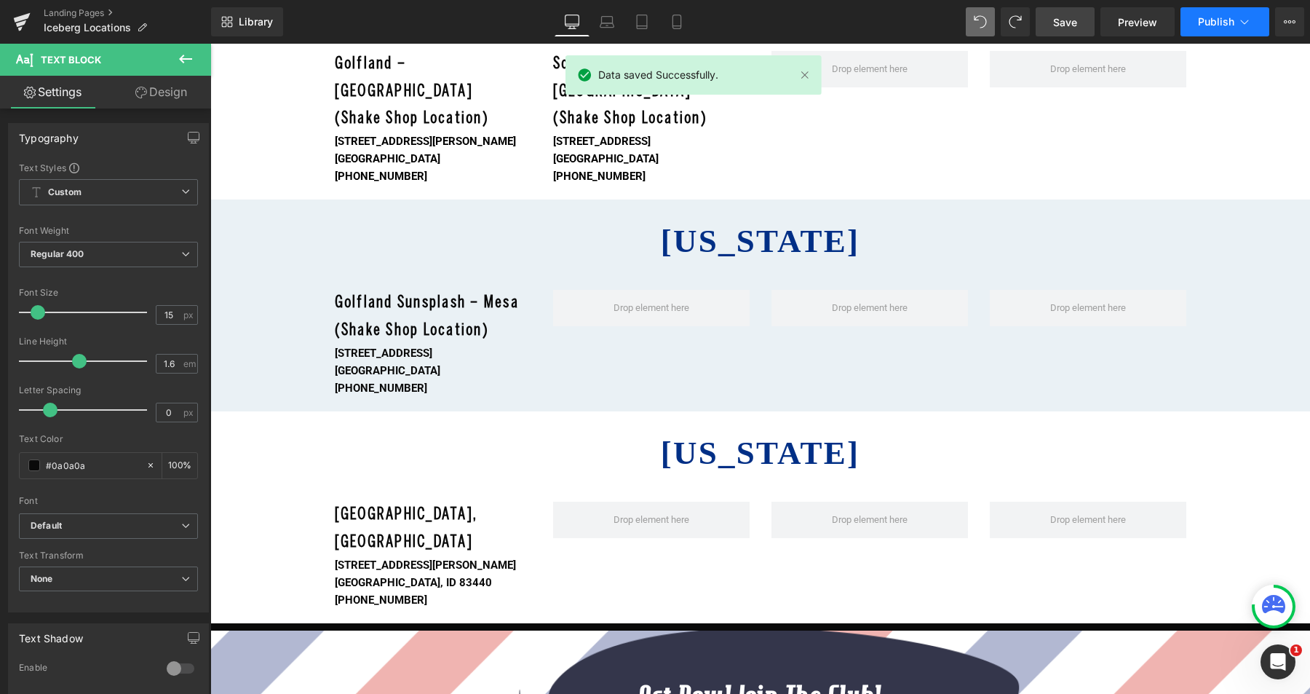
click at [1200, 21] on span "Publish" at bounding box center [1216, 22] width 36 height 12
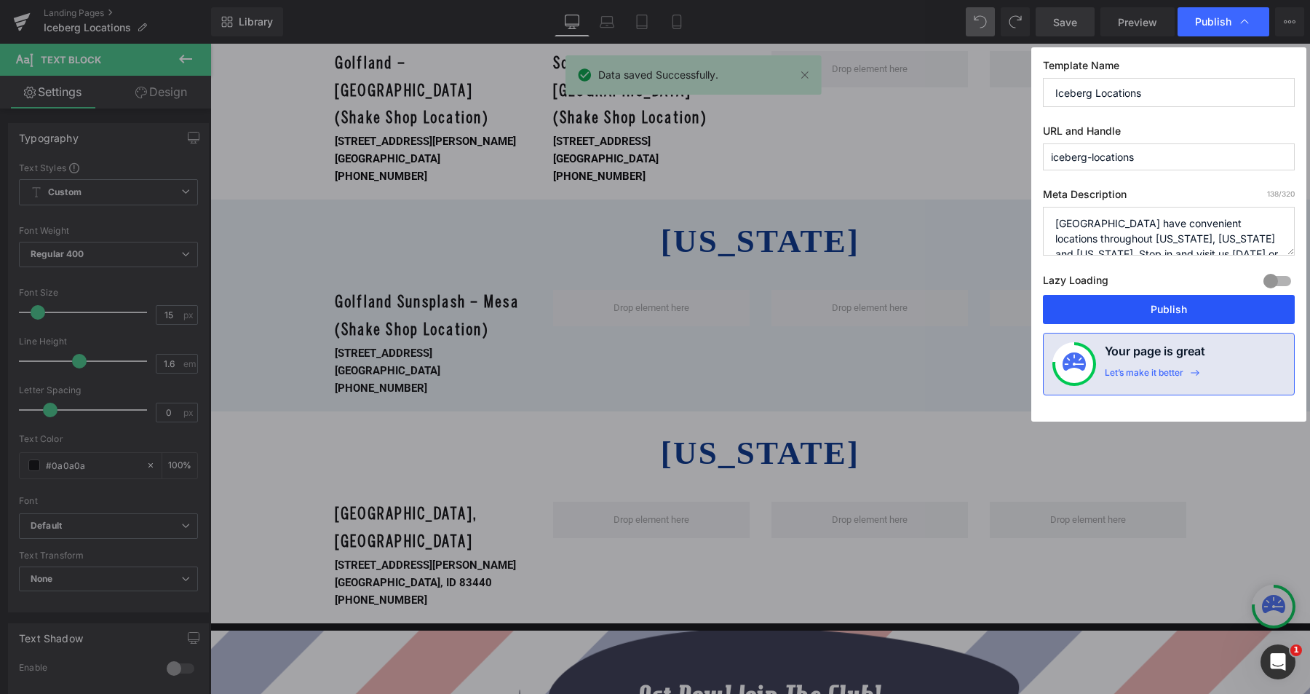
click at [1161, 308] on button "Publish" at bounding box center [1169, 309] width 252 height 29
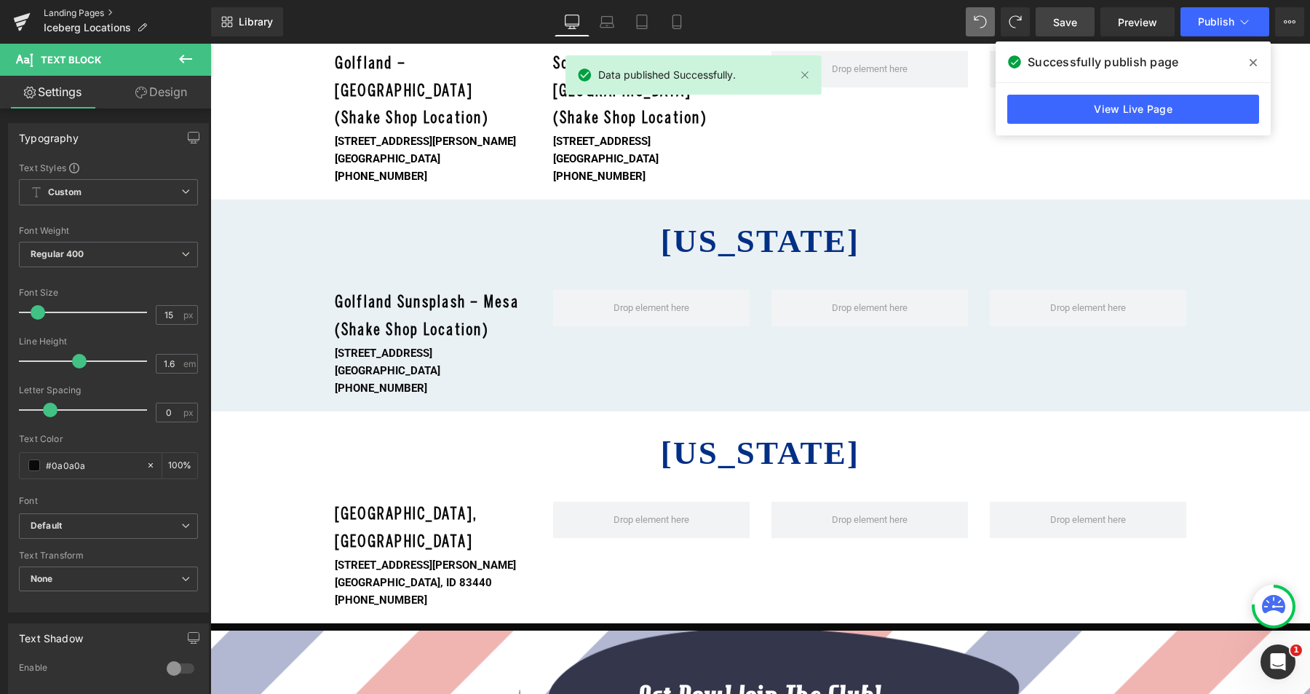
click at [89, 11] on link "Landing Pages" at bounding box center [127, 13] width 167 height 12
